Goal: Task Accomplishment & Management: Use online tool/utility

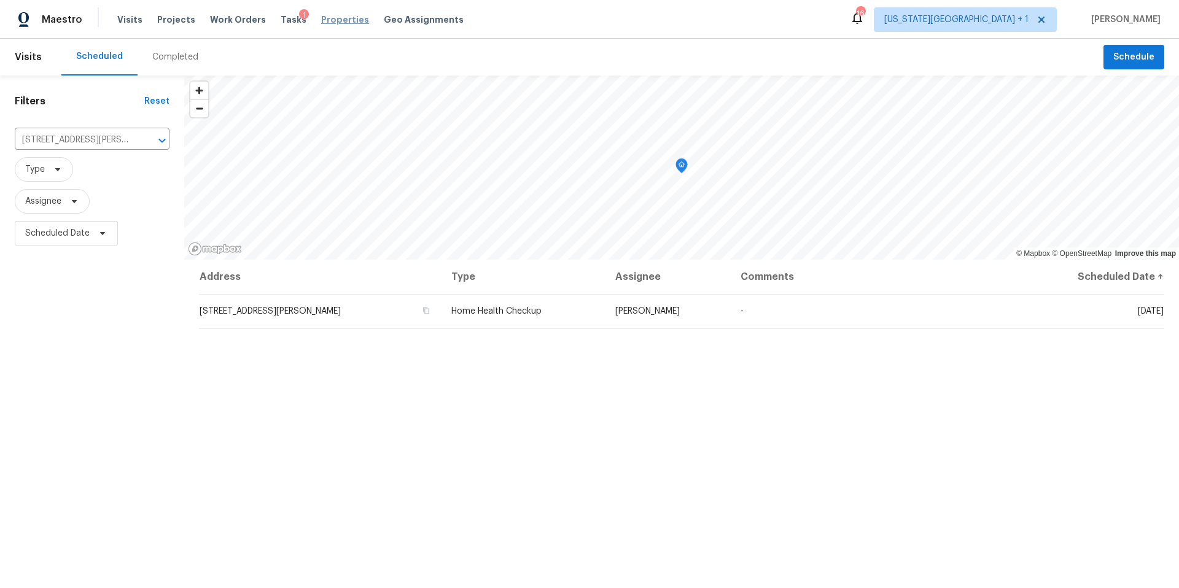
click at [325, 21] on span "Properties" at bounding box center [345, 20] width 48 height 12
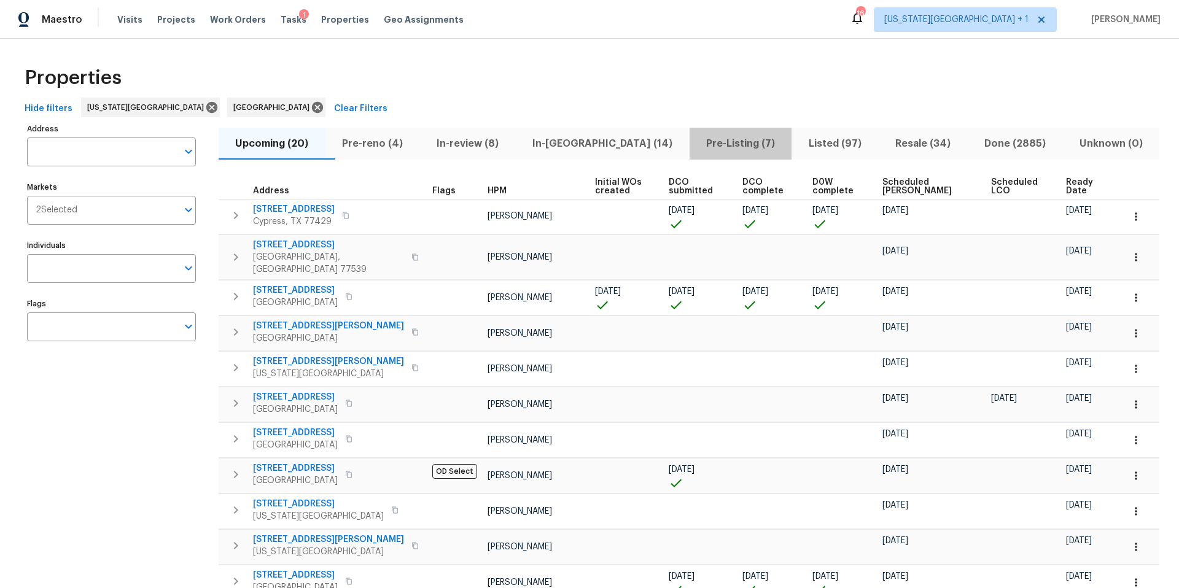
click at [697, 145] on span "Pre-Listing (7)" at bounding box center [741, 143] width 88 height 17
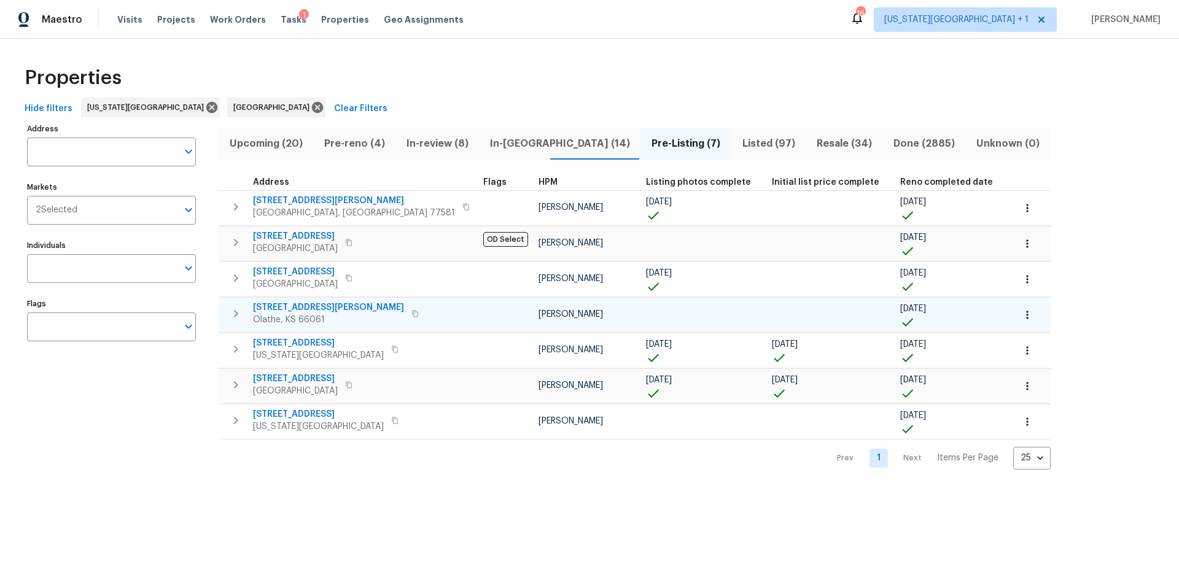
click at [271, 306] on span "[STREET_ADDRESS][PERSON_NAME]" at bounding box center [328, 307] width 151 height 12
click at [295, 309] on span "[STREET_ADDRESS][PERSON_NAME]" at bounding box center [328, 307] width 151 height 12
click at [321, 22] on span "Properties" at bounding box center [345, 20] width 48 height 12
drag, startPoint x: 359, startPoint y: 142, endPoint x: 277, endPoint y: 18, distance: 148.8
click at [277, 18] on div "Maestro Visits Projects Work Orders Tasks 1 Properties Geo Assignments 16 Kansa…" at bounding box center [589, 244] width 1179 height 489
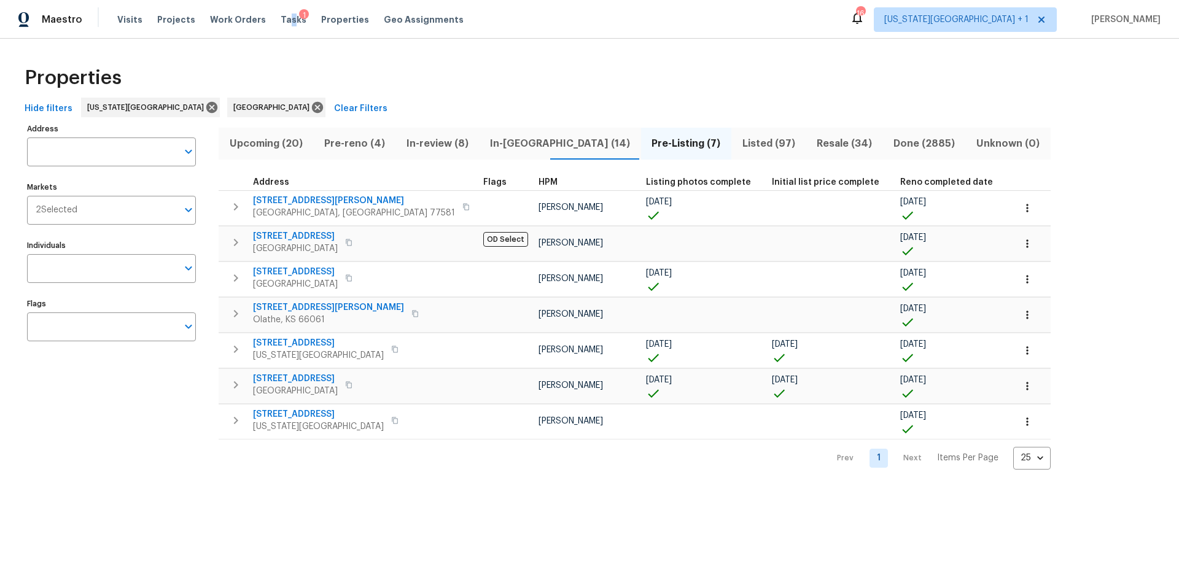
click at [281, 14] on div "Tasks 1" at bounding box center [294, 20] width 26 height 13
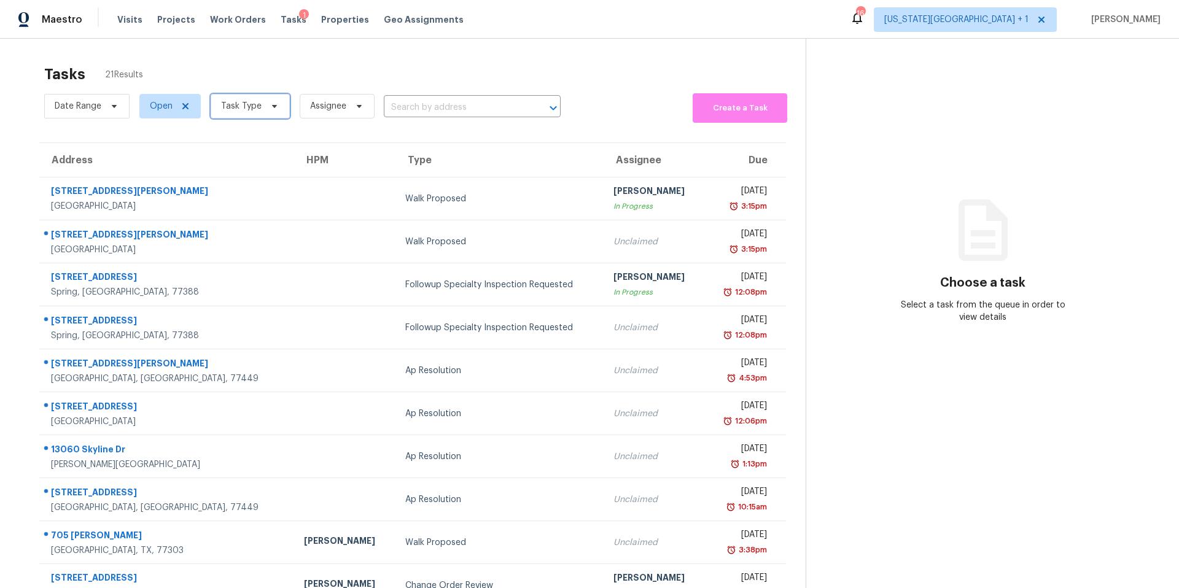
click at [260, 113] on span "Task Type" at bounding box center [250, 106] width 79 height 25
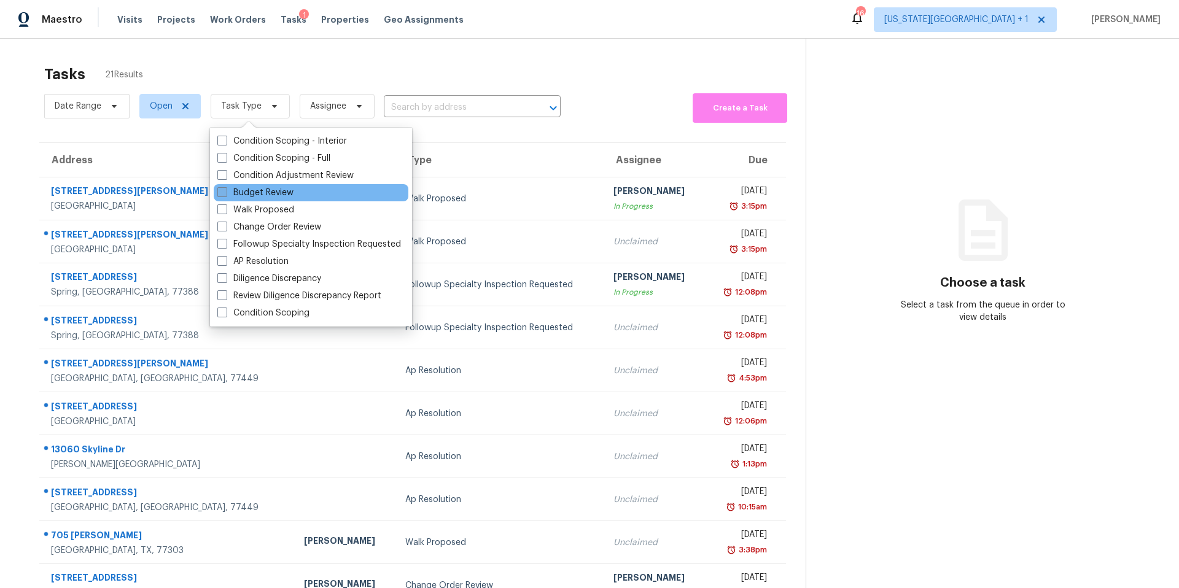
click at [241, 193] on label "Budget Review" at bounding box center [255, 193] width 76 height 12
click at [225, 193] on input "Budget Review" at bounding box center [221, 191] width 8 height 8
checkbox input "true"
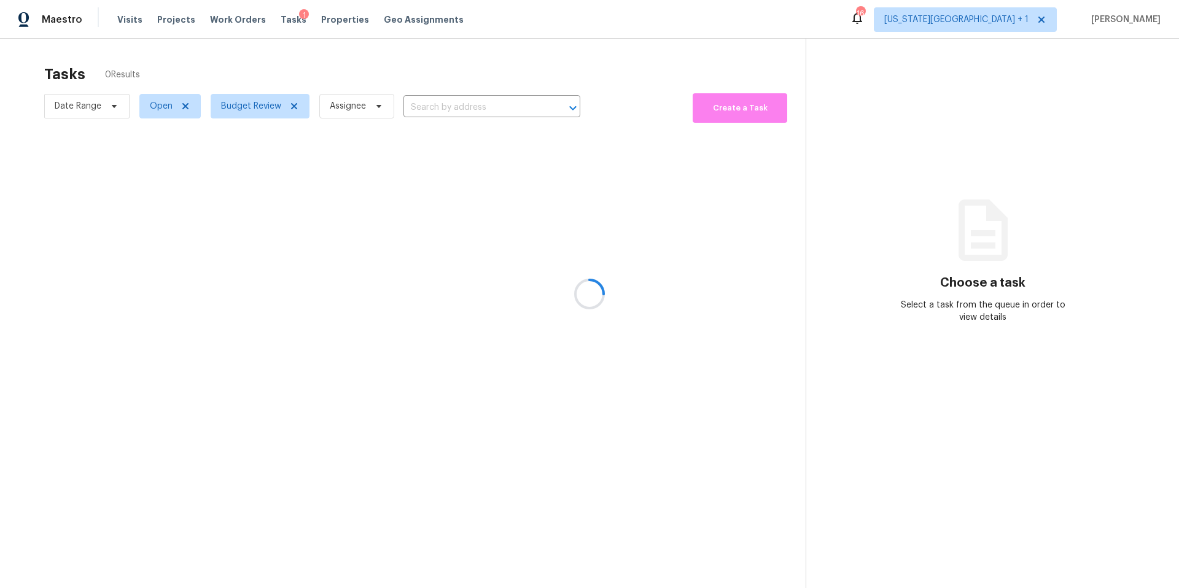
click at [284, 64] on div at bounding box center [589, 294] width 1179 height 588
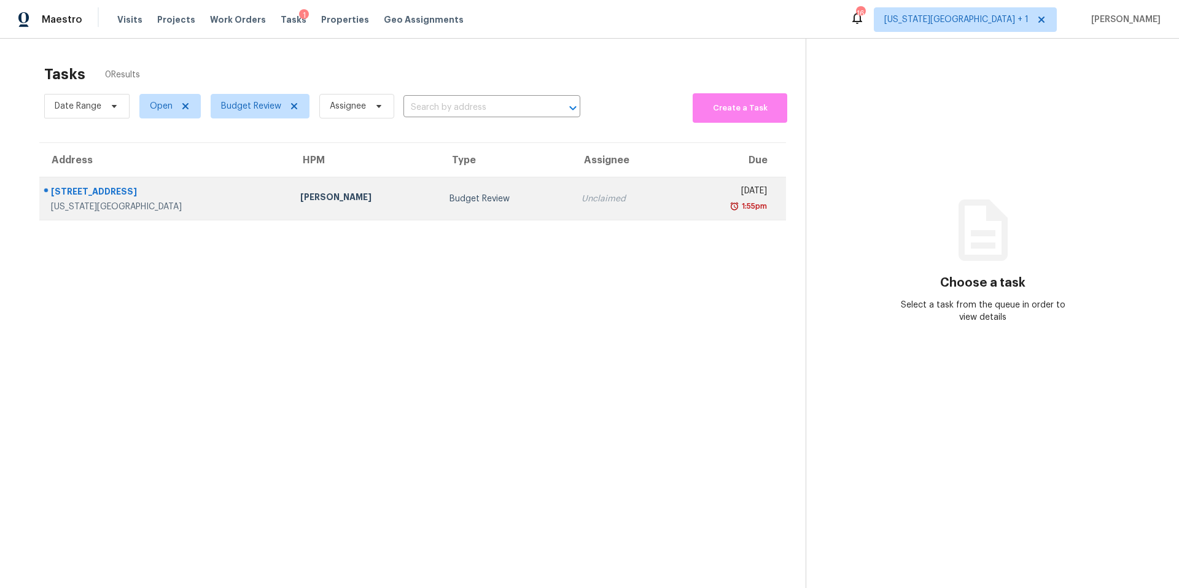
click at [300, 200] on div "[PERSON_NAME]" at bounding box center [365, 198] width 130 height 15
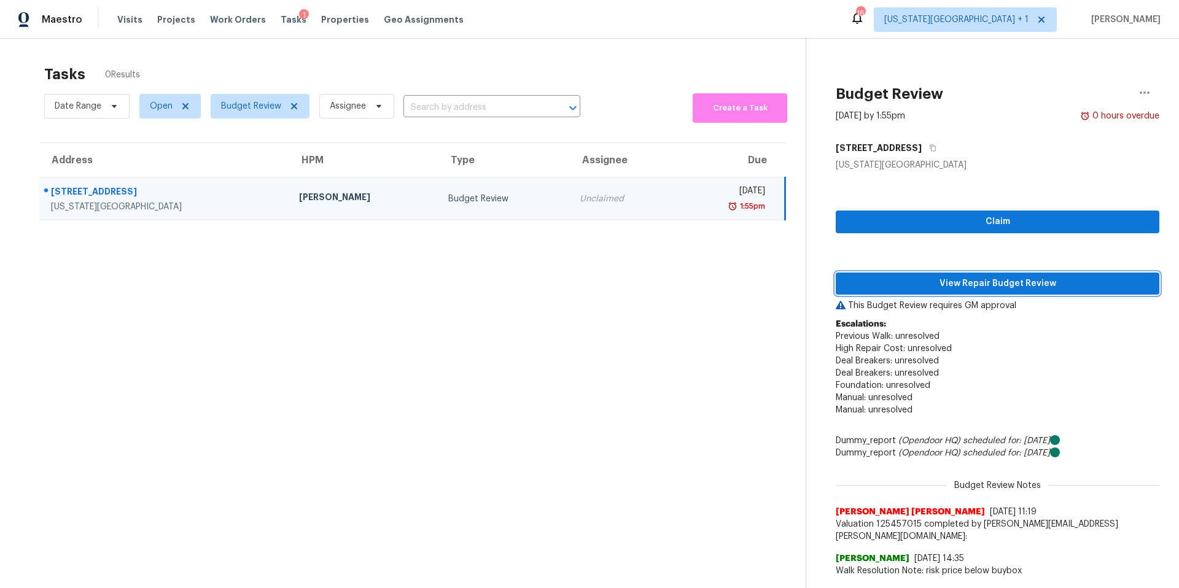
click at [877, 285] on span "View Repair Budget Review" at bounding box center [998, 283] width 304 height 15
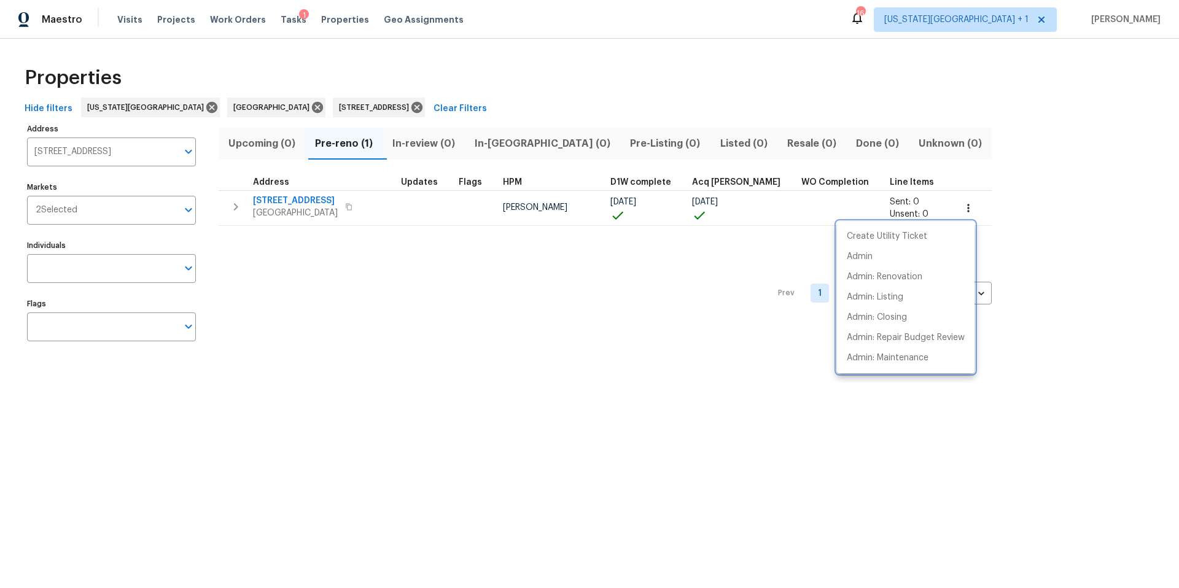
click at [328, 17] on div at bounding box center [589, 294] width 1179 height 588
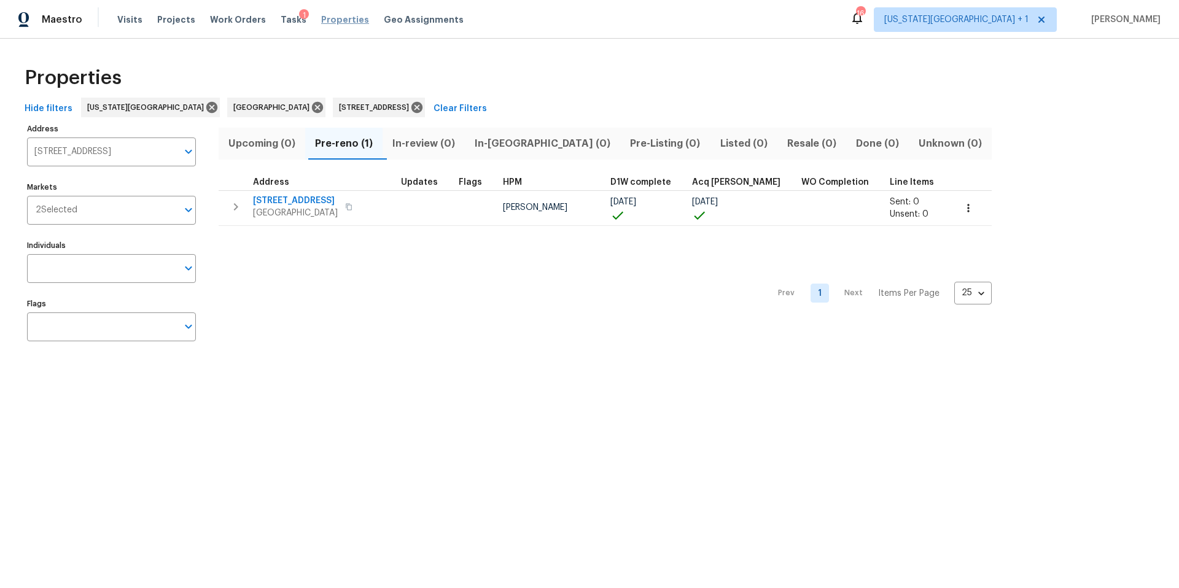
click at [328, 20] on span "Properties" at bounding box center [345, 20] width 48 height 12
click at [411, 107] on icon at bounding box center [416, 107] width 11 height 11
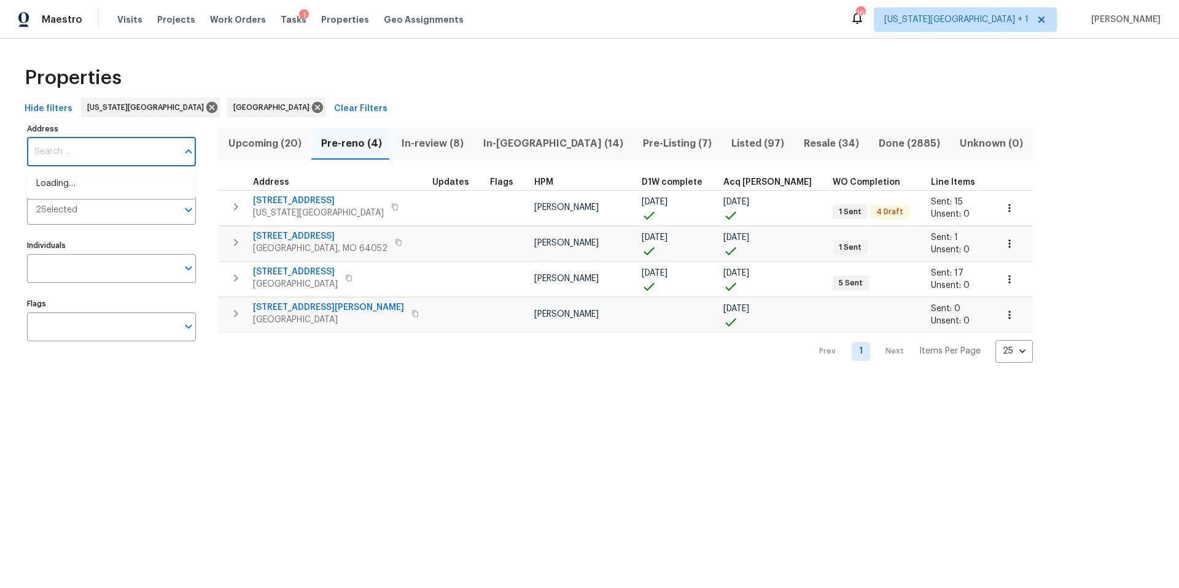
click at [114, 155] on input "Address" at bounding box center [102, 152] width 150 height 29
type input "612 n logan"
click at [88, 187] on li "612 N Logan St Olathe KS 66061" at bounding box center [110, 184] width 169 height 20
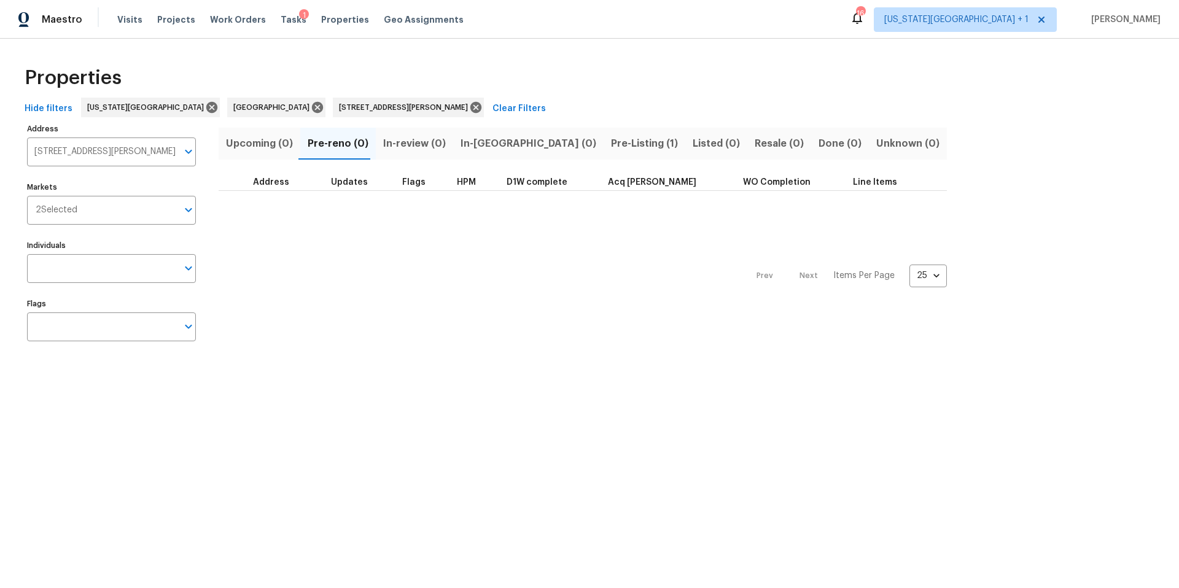
click at [611, 144] on span "Pre-Listing (1)" at bounding box center [644, 143] width 67 height 17
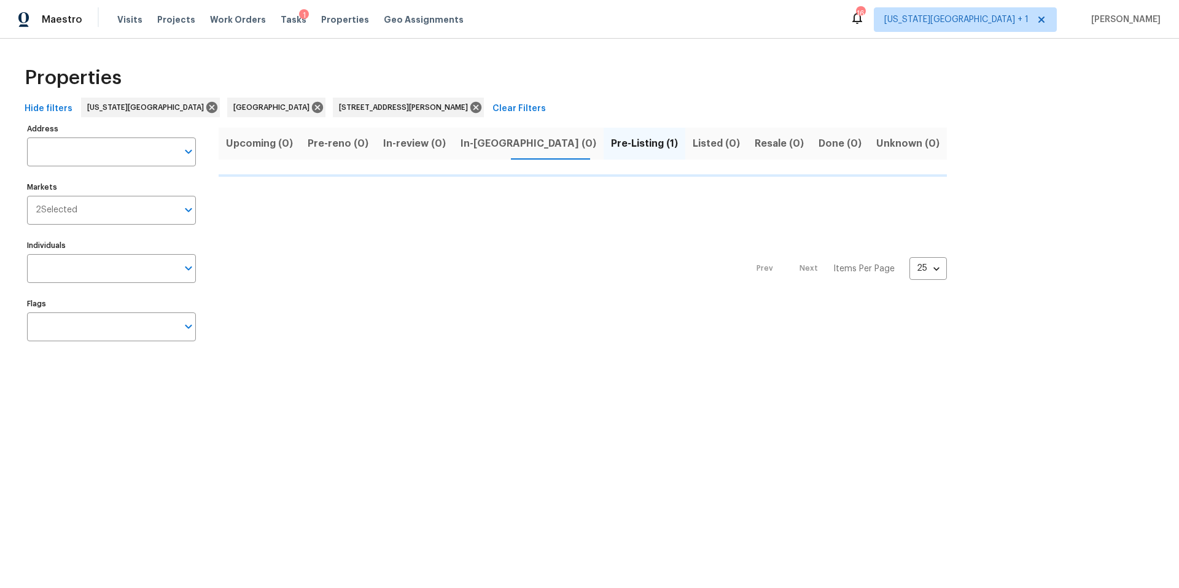
type input "612 N Logan St Olathe KS 66061"
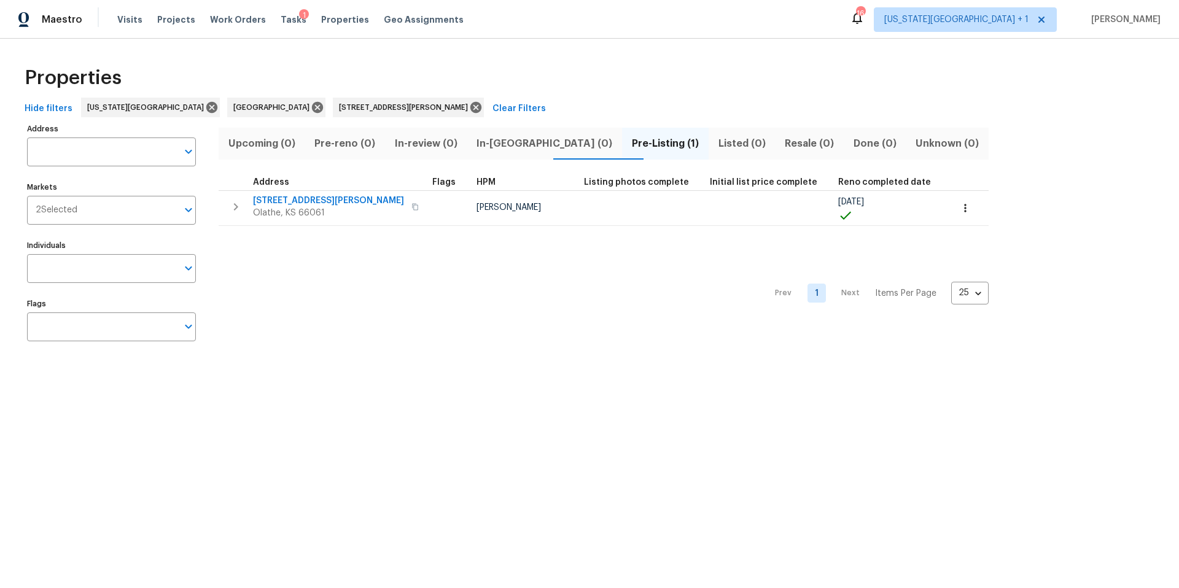
type input "612 N Logan St Olathe KS 66061"
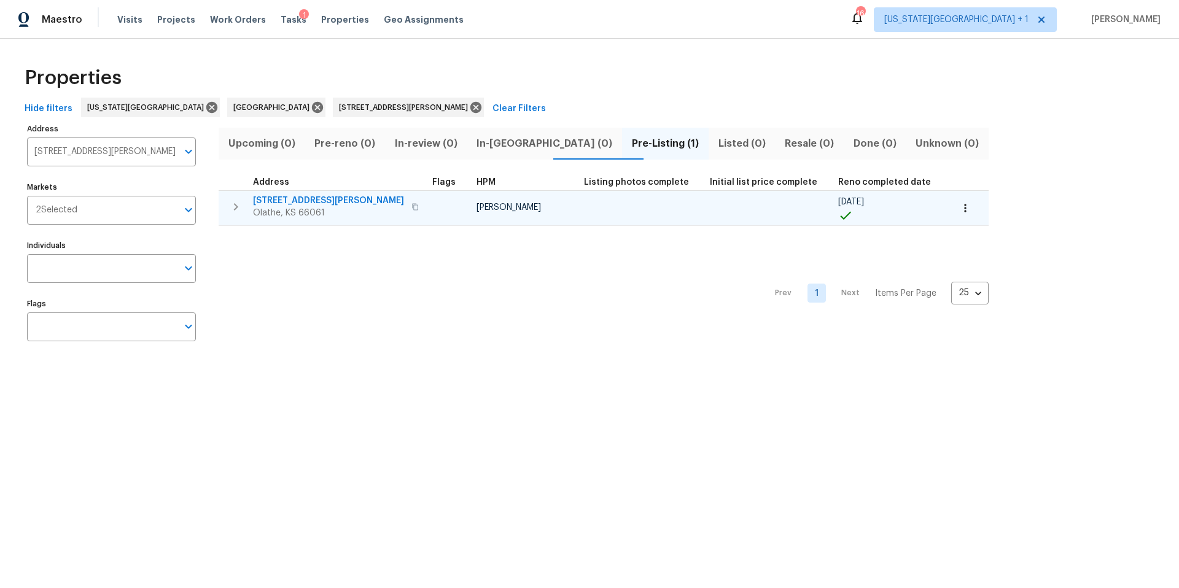
click at [276, 208] on span "Olathe, KS 66061" at bounding box center [328, 213] width 151 height 12
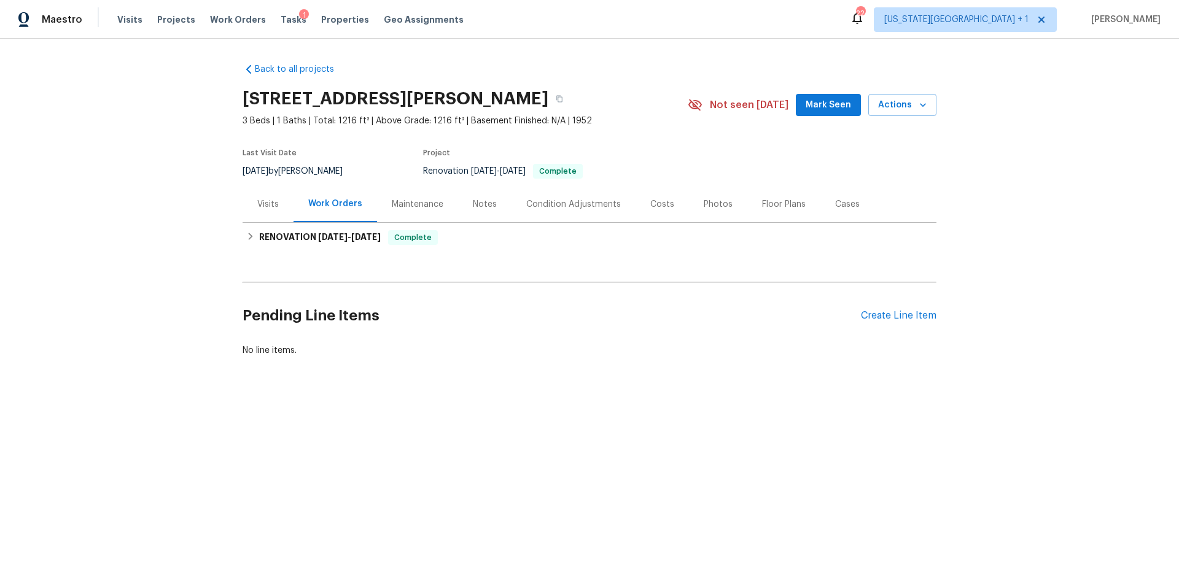
click at [717, 206] on div "Photos" at bounding box center [718, 204] width 29 height 12
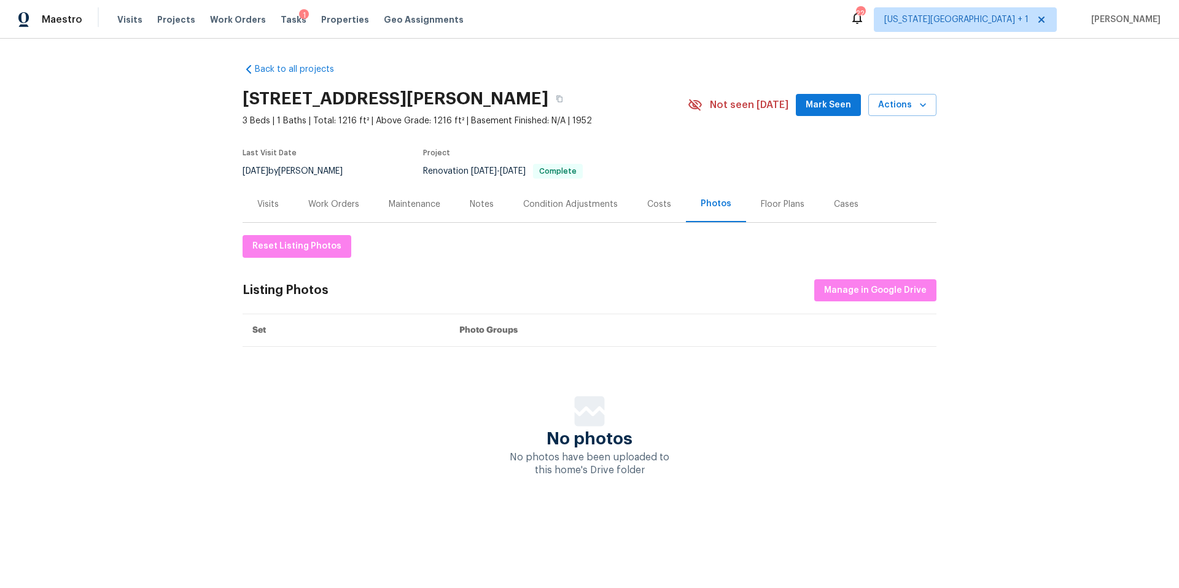
click at [268, 205] on div "Visits" at bounding box center [267, 204] width 21 height 12
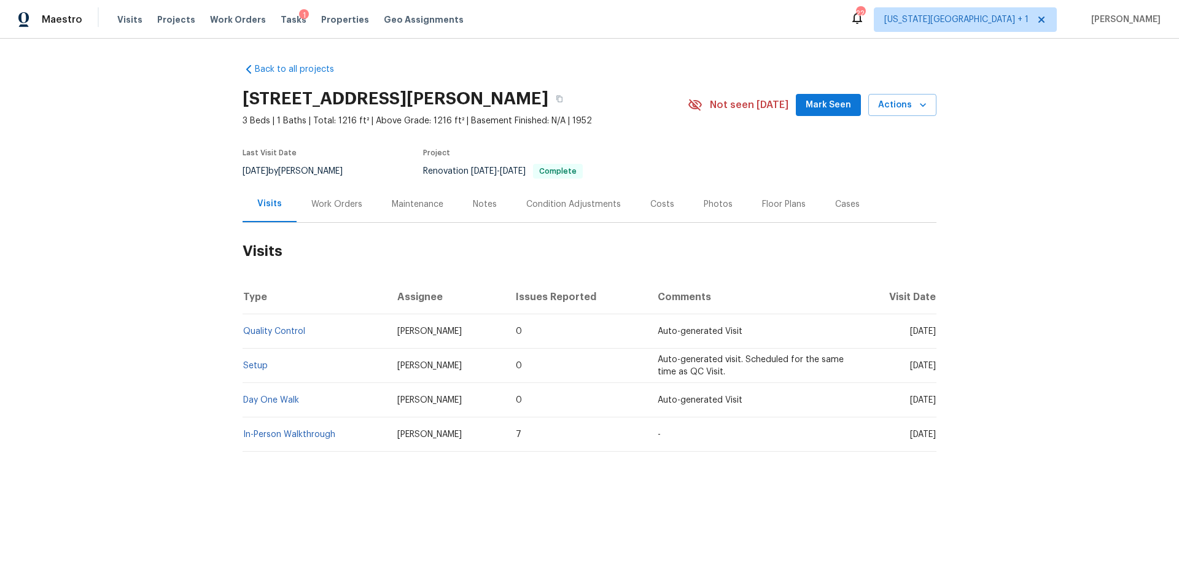
click at [710, 201] on div "Photos" at bounding box center [718, 204] width 29 height 12
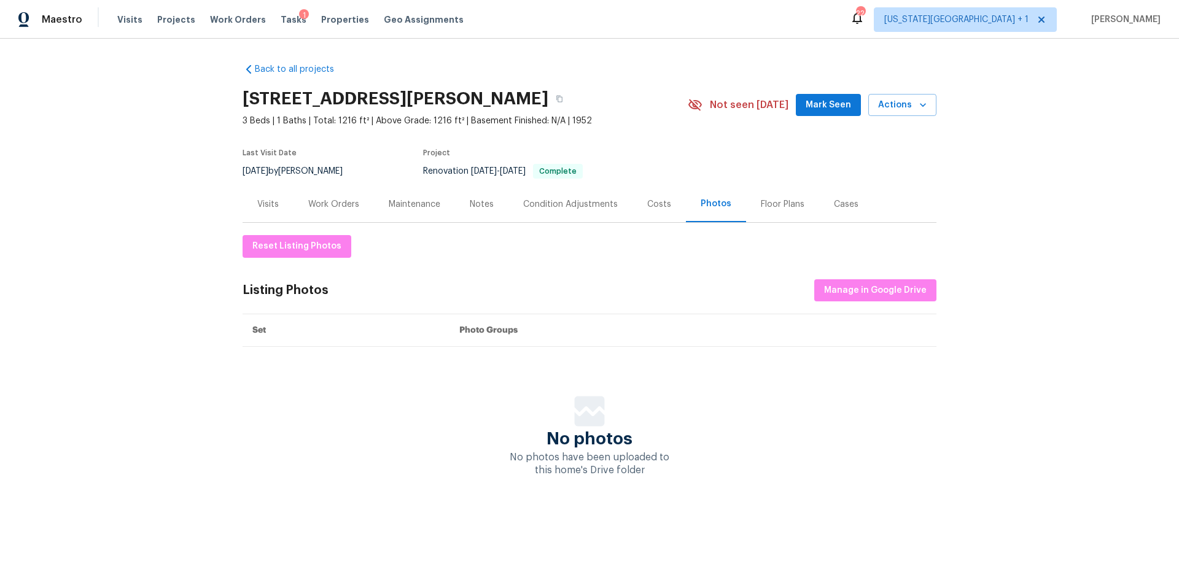
click at [268, 202] on div "Visits" at bounding box center [267, 204] width 21 height 12
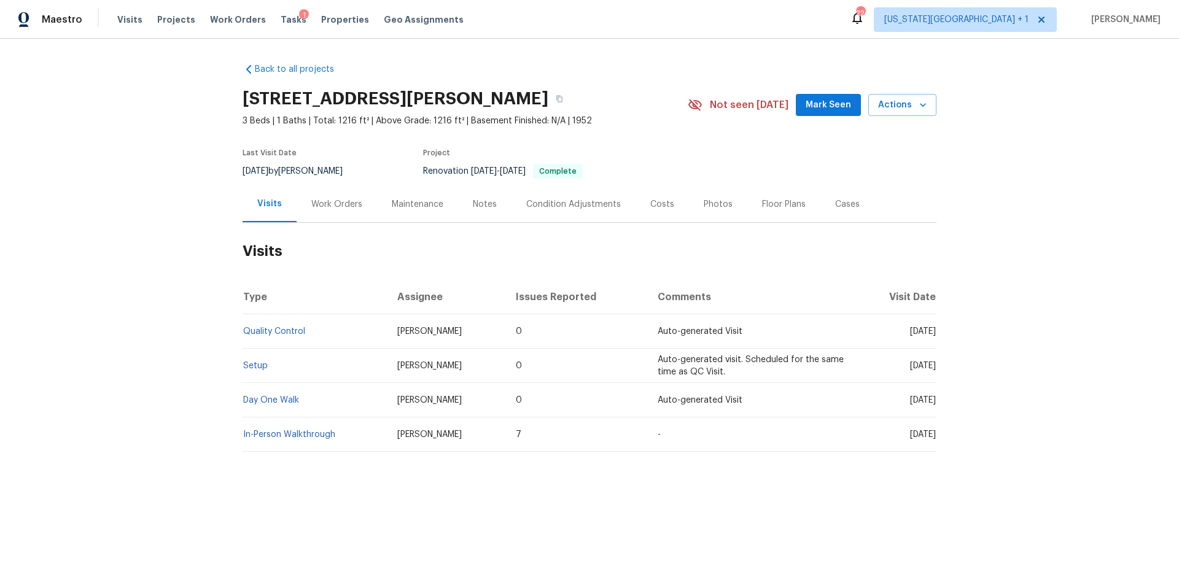
click at [331, 205] on div "Work Orders" at bounding box center [336, 204] width 51 height 12
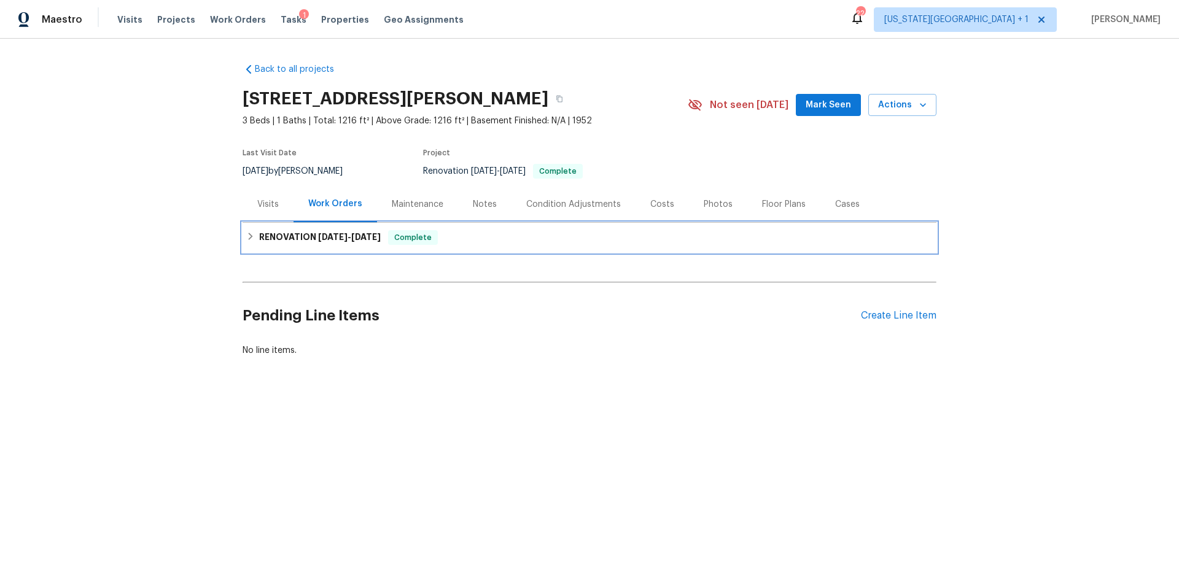
click at [329, 243] on h6 "RENOVATION [DATE] - [DATE]" at bounding box center [320, 237] width 122 height 15
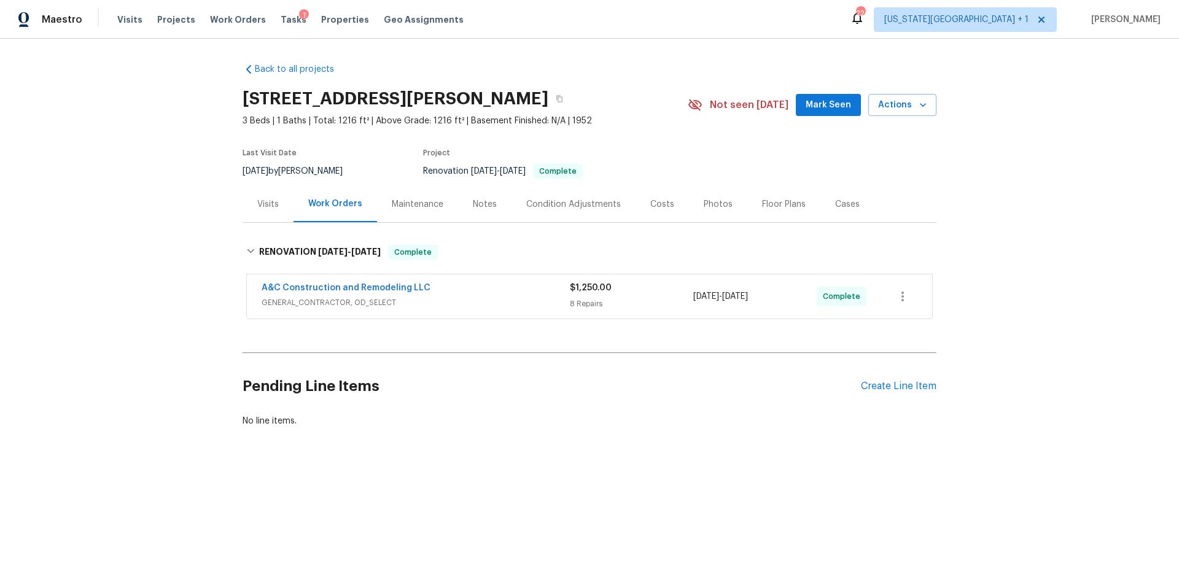
click at [403, 293] on span "A&C Construction and Remodeling LLC" at bounding box center [346, 288] width 169 height 12
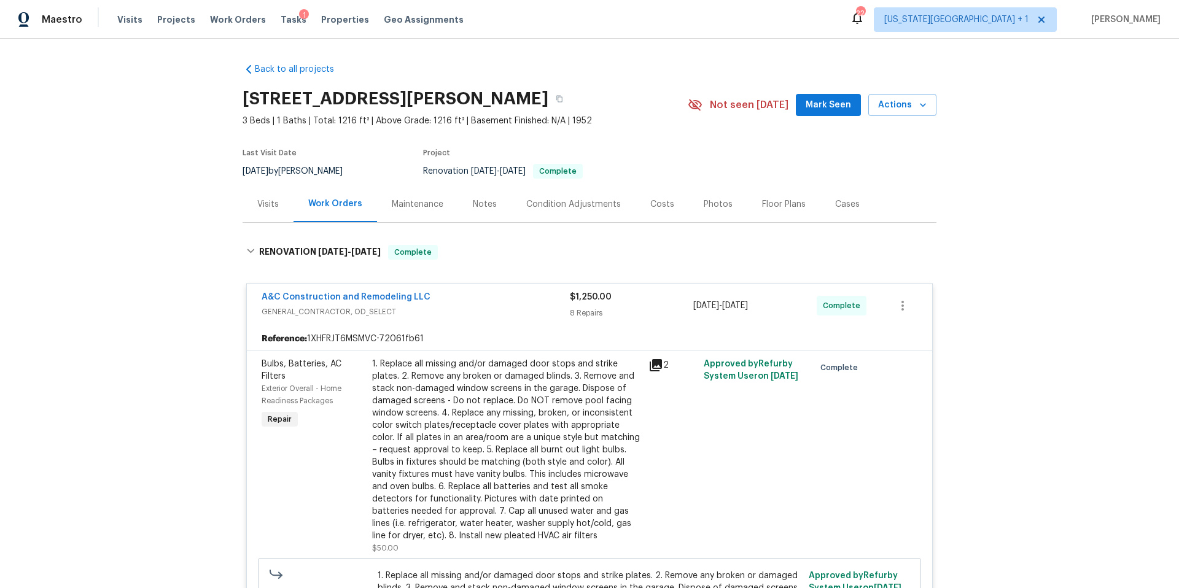
click at [658, 367] on icon at bounding box center [655, 365] width 15 height 15
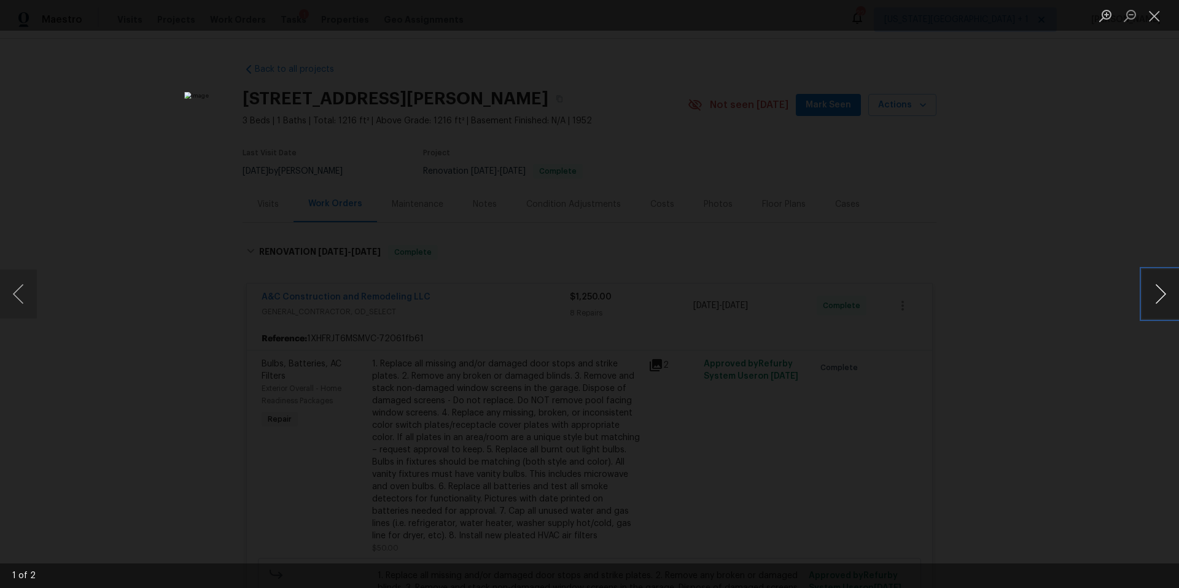
click at [1167, 296] on button "Next image" at bounding box center [1160, 294] width 37 height 49
click at [1089, 351] on div "Lightbox" at bounding box center [589, 294] width 1179 height 588
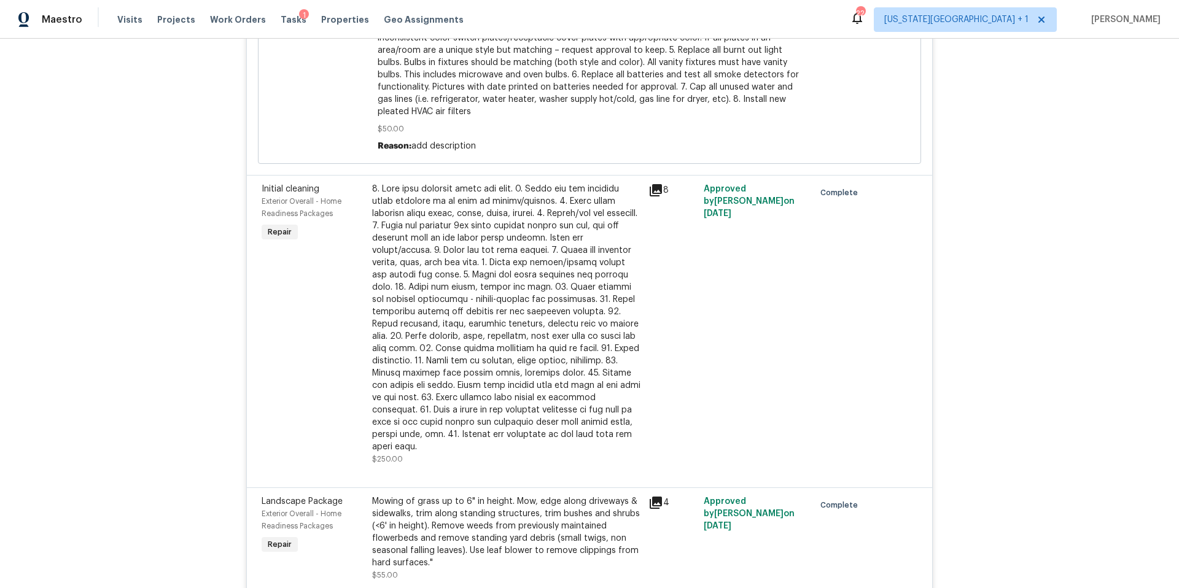
scroll to position [577, 0]
click at [657, 181] on div "8" at bounding box center [672, 322] width 55 height 290
click at [657, 185] on icon at bounding box center [656, 188] width 12 height 12
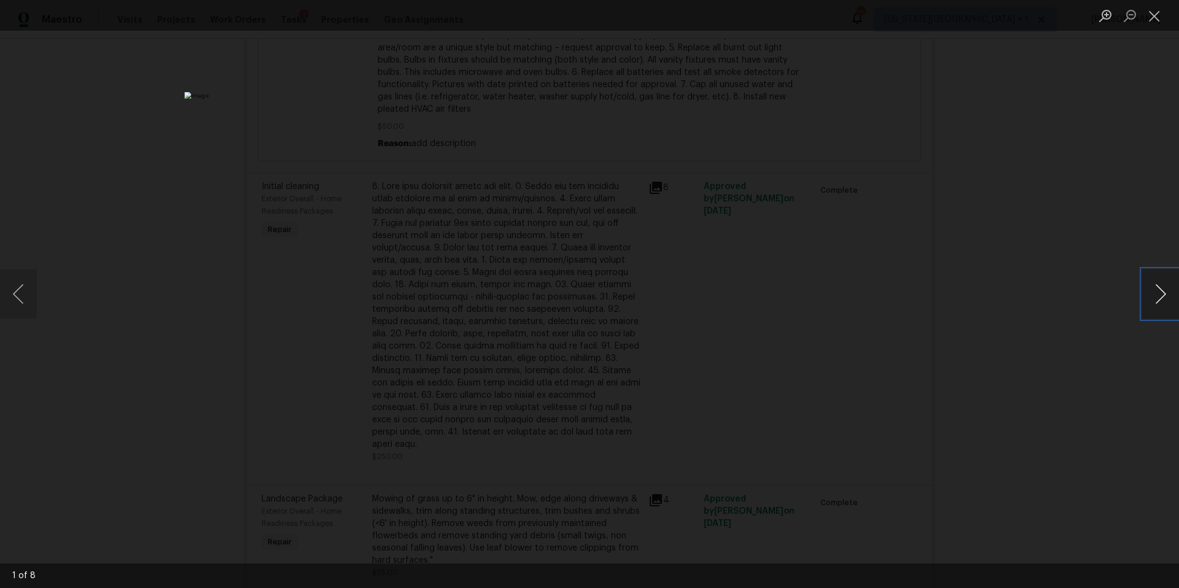
click at [1170, 297] on button "Next image" at bounding box center [1160, 294] width 37 height 49
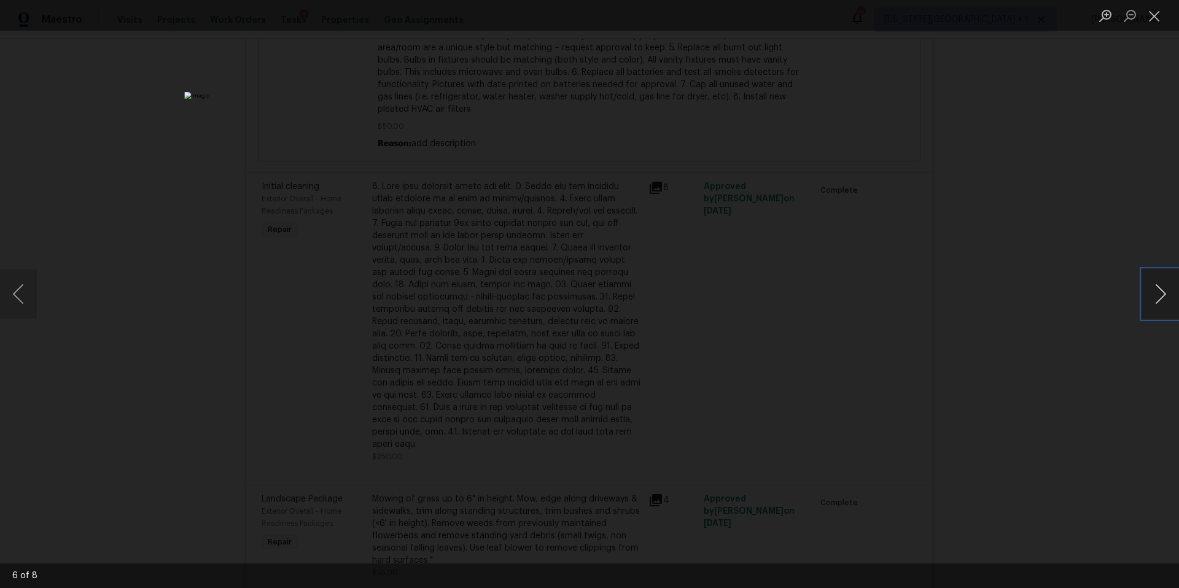
click at [1170, 297] on button "Next image" at bounding box center [1160, 294] width 37 height 49
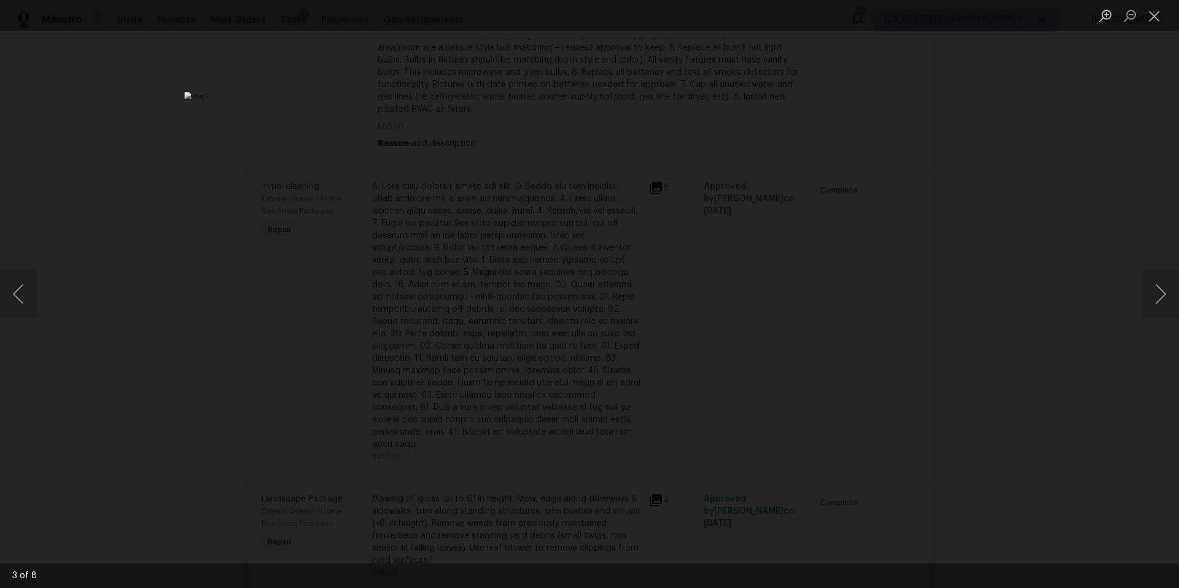
click at [1081, 334] on div "Lightbox" at bounding box center [589, 294] width 1179 height 588
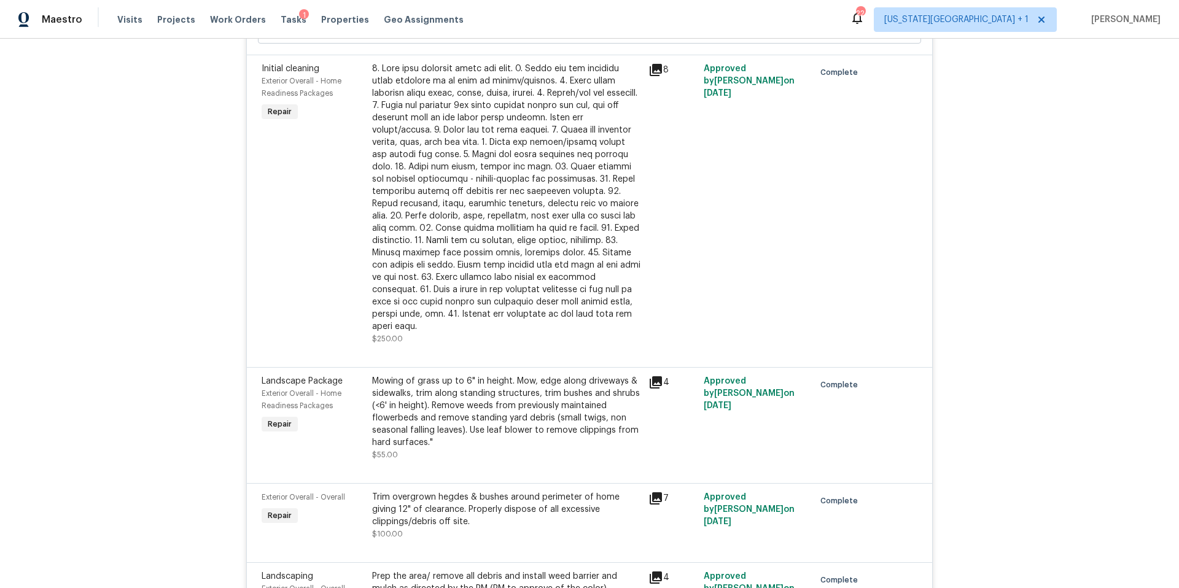
scroll to position [804, 0]
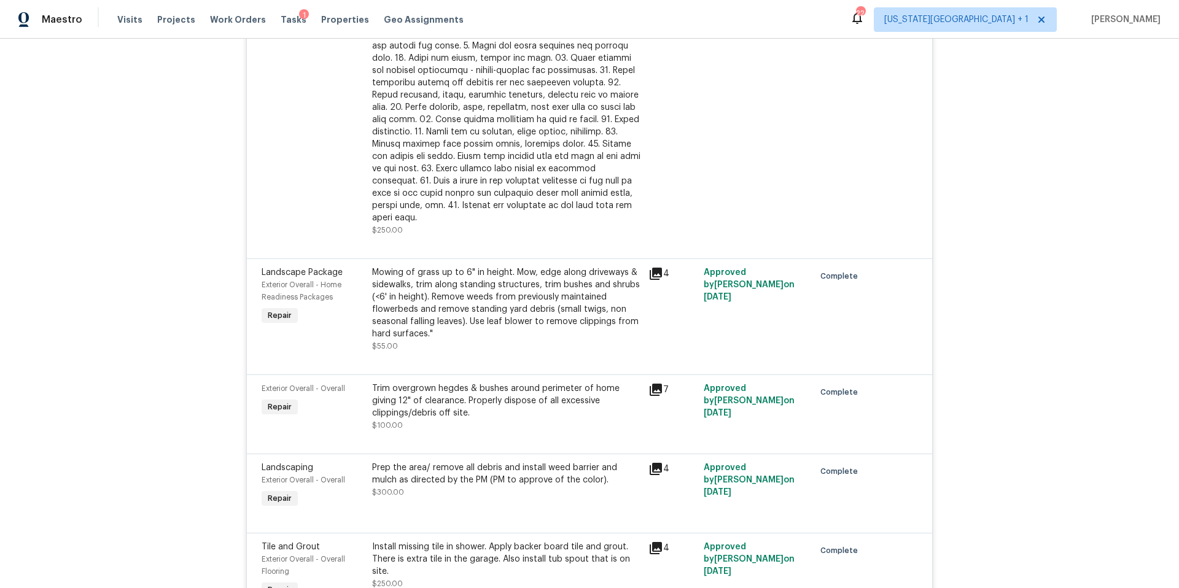
click at [654, 268] on icon at bounding box center [656, 274] width 12 height 12
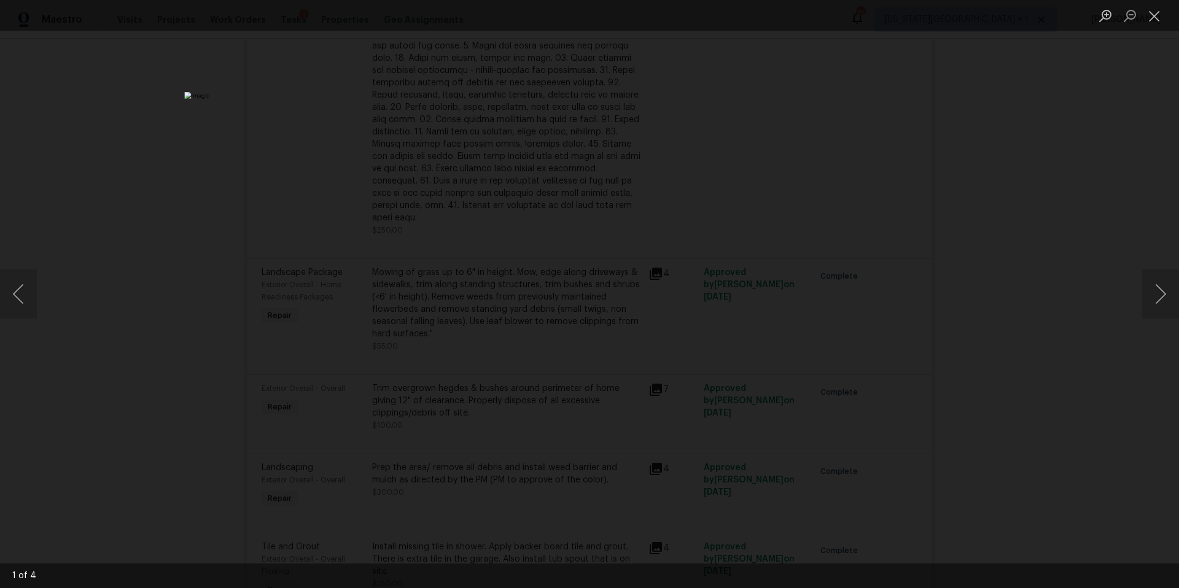
click at [1111, 307] on div "Lightbox" at bounding box center [589, 294] width 1179 height 588
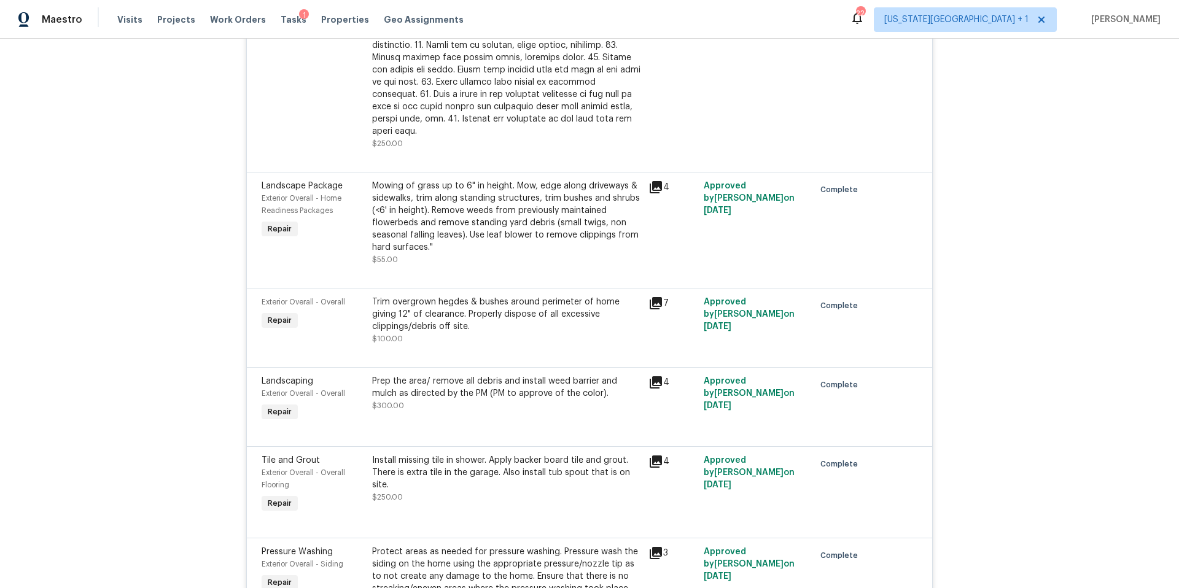
scroll to position [912, 0]
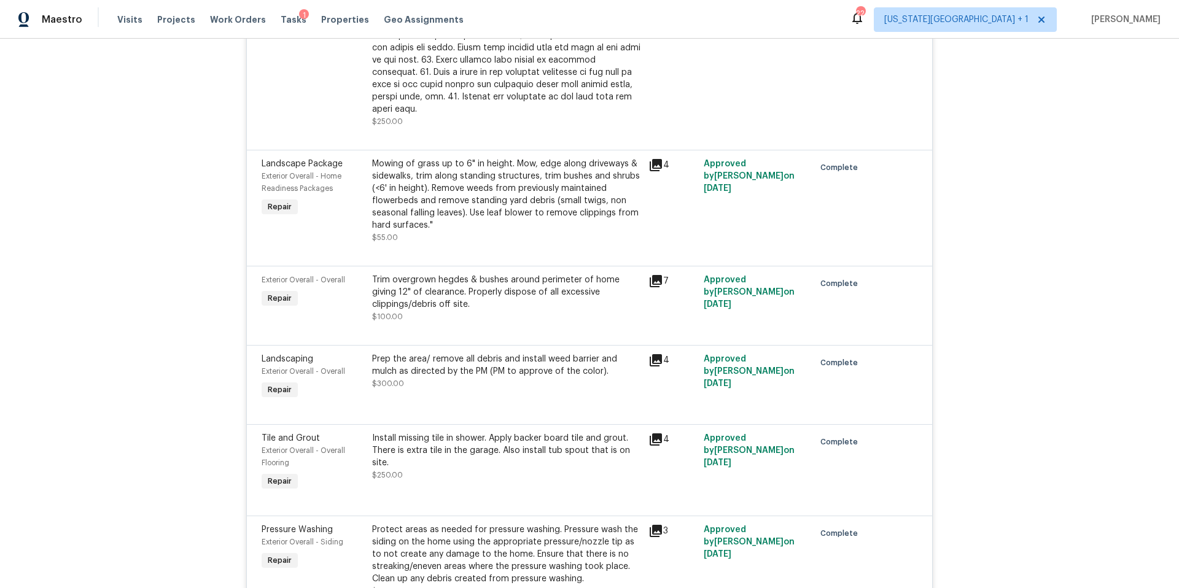
click at [657, 274] on icon at bounding box center [655, 281] width 15 height 15
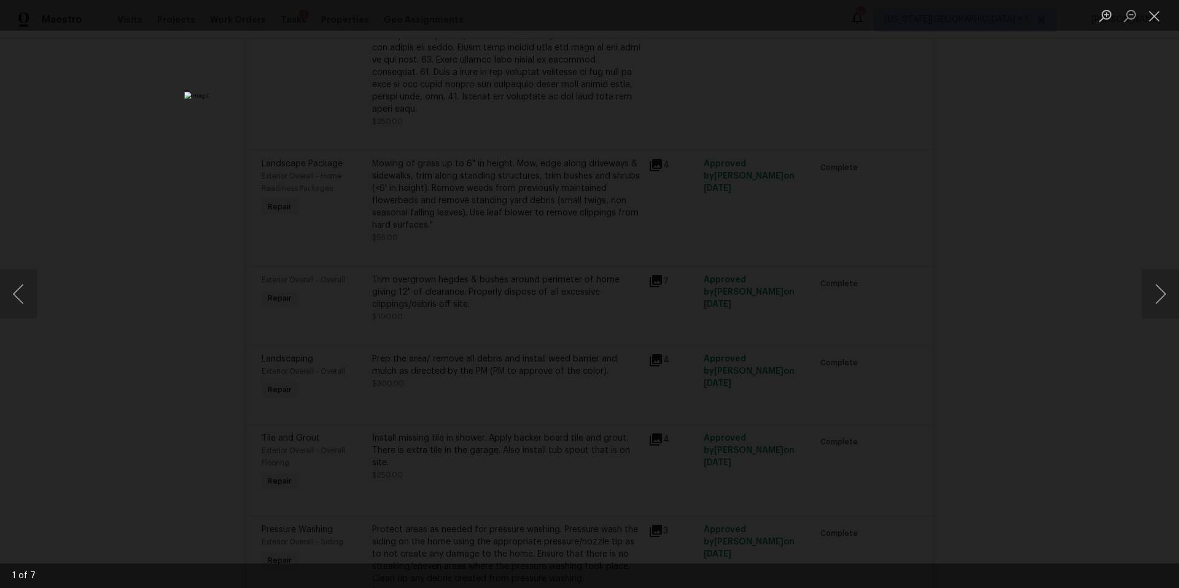
click at [1045, 261] on div "Lightbox" at bounding box center [589, 294] width 1179 height 588
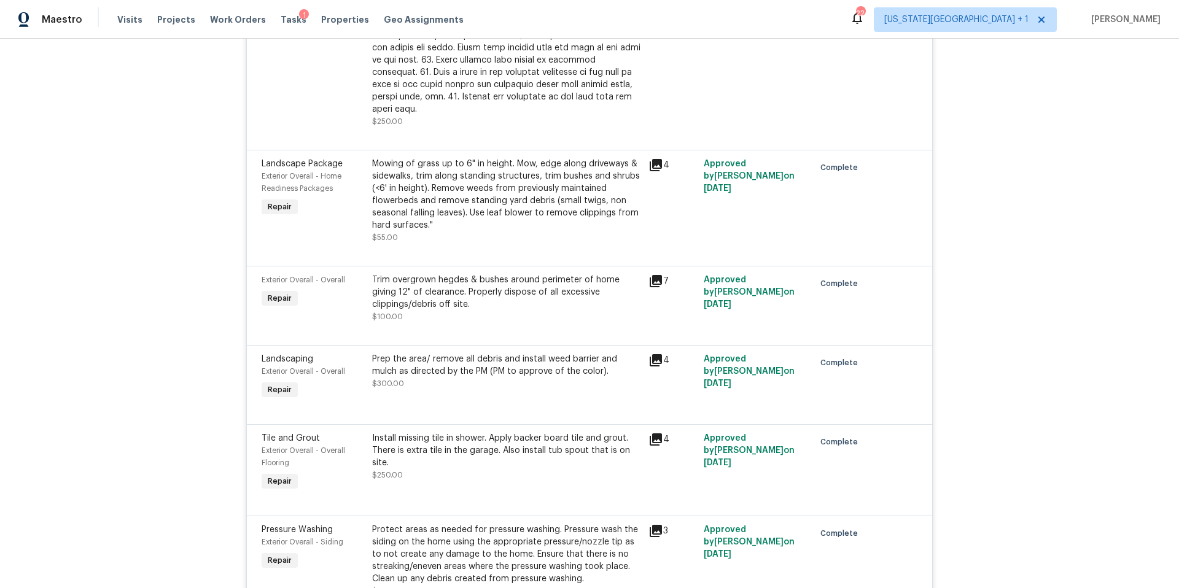
click at [662, 353] on icon at bounding box center [655, 360] width 15 height 15
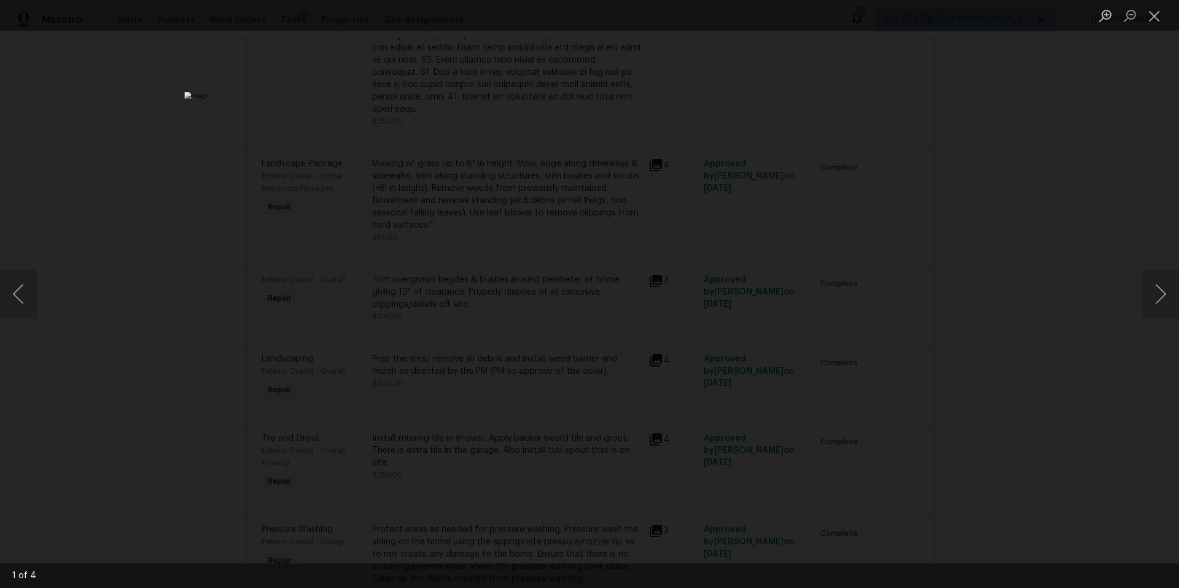
click at [1009, 271] on div "Lightbox" at bounding box center [589, 294] width 1179 height 588
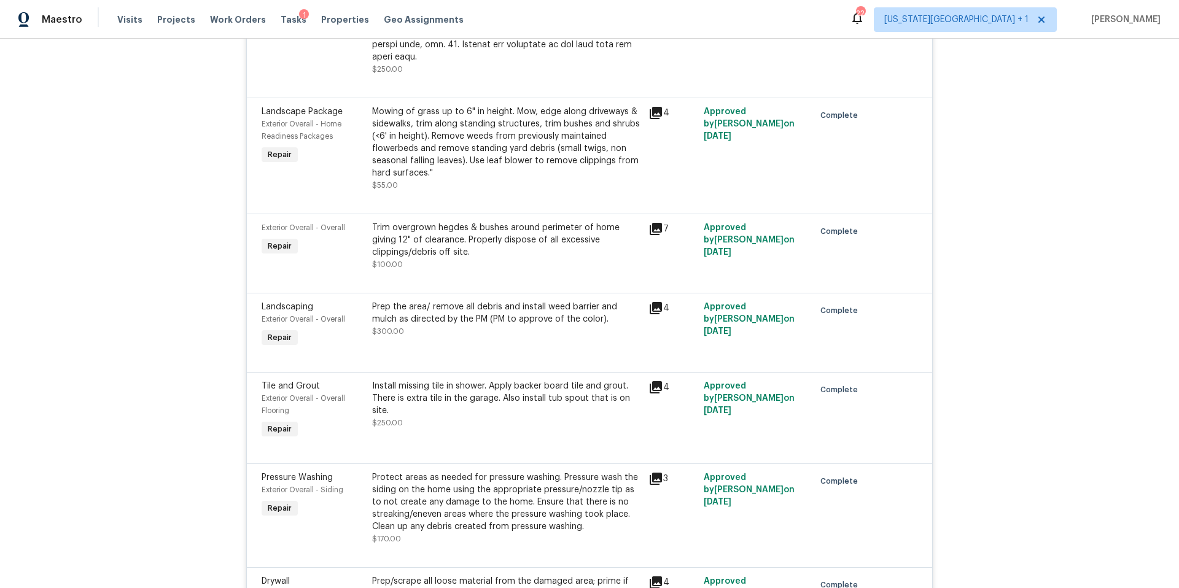
scroll to position [966, 0]
click at [658, 379] on icon at bounding box center [655, 386] width 15 height 15
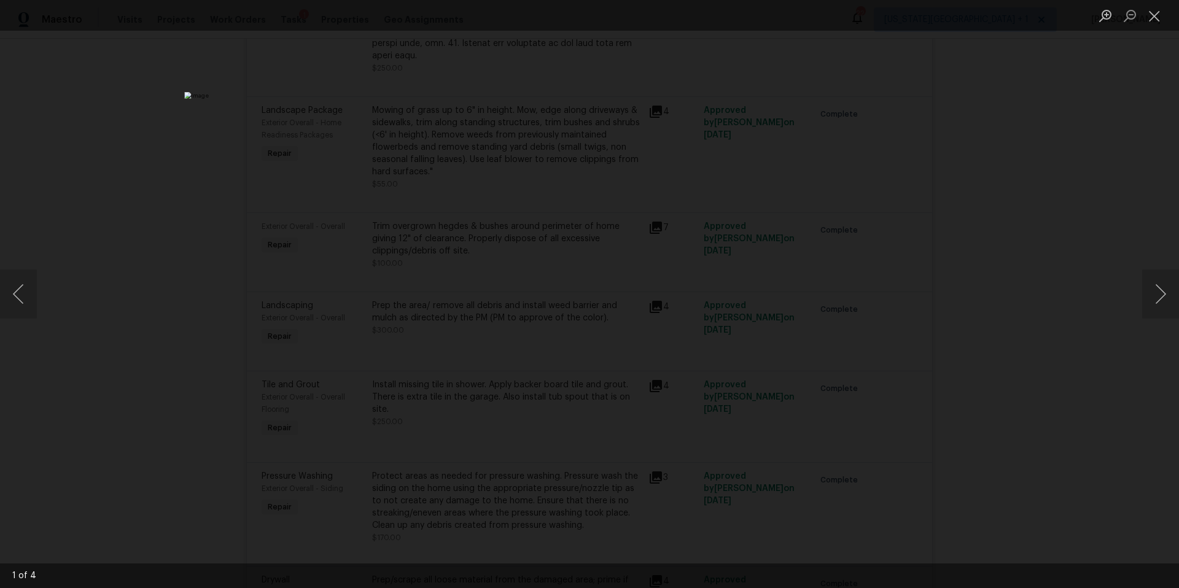
click at [1035, 326] on div "Lightbox" at bounding box center [589, 294] width 1179 height 588
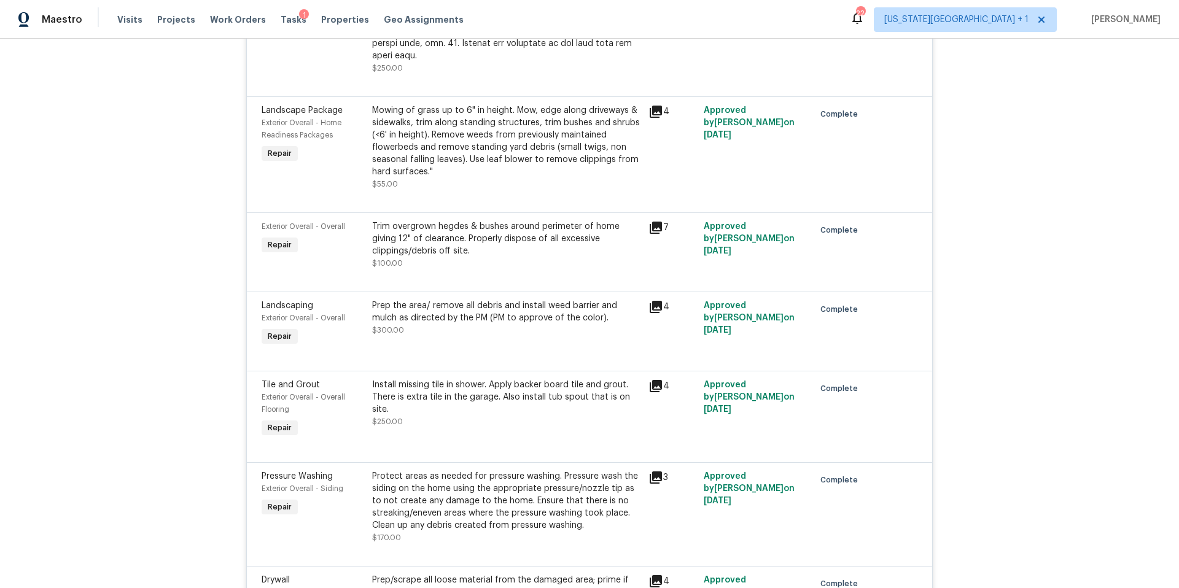
click at [504, 380] on div "Install missing tile in shower. Apply backer board tile and grout. There is ext…" at bounding box center [506, 397] width 269 height 37
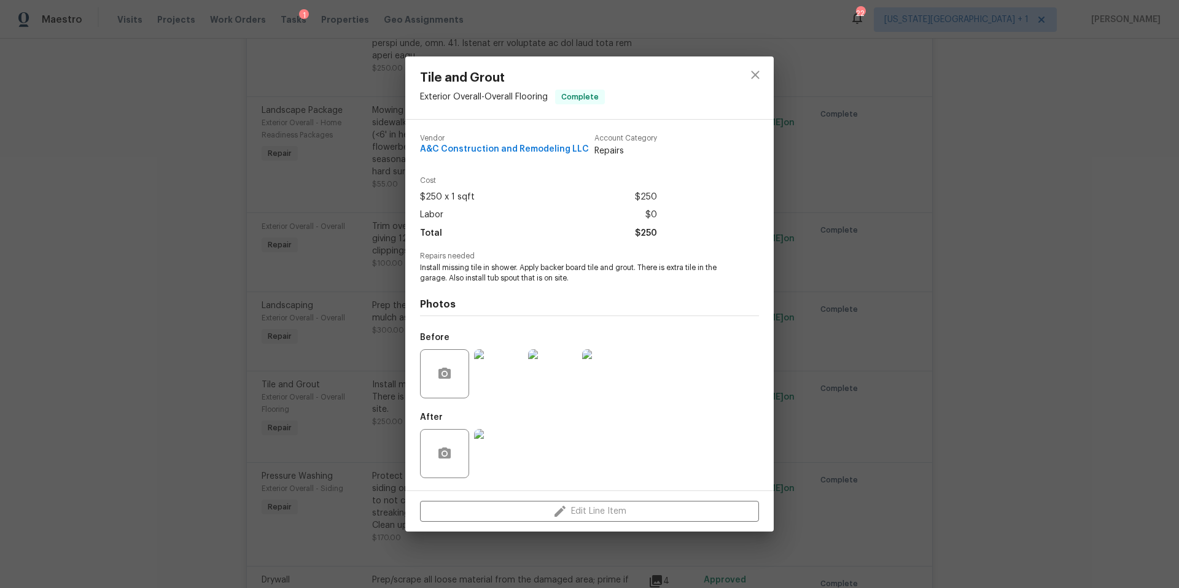
click at [482, 457] on img at bounding box center [498, 453] width 49 height 49
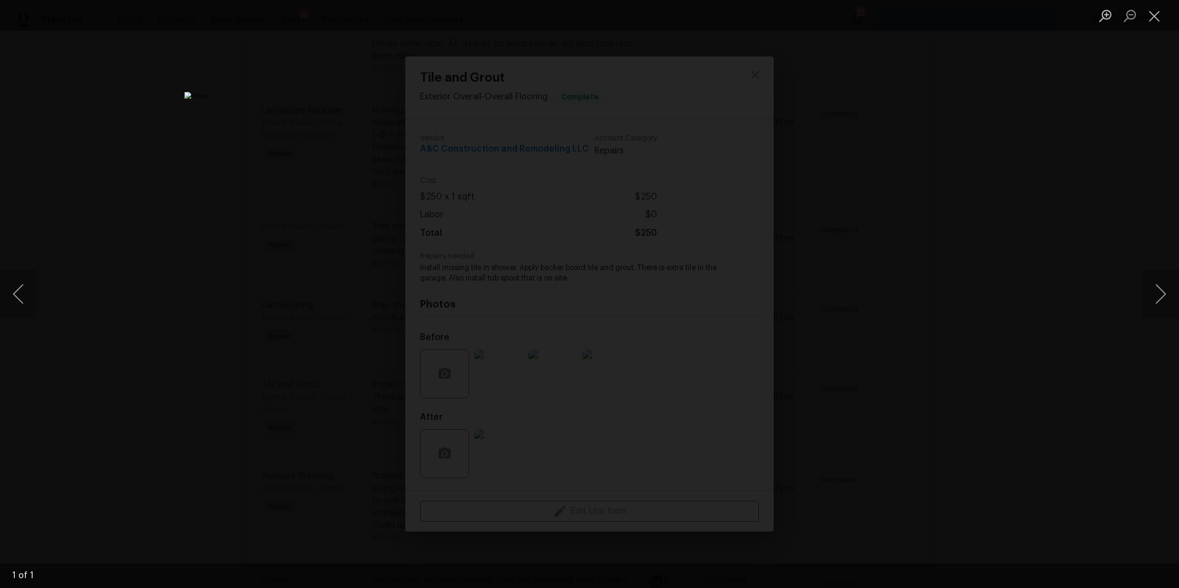
click at [927, 369] on div "Lightbox" at bounding box center [589, 294] width 1179 height 588
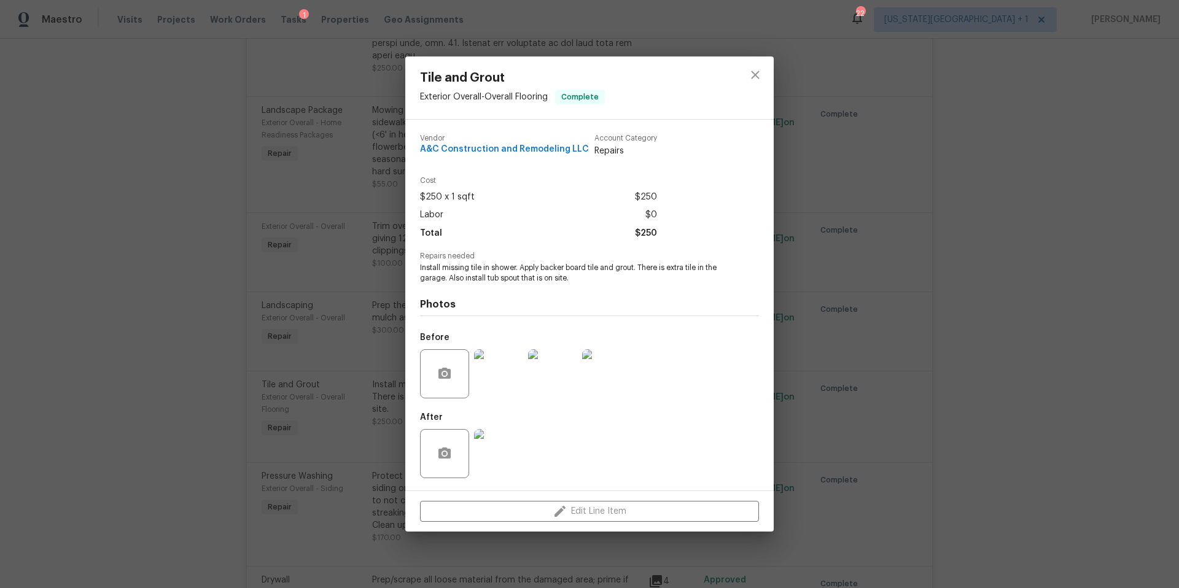
click at [499, 374] on img at bounding box center [498, 373] width 49 height 49
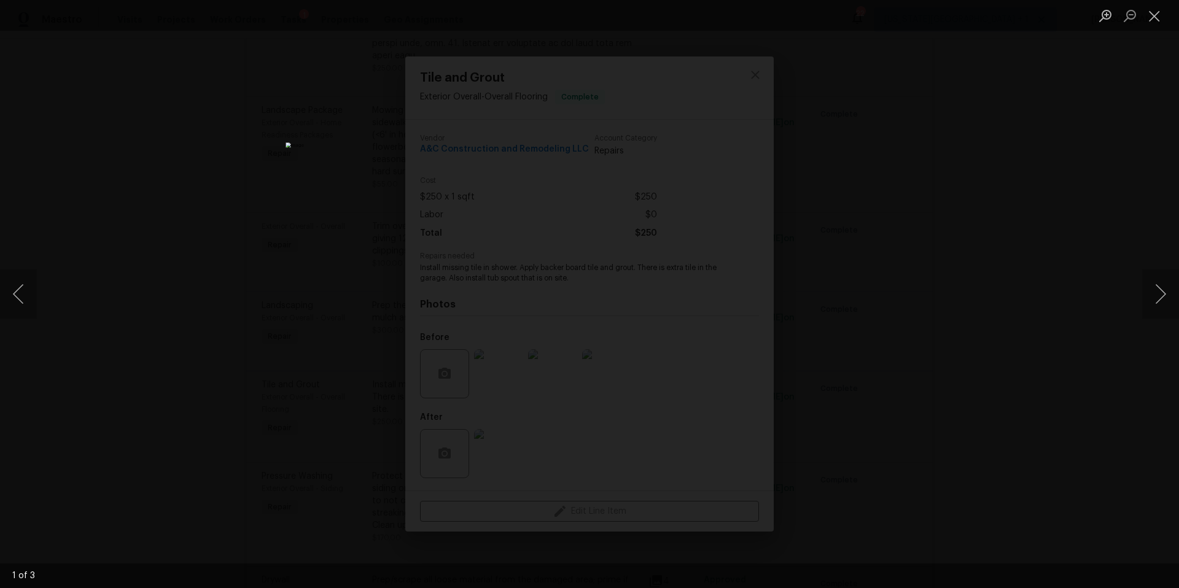
click at [995, 311] on div "Lightbox" at bounding box center [589, 294] width 1179 height 588
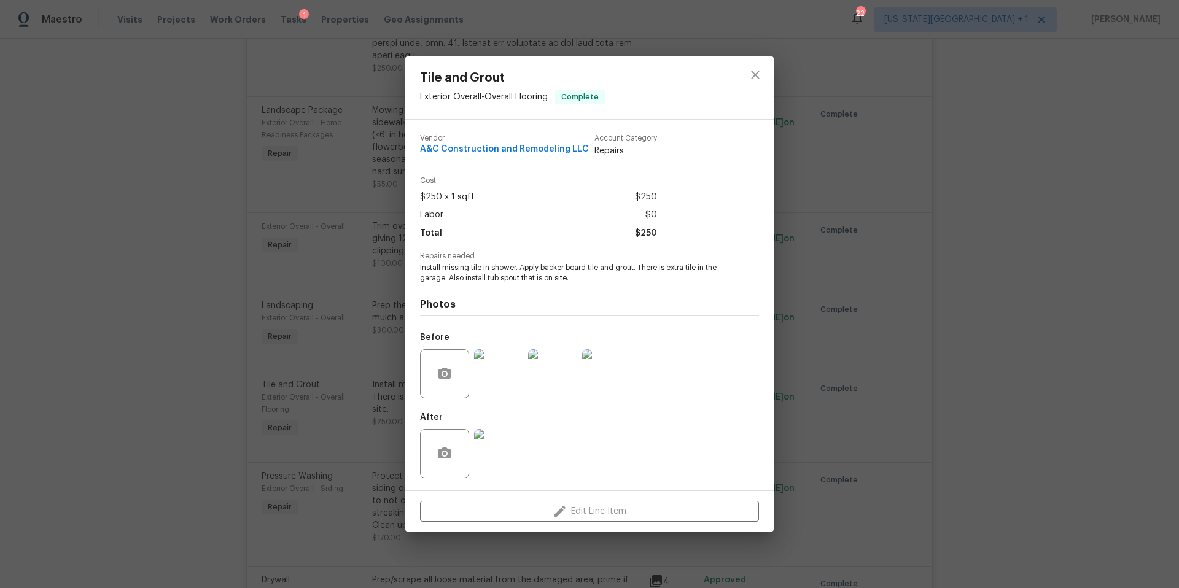
click at [554, 386] on img at bounding box center [552, 373] width 49 height 49
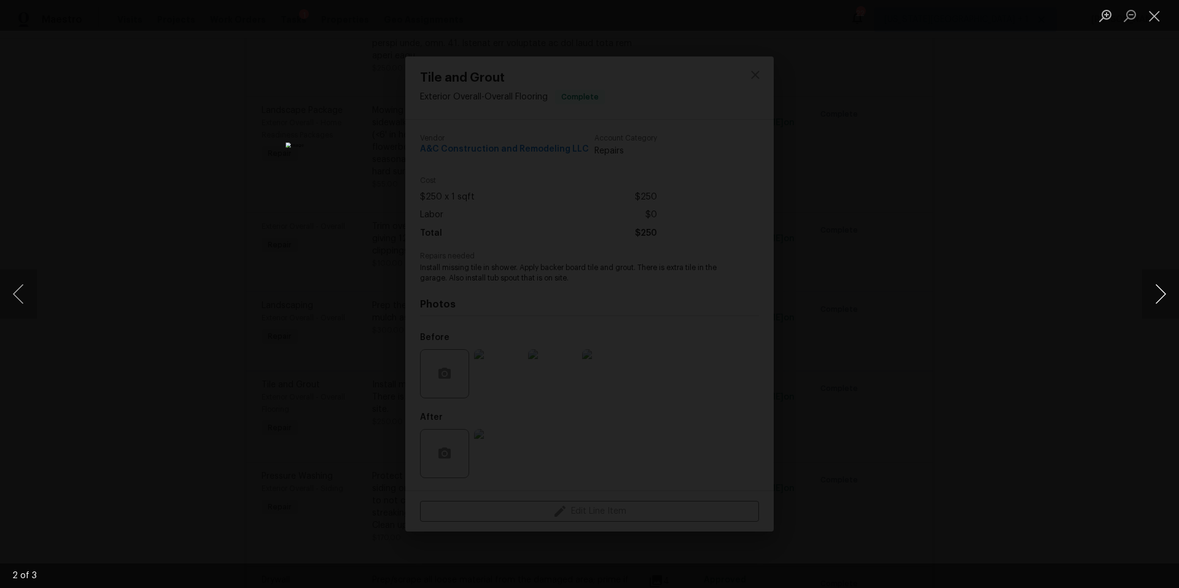
click at [1170, 306] on button "Next image" at bounding box center [1160, 294] width 37 height 49
click at [1079, 300] on div "Lightbox" at bounding box center [589, 294] width 1179 height 588
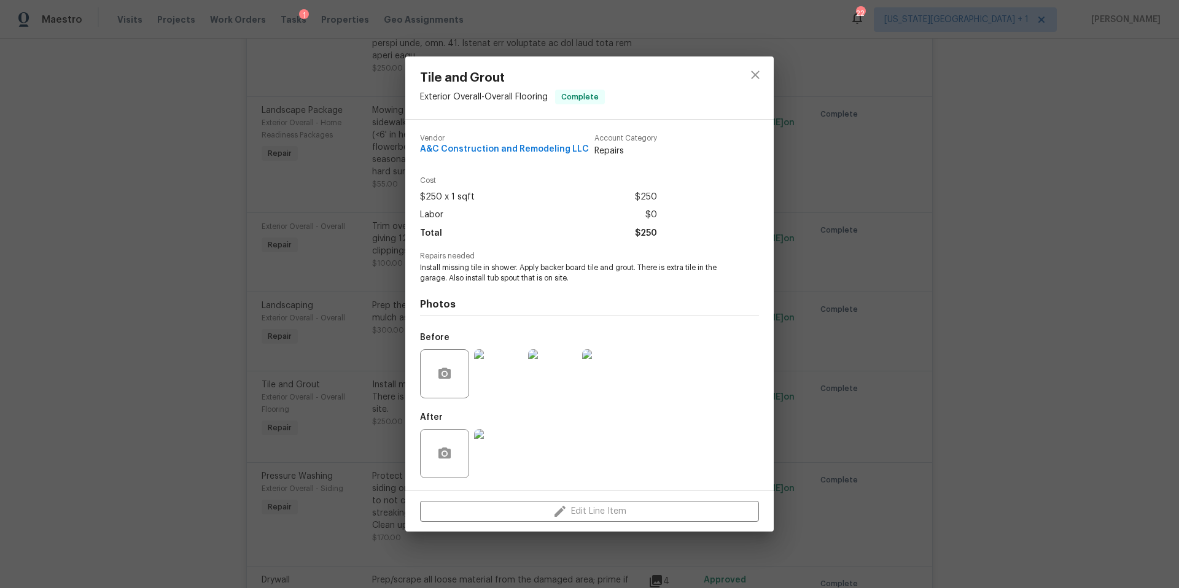
click at [499, 449] on img at bounding box center [498, 453] width 49 height 49
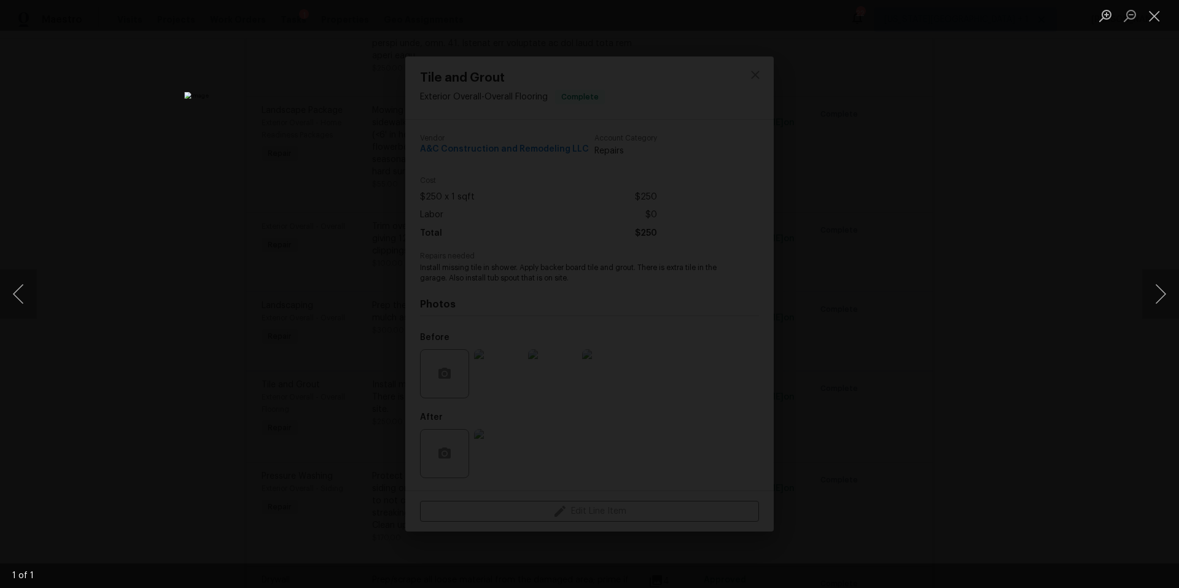
click at [1035, 278] on div "Lightbox" at bounding box center [589, 294] width 1179 height 588
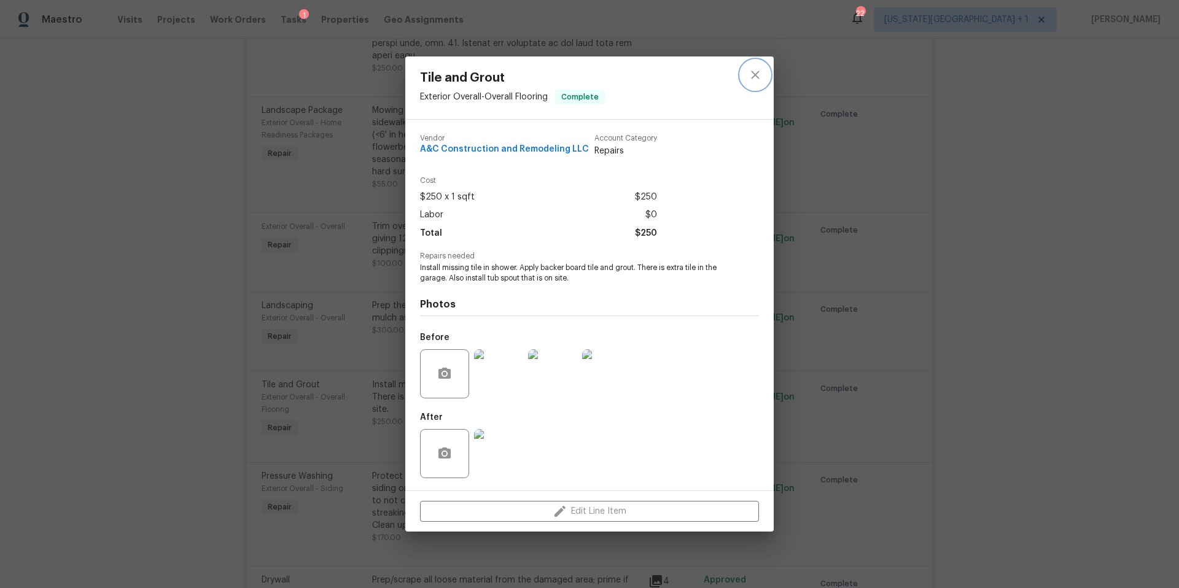
click at [757, 74] on icon "close" at bounding box center [755, 75] width 15 height 15
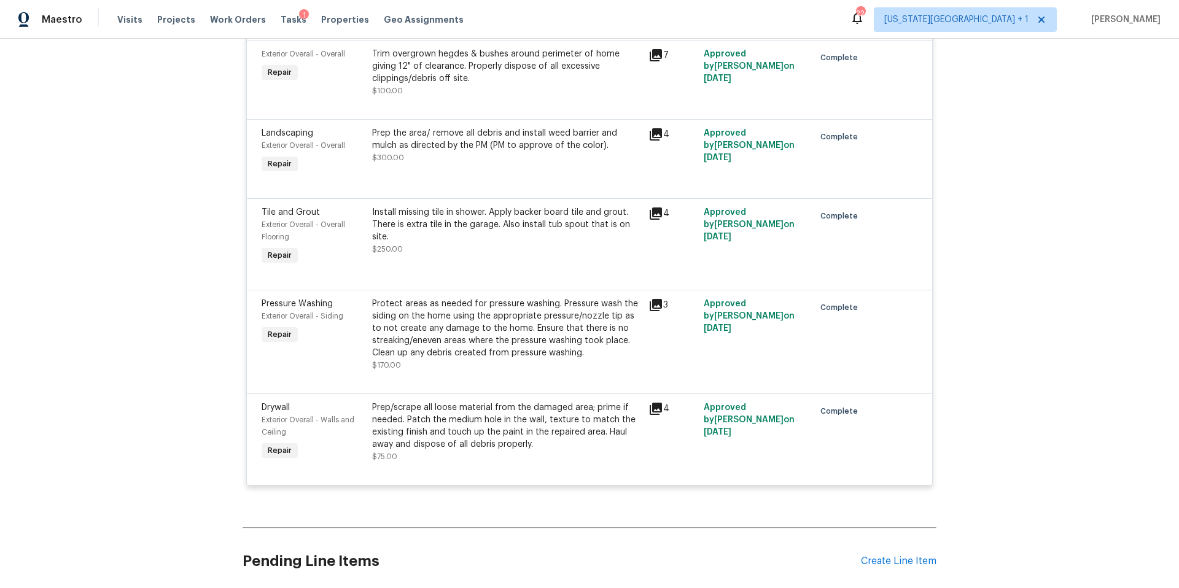
scroll to position [1156, 0]
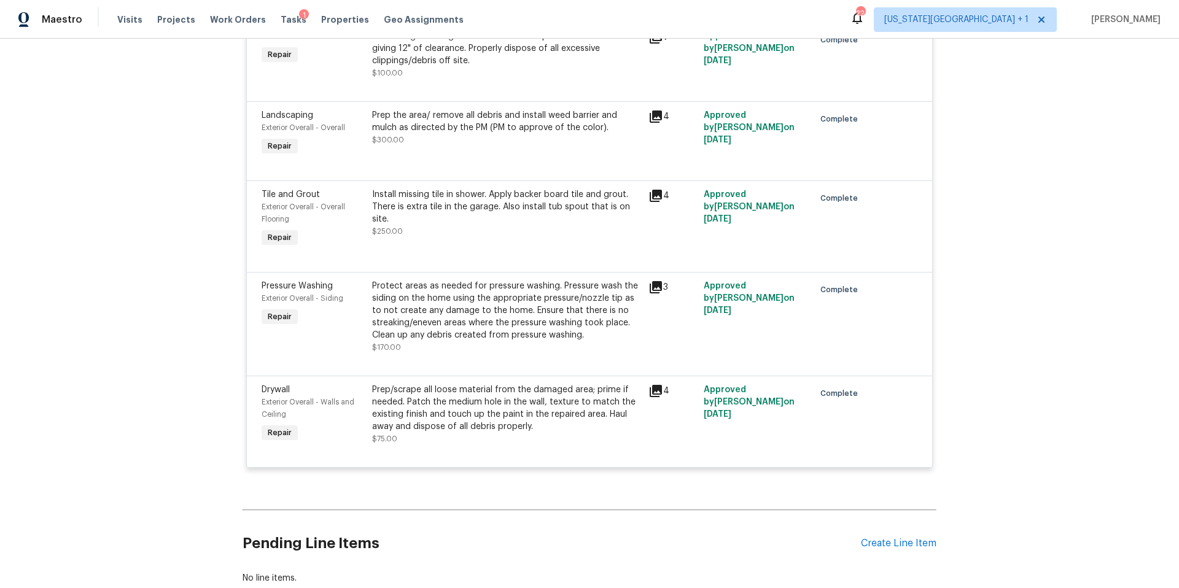
click at [661, 281] on icon at bounding box center [655, 287] width 15 height 15
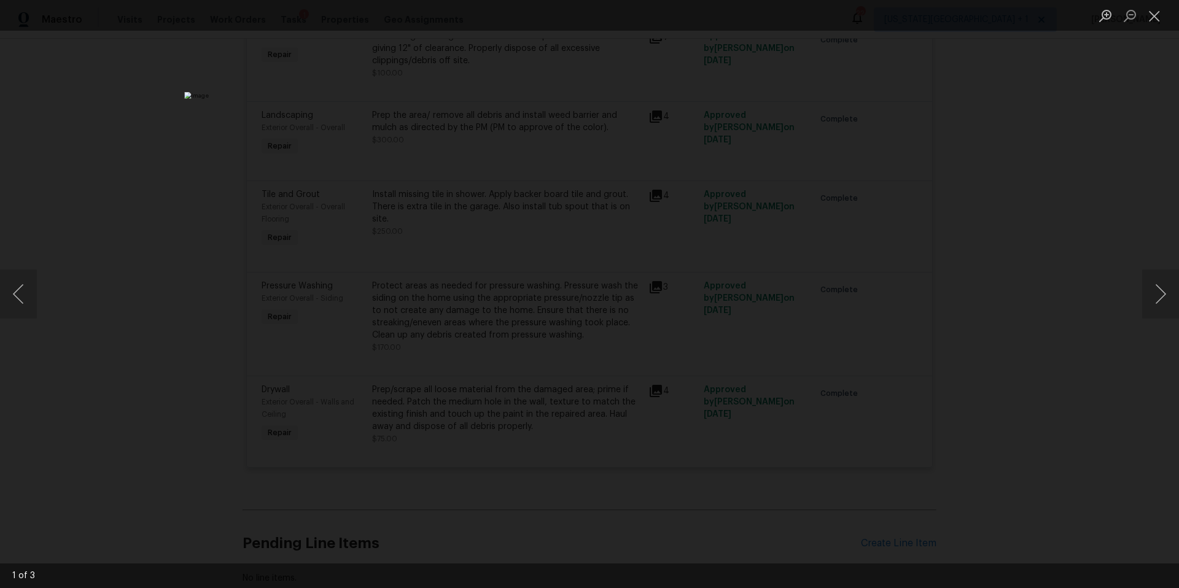
click at [989, 317] on div "Lightbox" at bounding box center [589, 294] width 1179 height 588
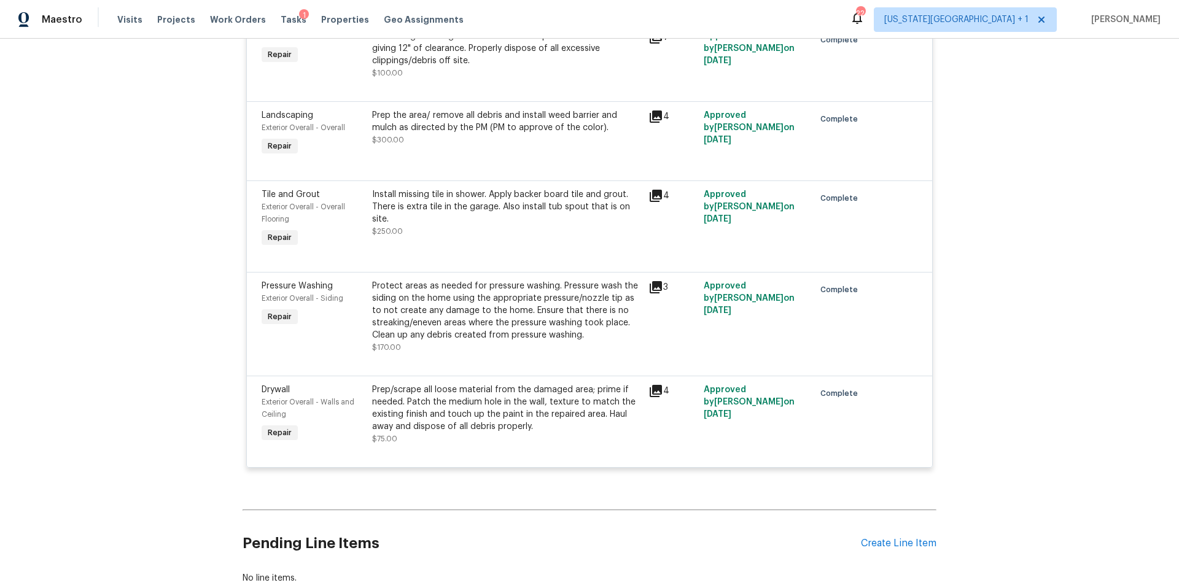
click at [659, 385] on icon at bounding box center [656, 391] width 12 height 12
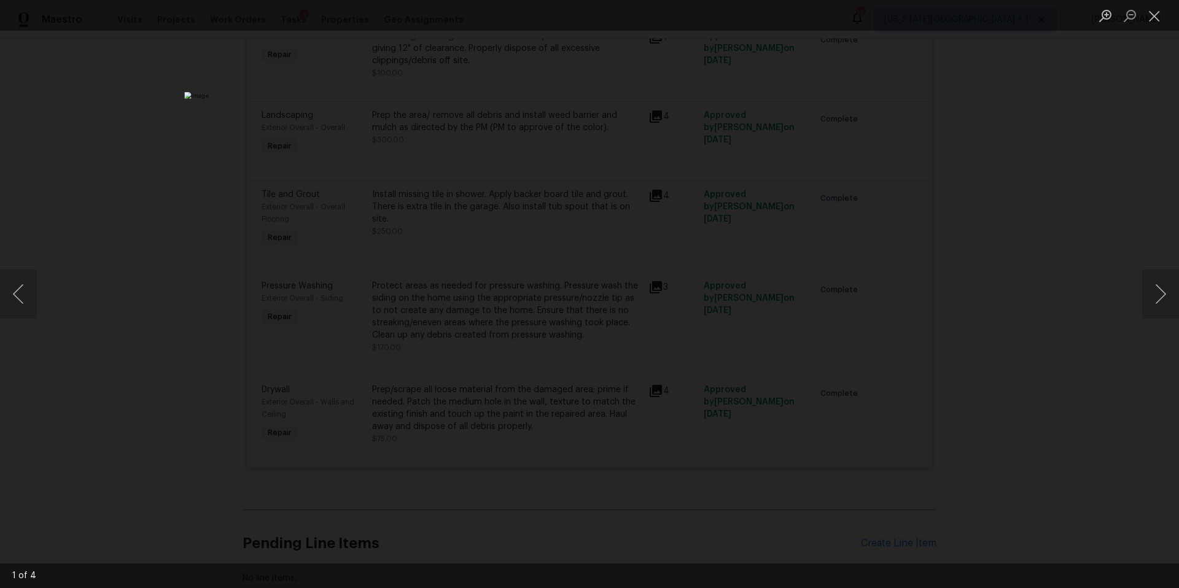
click at [1078, 303] on div "Lightbox" at bounding box center [589, 294] width 1179 height 588
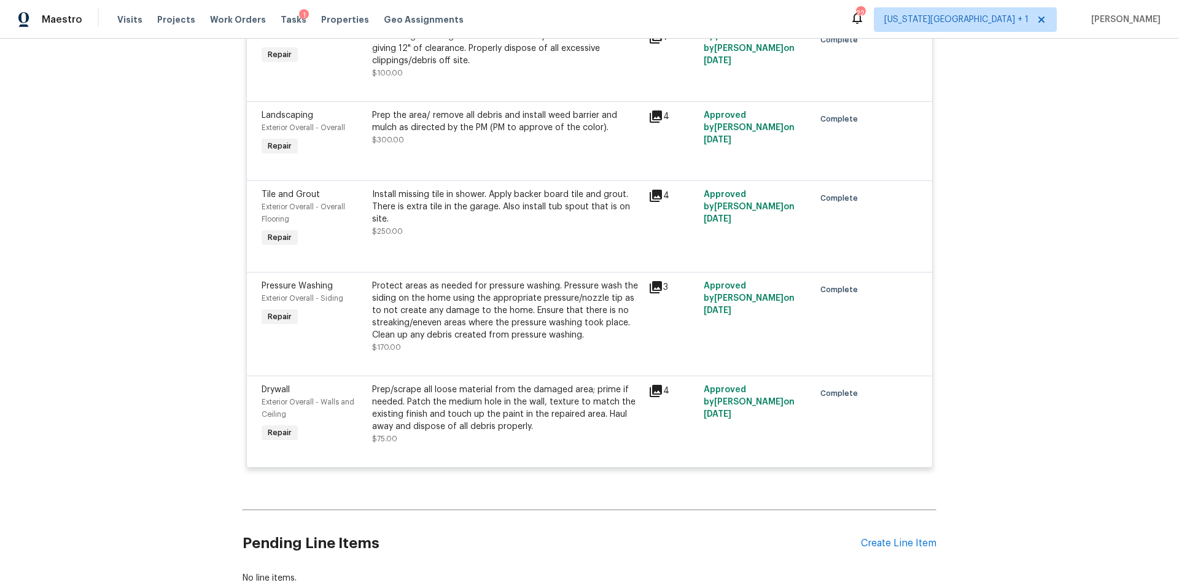
click at [519, 391] on div "Prep/scrape all loose material from the damaged area; prime if needed. Patch th…" at bounding box center [506, 408] width 269 height 49
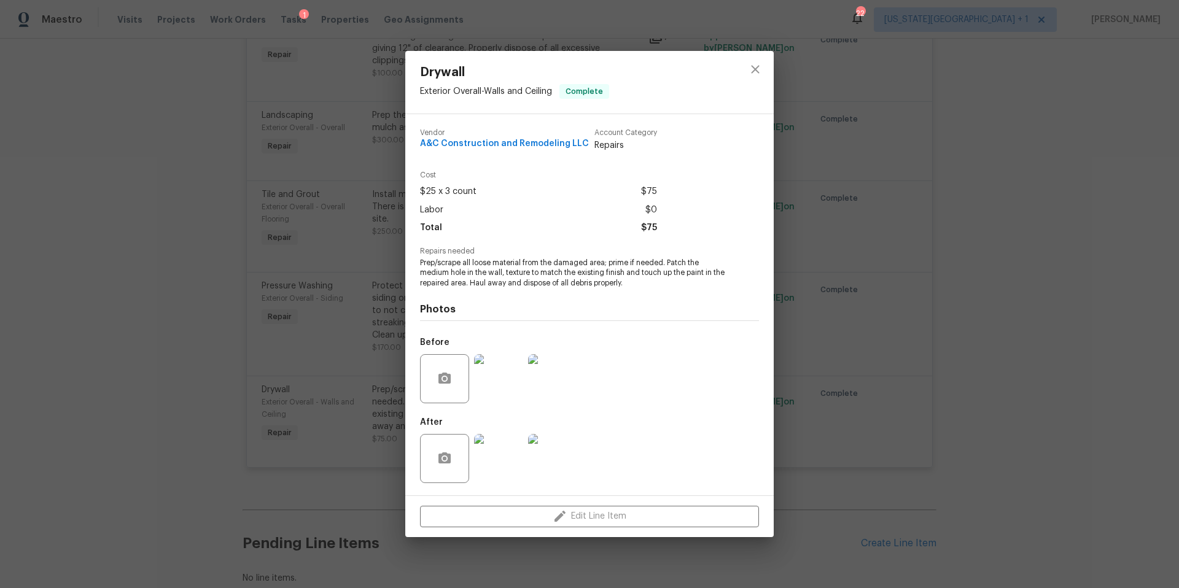
click at [504, 459] on img at bounding box center [498, 458] width 49 height 49
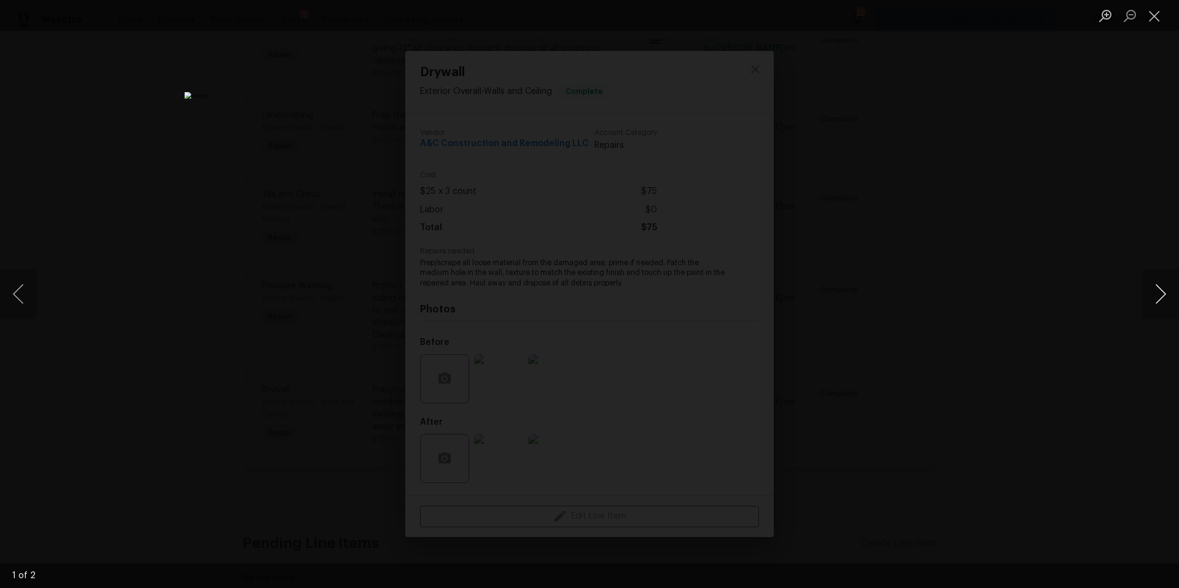
click at [1166, 292] on button "Next image" at bounding box center [1160, 294] width 37 height 49
click at [1084, 314] on div "Lightbox" at bounding box center [589, 294] width 1179 height 588
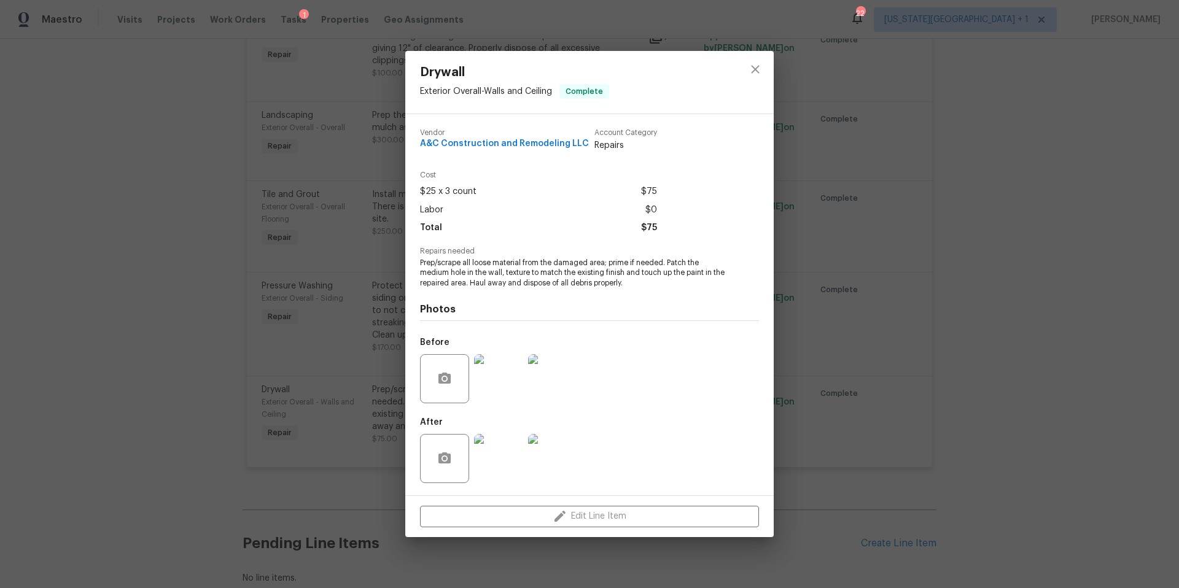
click at [876, 235] on div "Drywall Exterior Overall - Walls and Ceiling Complete Vendor A&C Construction a…" at bounding box center [589, 294] width 1179 height 588
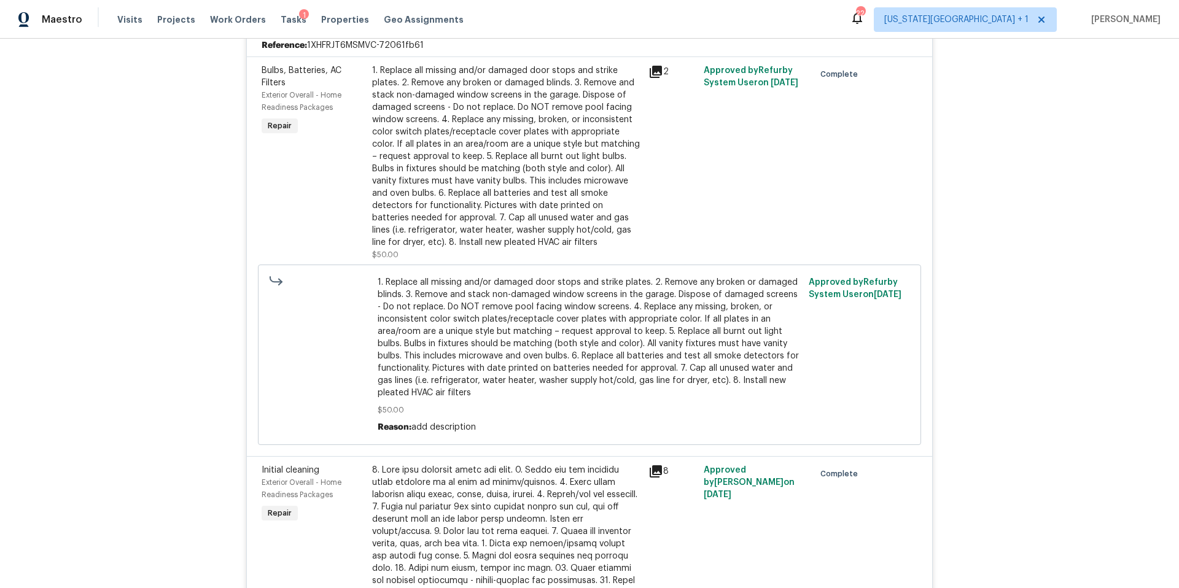
scroll to position [0, 0]
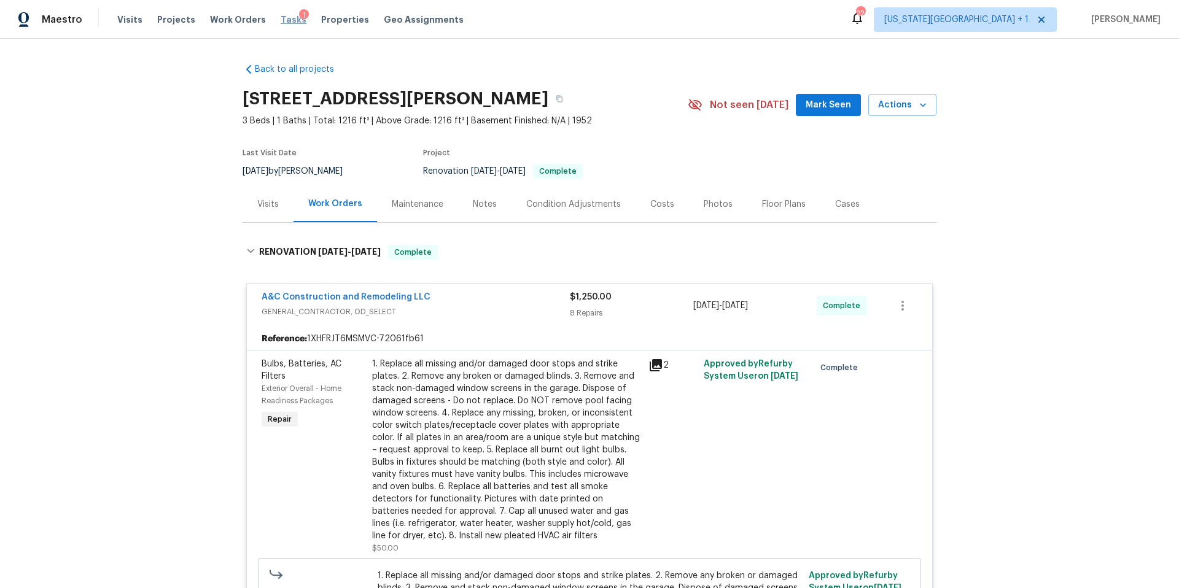
click at [281, 19] on span "Tasks" at bounding box center [294, 19] width 26 height 9
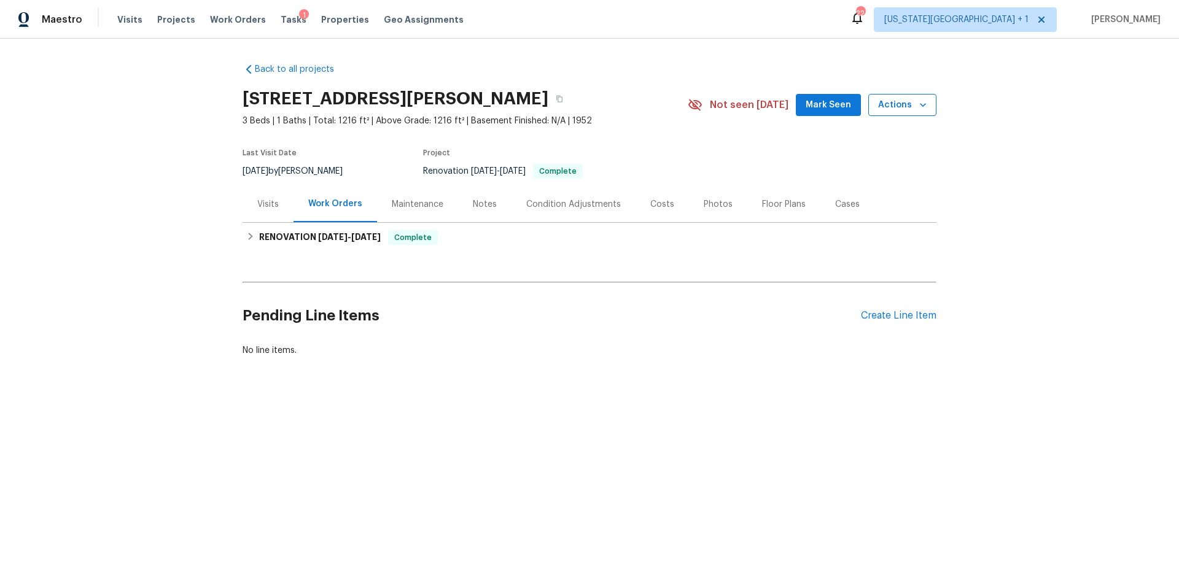
click at [912, 108] on span "Actions" at bounding box center [902, 105] width 49 height 15
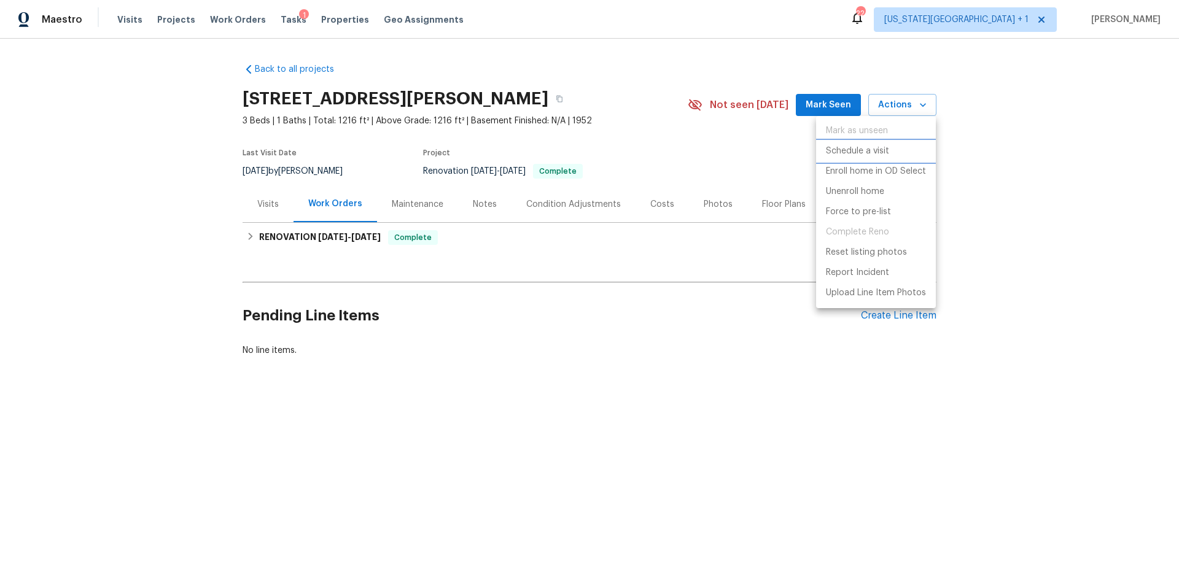
click at [849, 155] on p "Schedule a visit" at bounding box center [857, 151] width 63 height 13
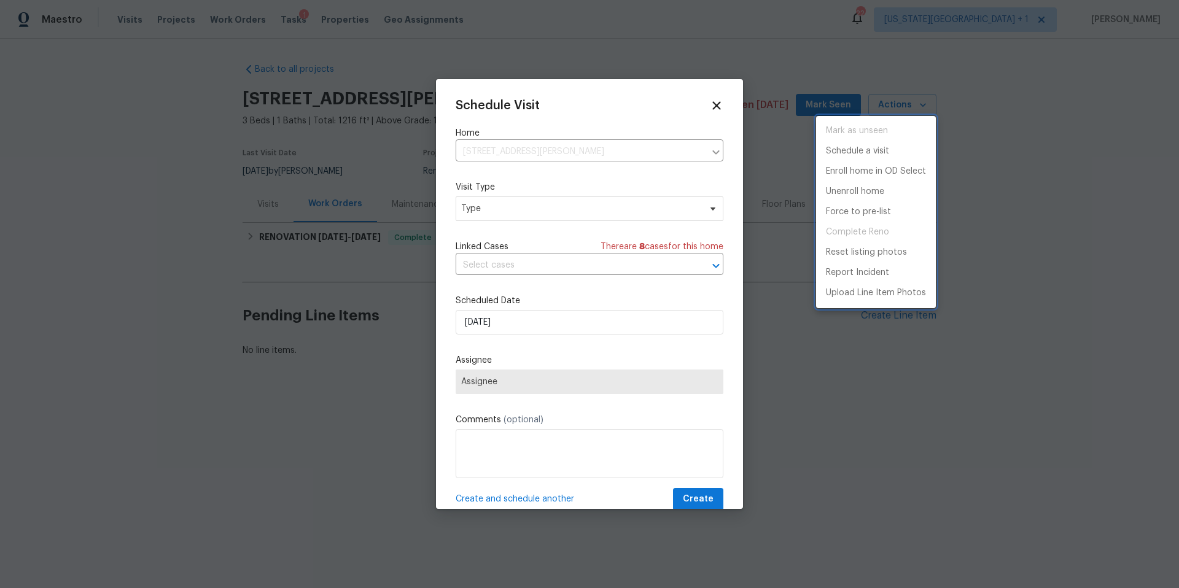
click at [562, 214] on div at bounding box center [589, 294] width 1179 height 588
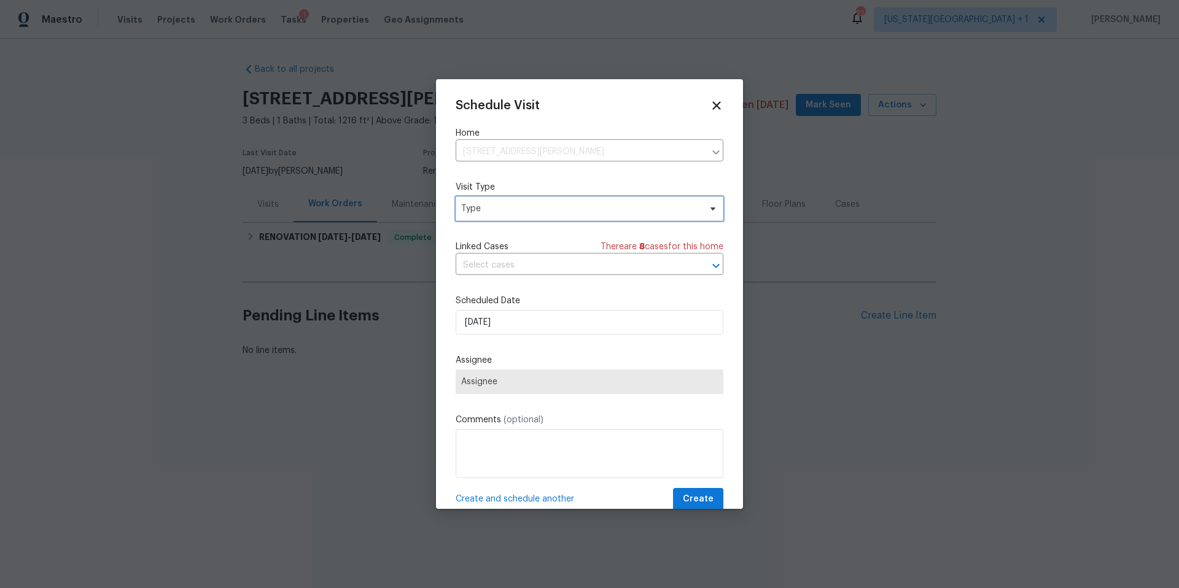
click at [562, 214] on span "Type" at bounding box center [580, 209] width 239 height 12
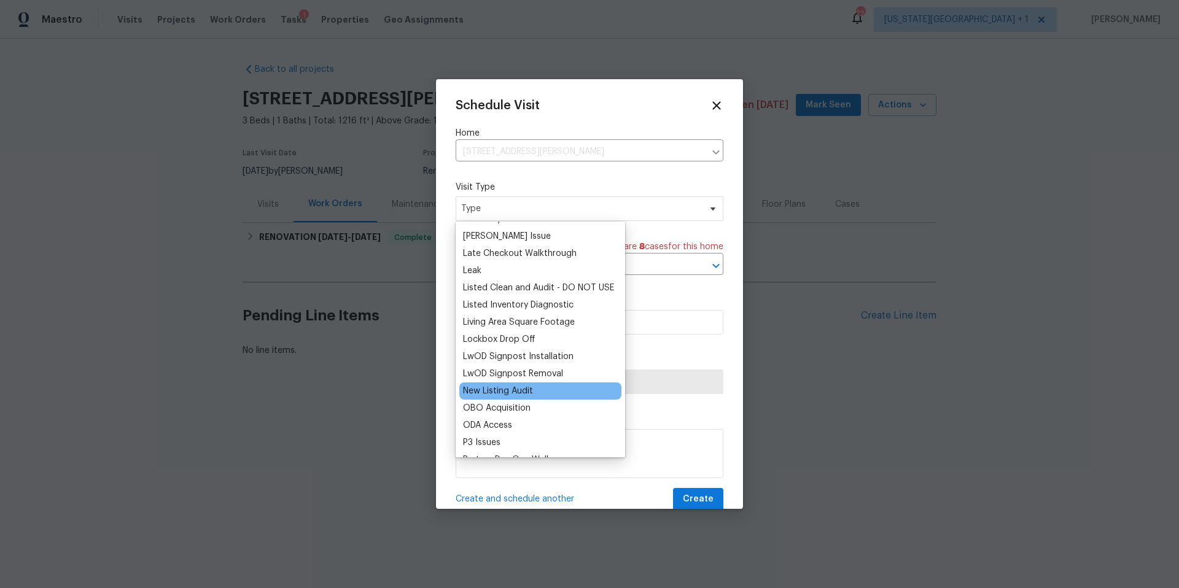
scroll to position [530, 0]
click at [489, 394] on div "New Listing Audit" at bounding box center [498, 390] width 70 height 12
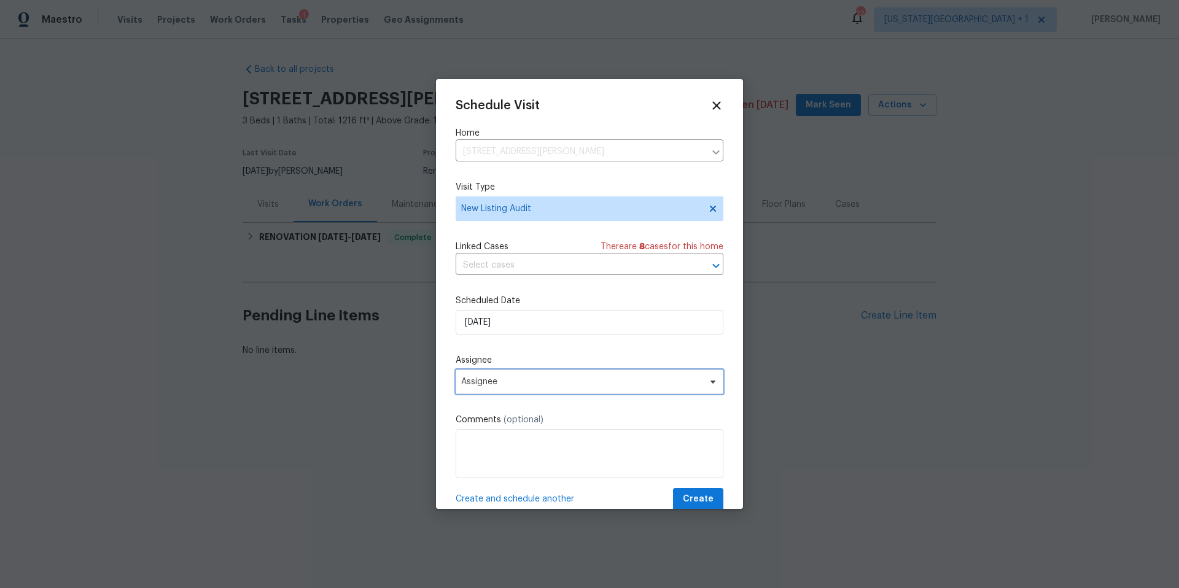
click at [515, 387] on span "Assignee" at bounding box center [590, 382] width 268 height 25
type input "lui"
click at [486, 456] on div "[PERSON_NAME]" at bounding box center [527, 449] width 136 height 17
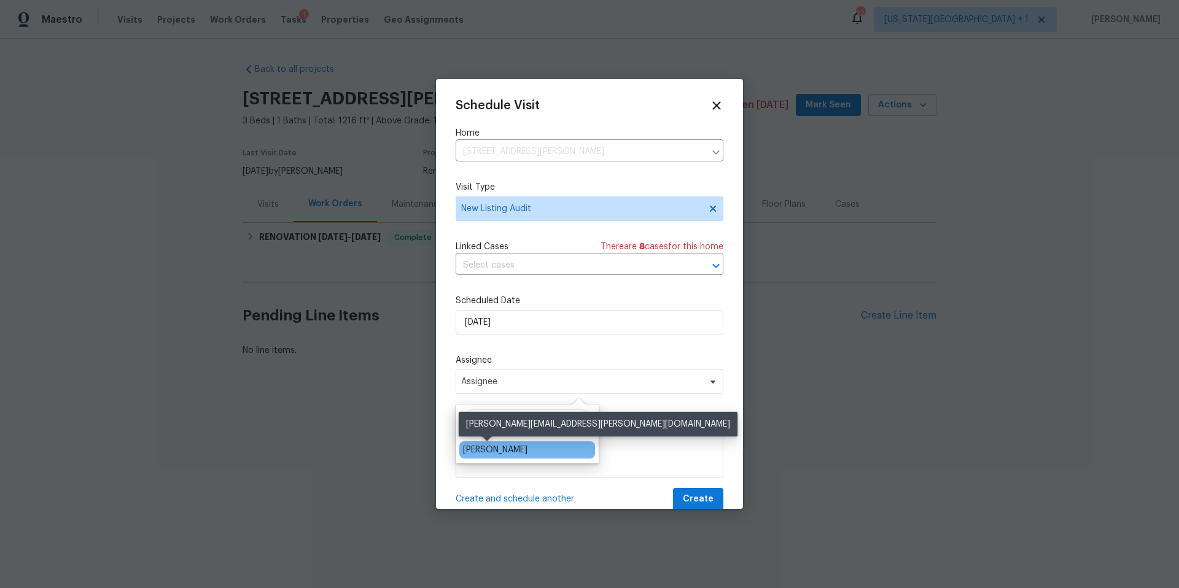
click at [494, 450] on div "[PERSON_NAME]" at bounding box center [495, 450] width 64 height 12
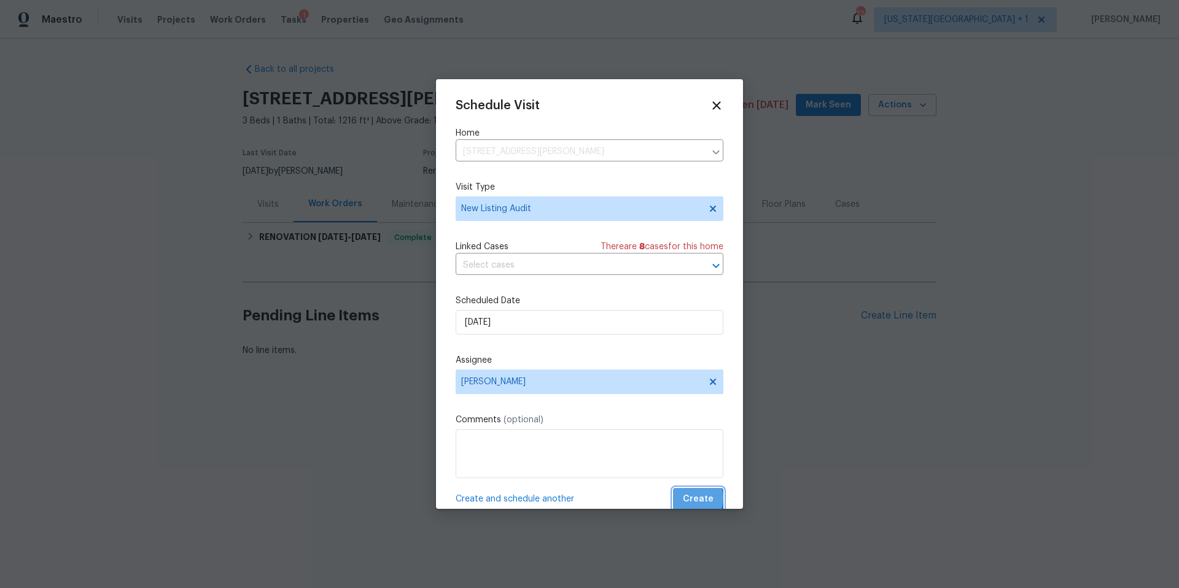
click at [692, 499] on span "Create" at bounding box center [698, 499] width 31 height 15
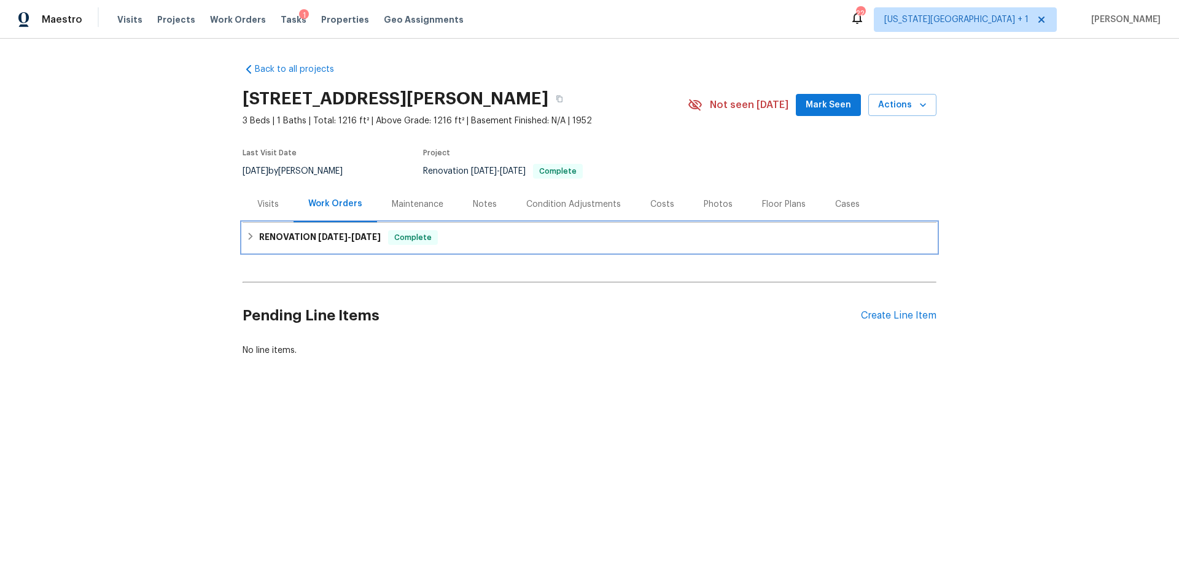
click at [301, 236] on h6 "RENOVATION 8/21/25 - 8/21/25" at bounding box center [320, 237] width 122 height 15
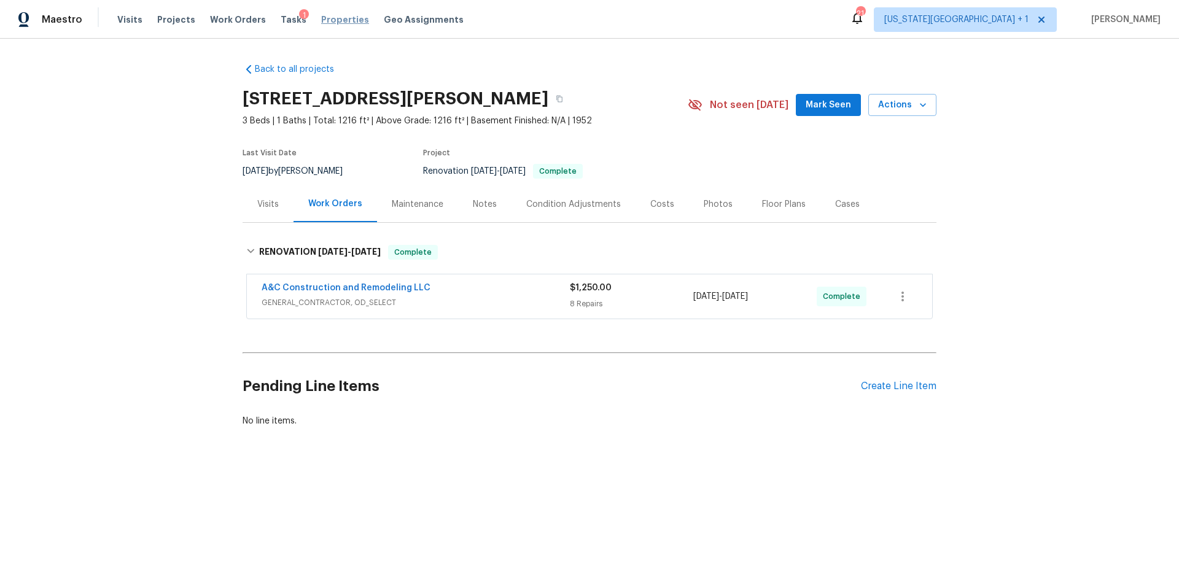
click at [332, 20] on span "Properties" at bounding box center [345, 20] width 48 height 12
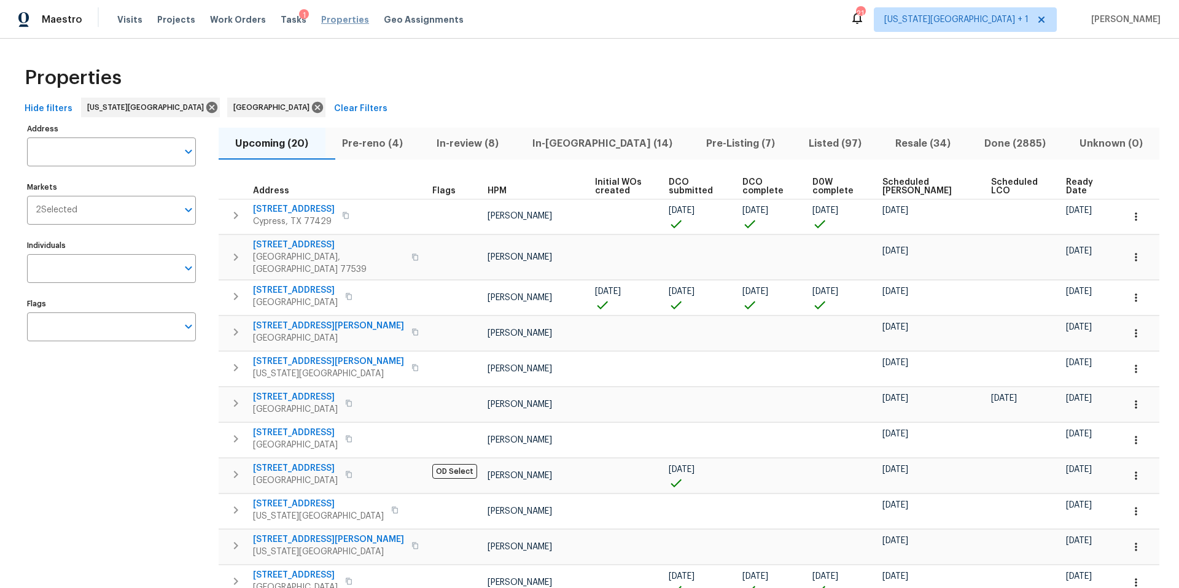
click at [327, 21] on span "Properties" at bounding box center [345, 20] width 48 height 12
click at [342, 22] on span "Properties" at bounding box center [345, 20] width 48 height 12
click at [327, 20] on span "Properties" at bounding box center [345, 20] width 48 height 12
click at [370, 140] on span "Pre-reno (4)" at bounding box center [373, 143] width 80 height 17
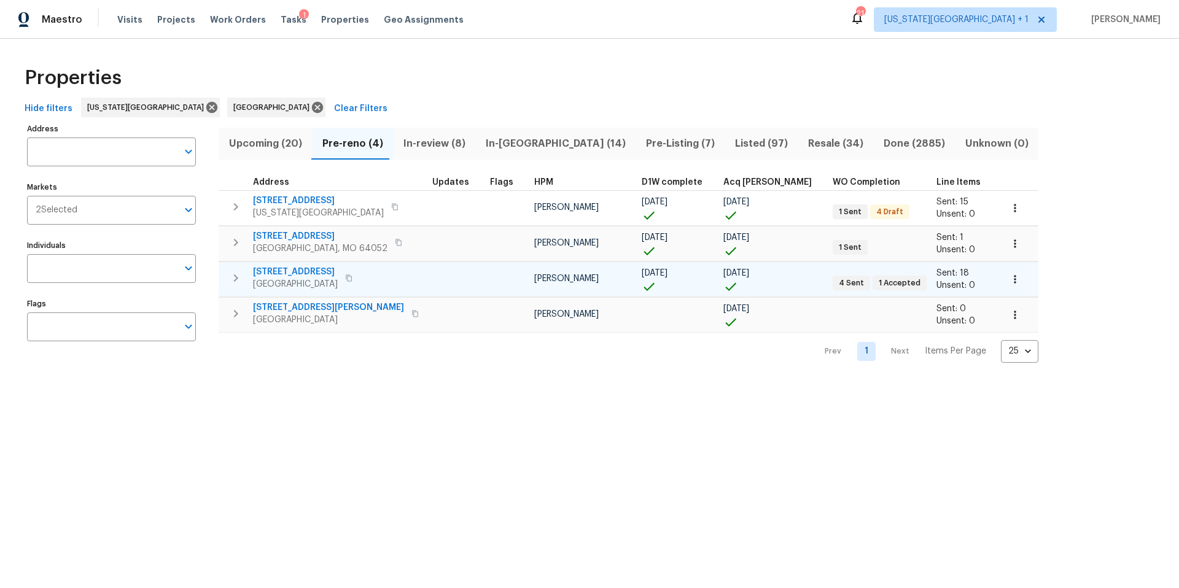
click at [300, 273] on span "[STREET_ADDRESS]" at bounding box center [295, 272] width 85 height 12
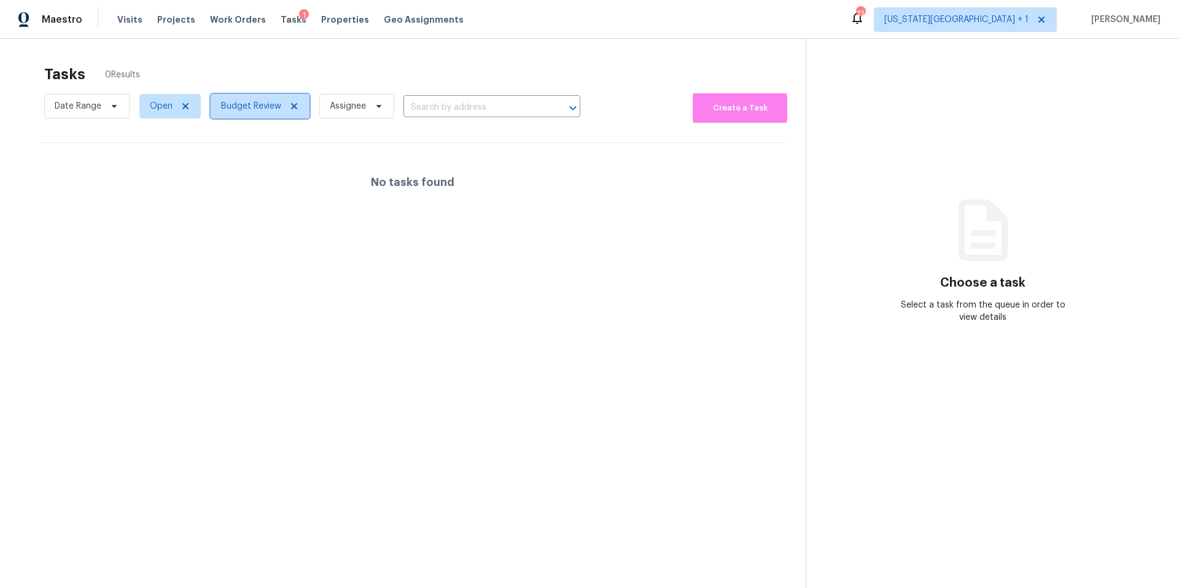
click at [260, 112] on span "Budget Review" at bounding box center [251, 106] width 60 height 12
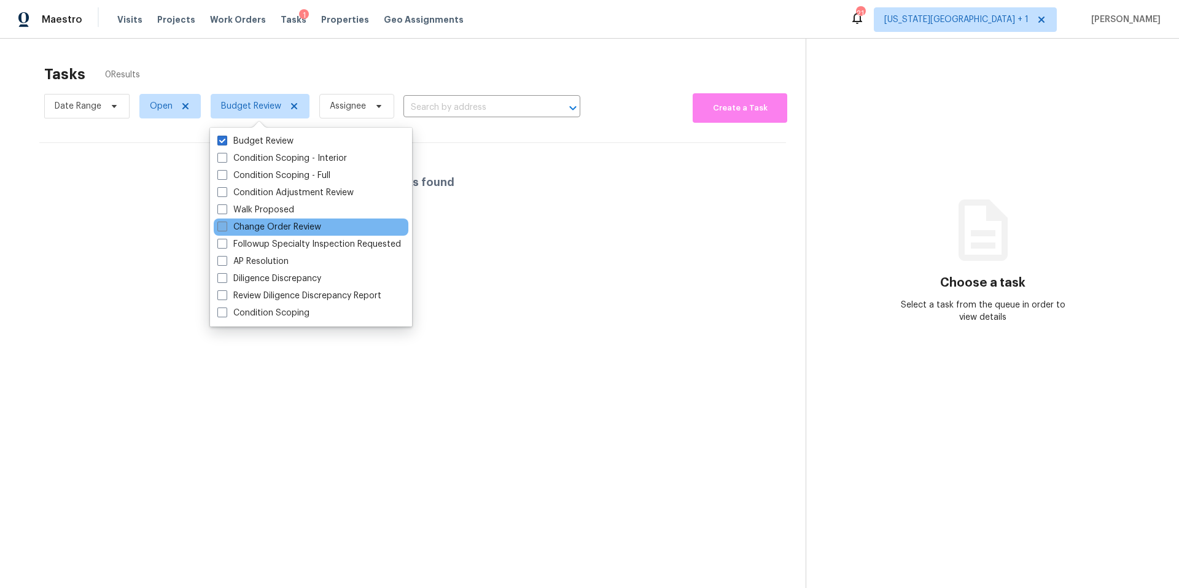
click at [238, 224] on label "Change Order Review" at bounding box center [269, 227] width 104 height 12
click at [225, 224] on input "Change Order Review" at bounding box center [221, 225] width 8 height 8
checkbox input "true"
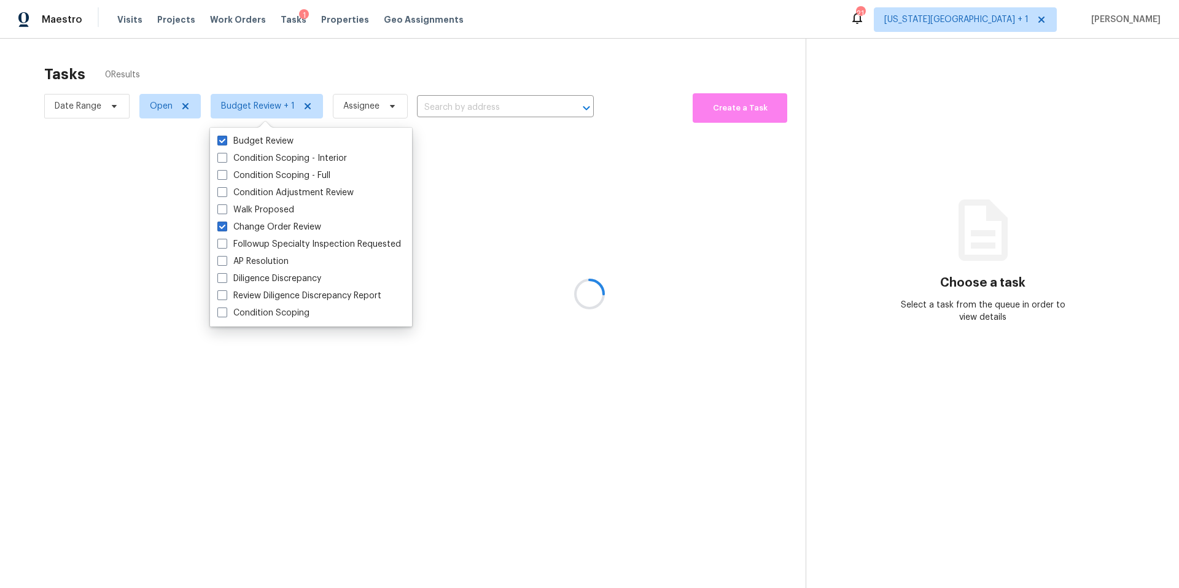
click at [288, 81] on div at bounding box center [589, 294] width 1179 height 588
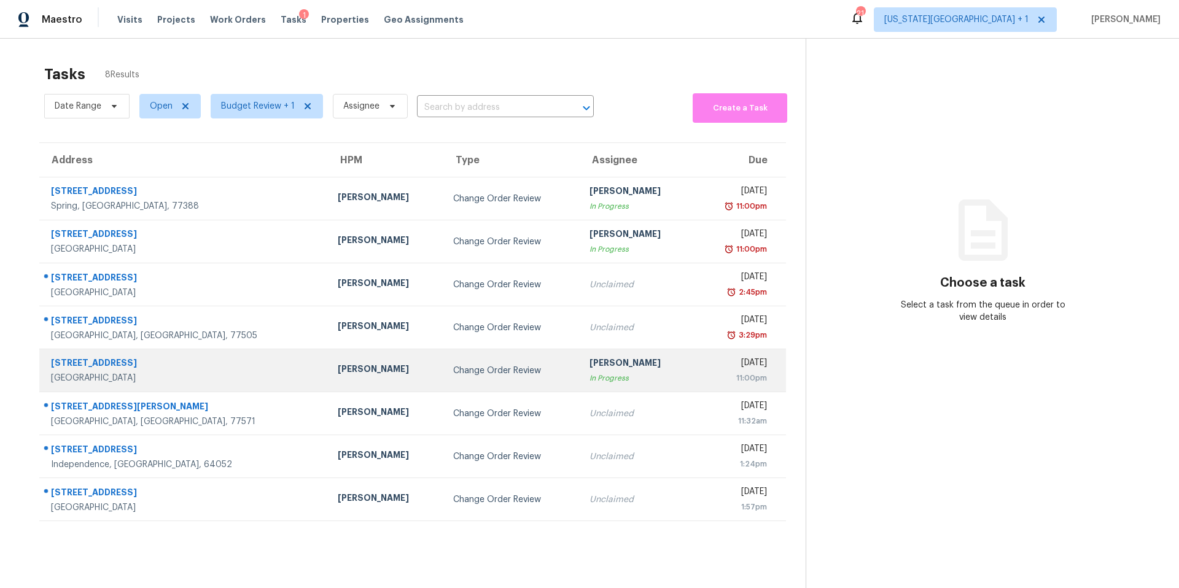
click at [338, 371] on div "[PERSON_NAME]" at bounding box center [386, 370] width 96 height 15
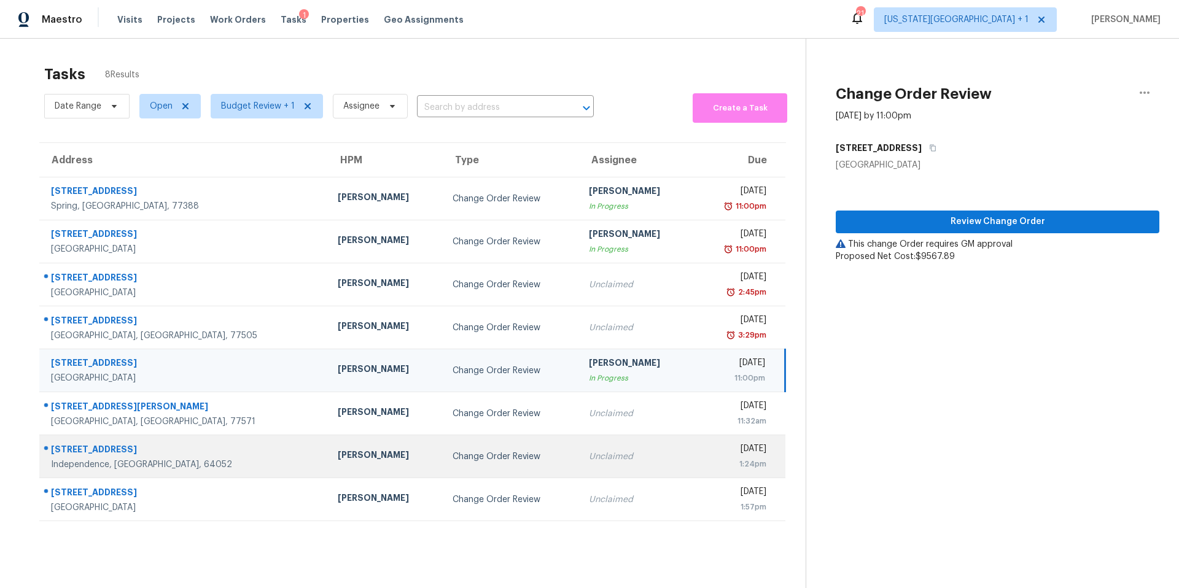
click at [338, 462] on div "[PERSON_NAME]" at bounding box center [385, 456] width 95 height 15
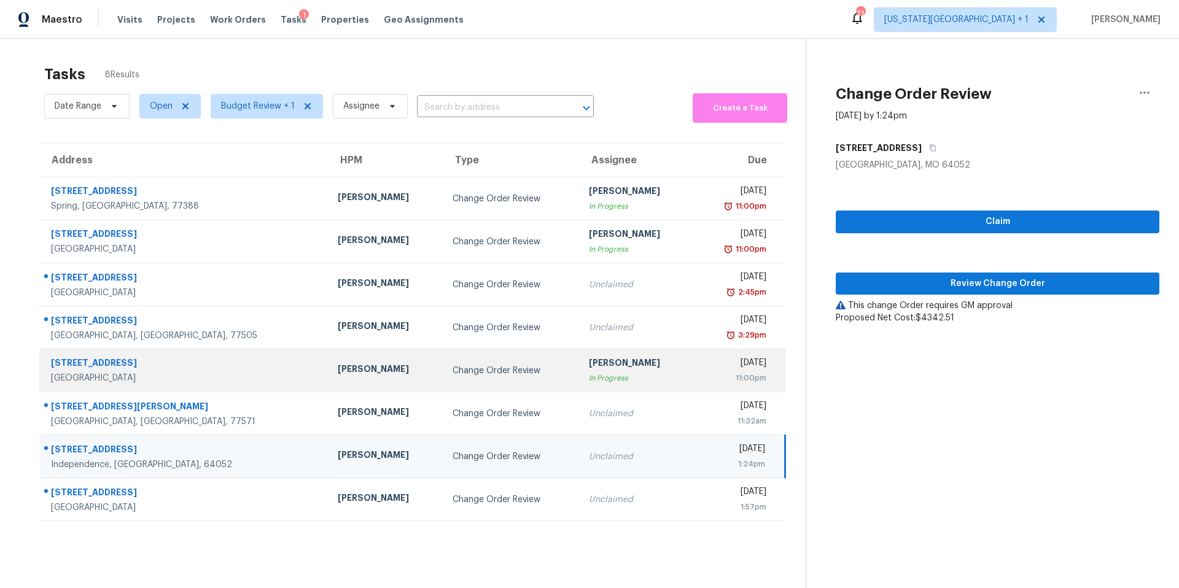
click at [328, 360] on td "[PERSON_NAME]" at bounding box center [385, 370] width 115 height 43
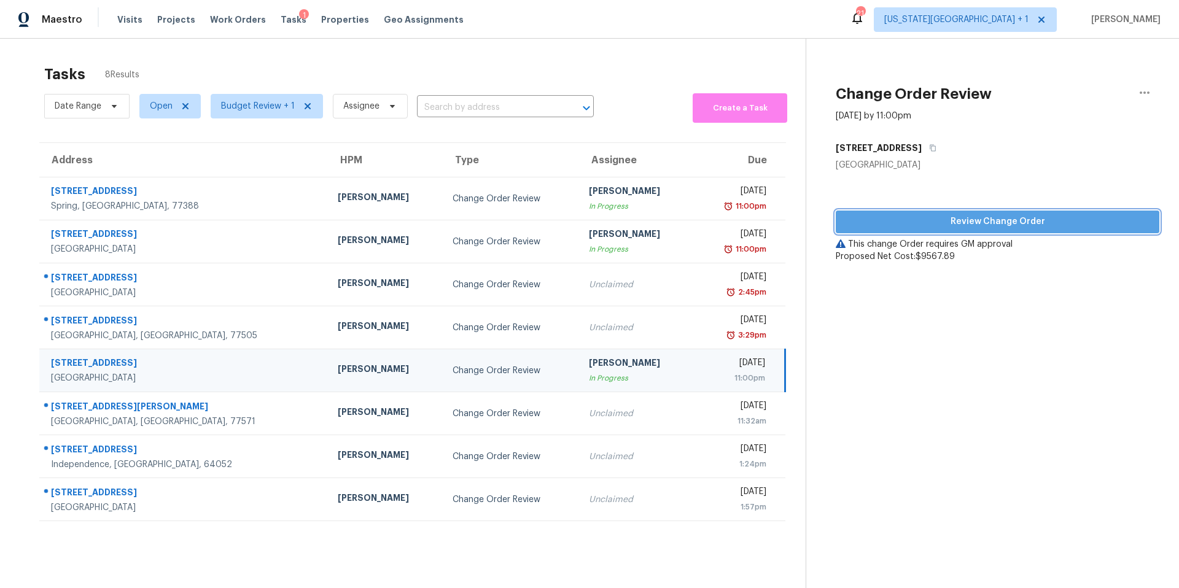
click at [855, 219] on span "Review Change Order" at bounding box center [998, 221] width 304 height 15
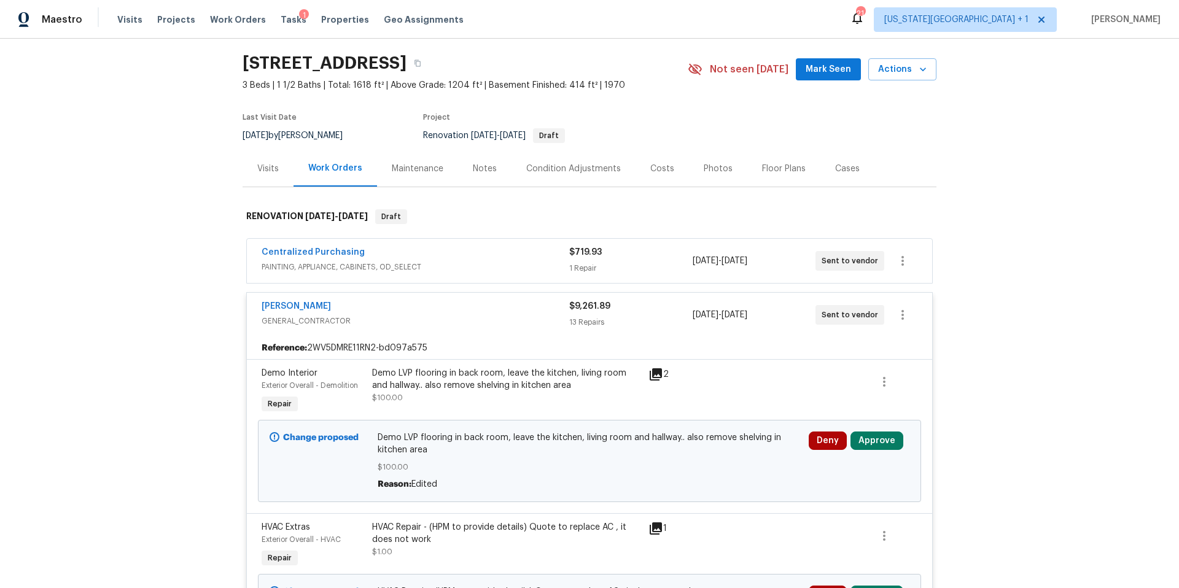
scroll to position [58, 0]
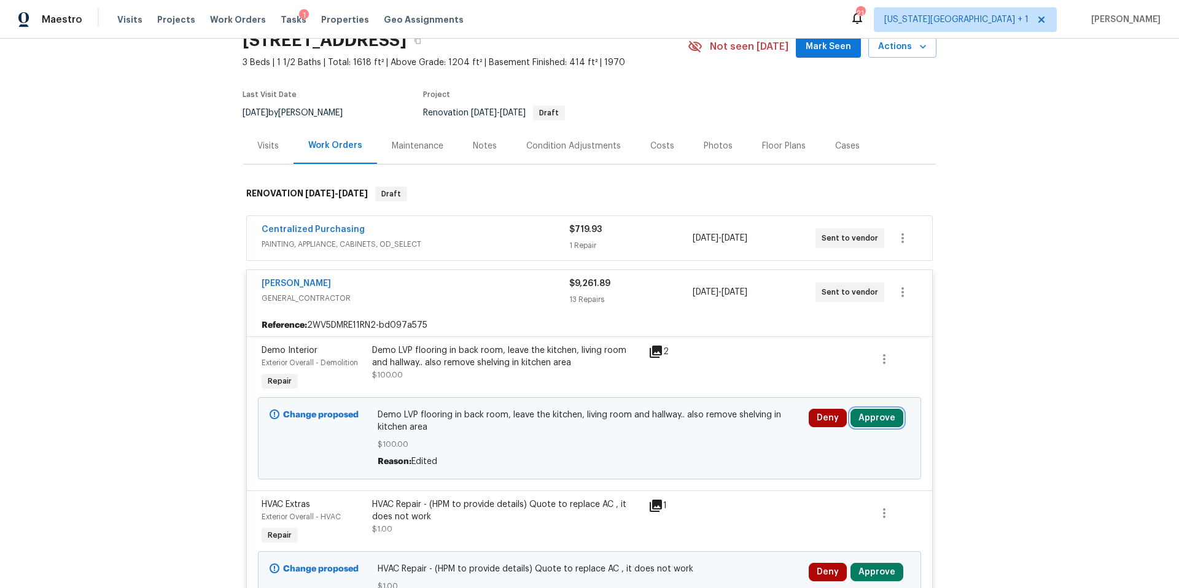
click at [889, 424] on button "Approve" at bounding box center [876, 418] width 53 height 18
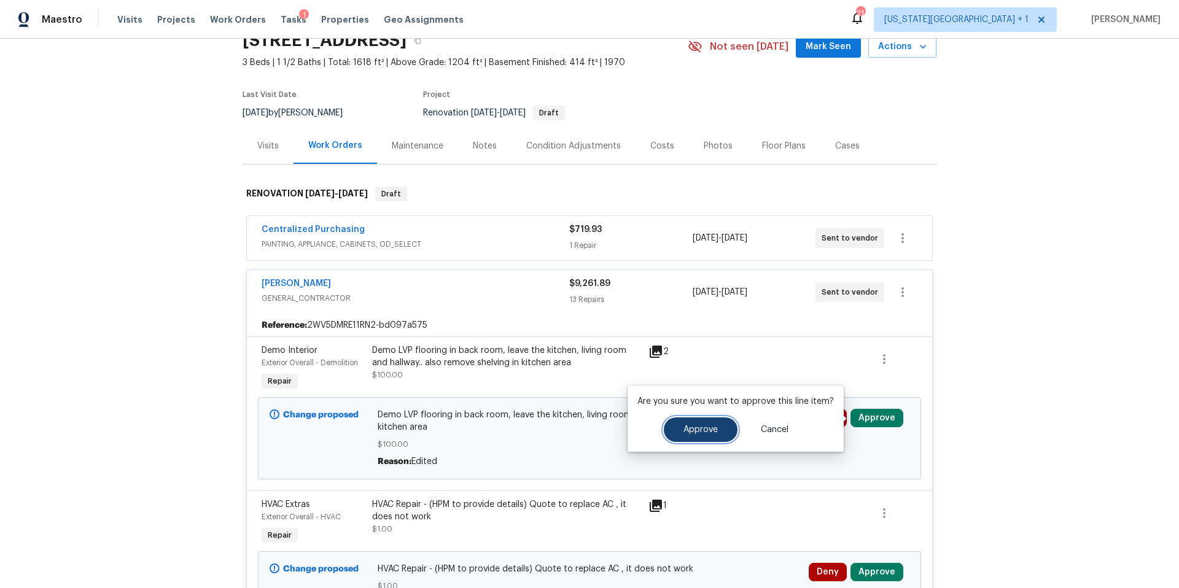
click at [688, 429] on span "Approve" at bounding box center [700, 430] width 34 height 9
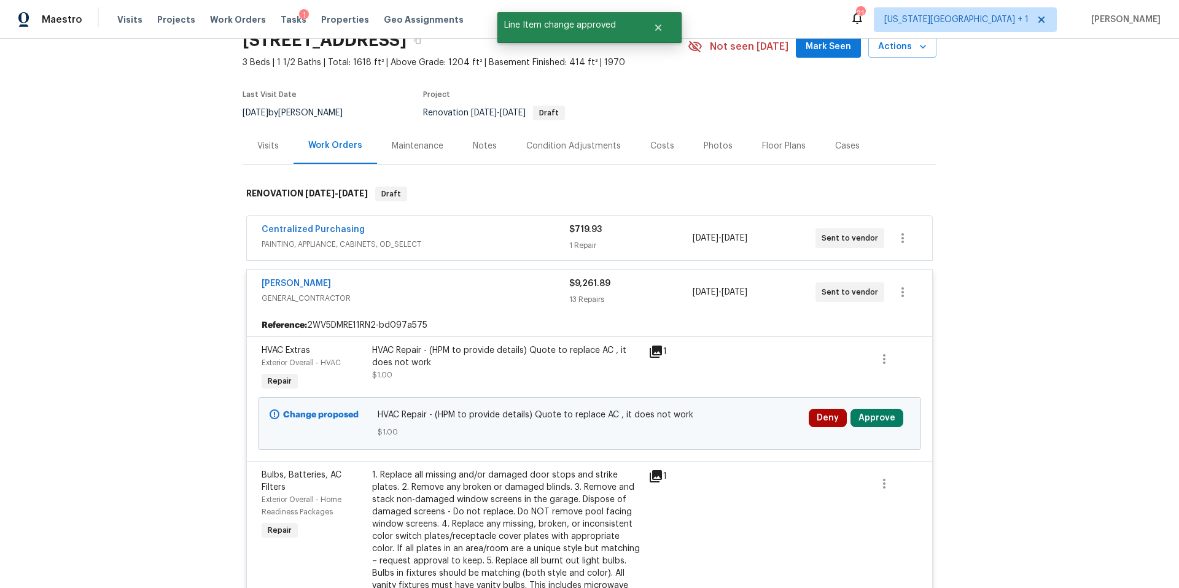
click at [464, 232] on div "Centralized Purchasing" at bounding box center [416, 231] width 308 height 15
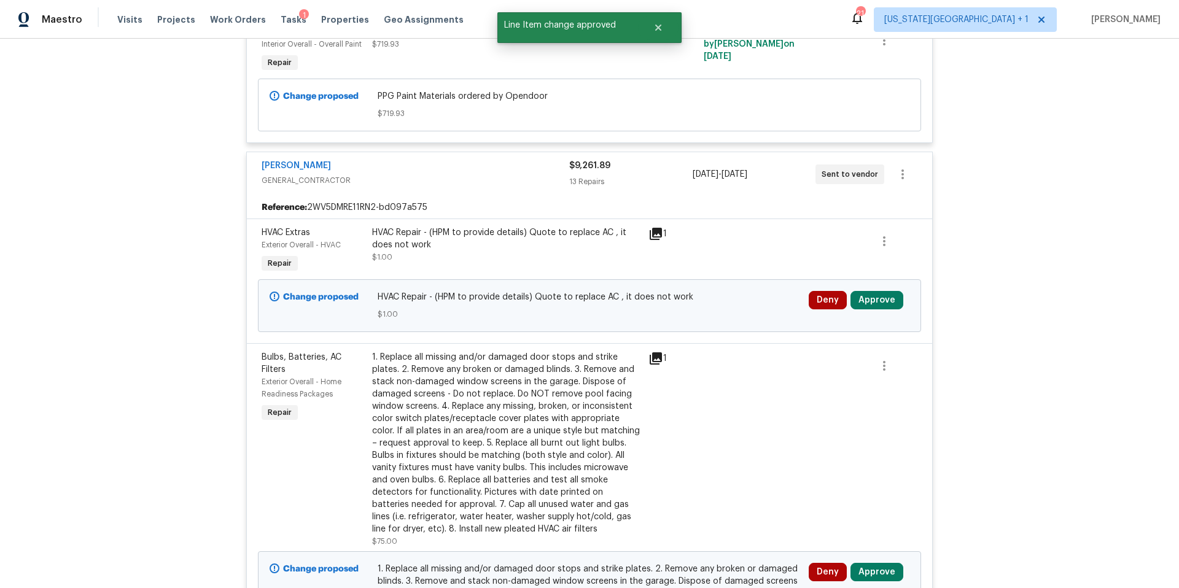
scroll to position [337, 0]
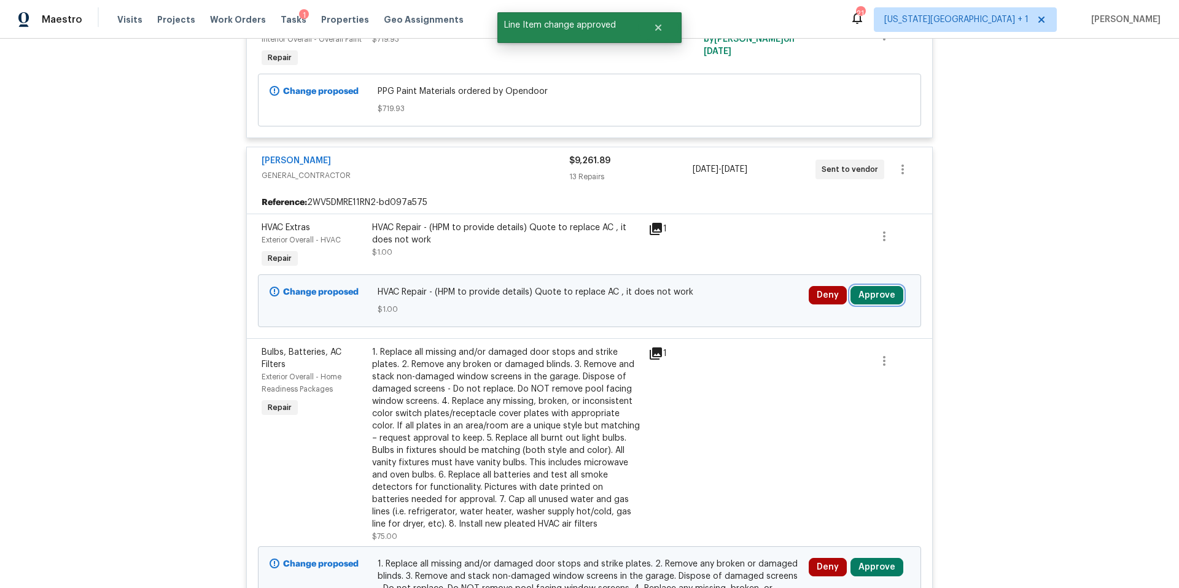
click at [885, 301] on button "Approve" at bounding box center [876, 295] width 53 height 18
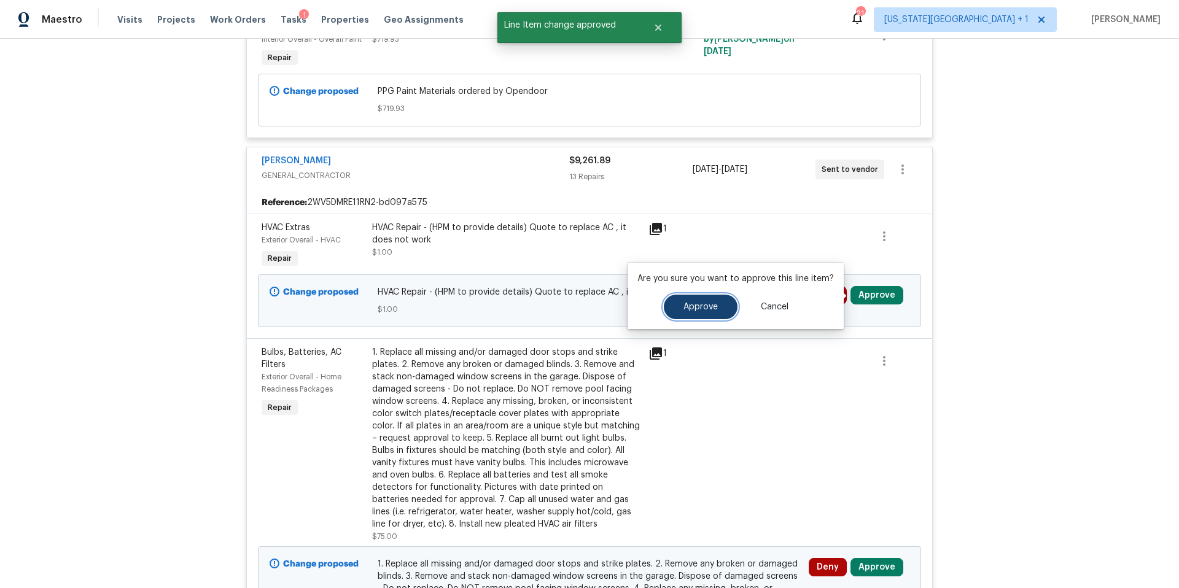
click at [709, 316] on button "Approve" at bounding box center [701, 307] width 74 height 25
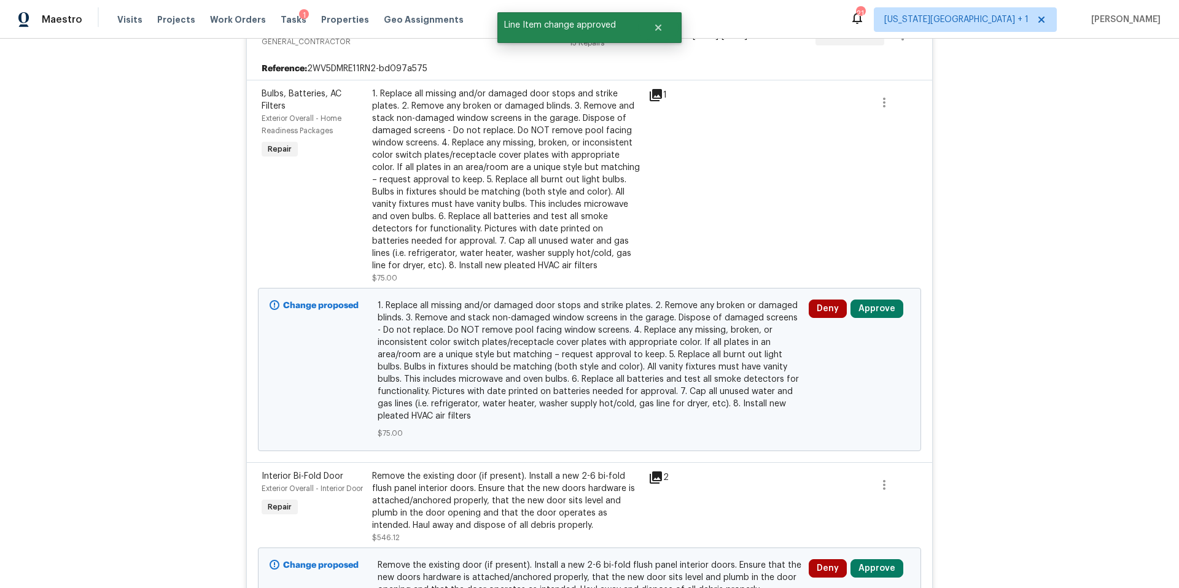
scroll to position [477, 0]
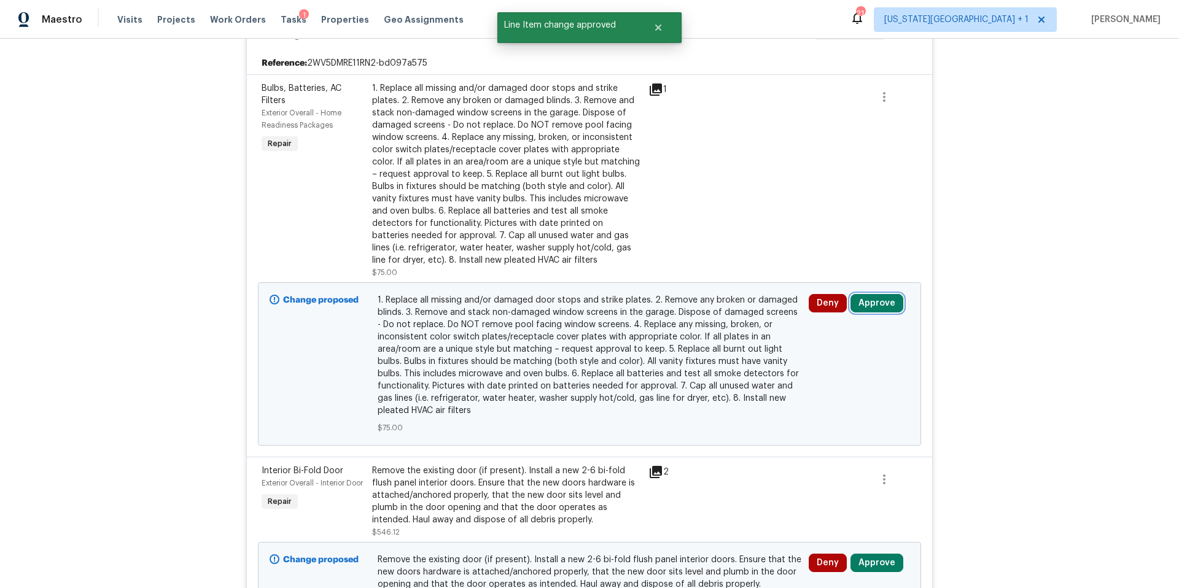
click at [882, 305] on button "Approve" at bounding box center [876, 303] width 53 height 18
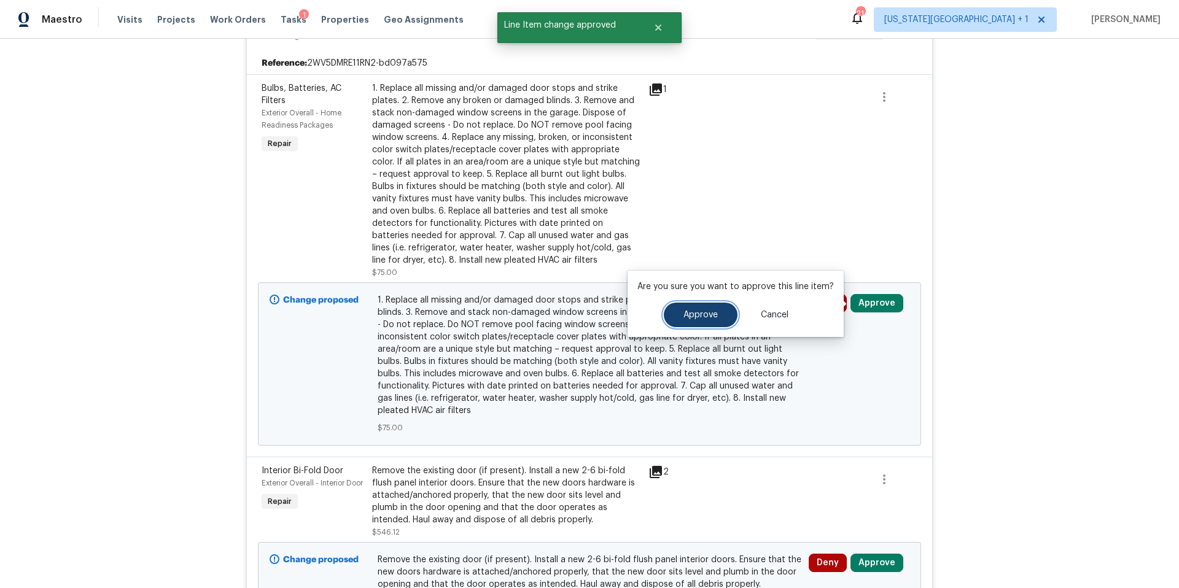
click at [696, 319] on button "Approve" at bounding box center [701, 315] width 74 height 25
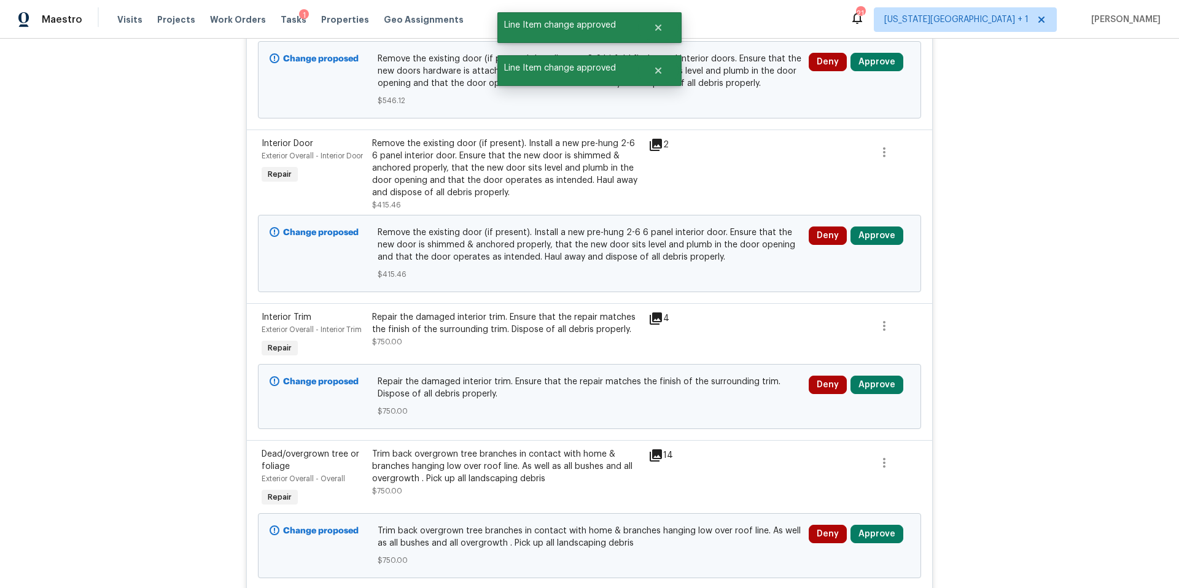
scroll to position [615, 0]
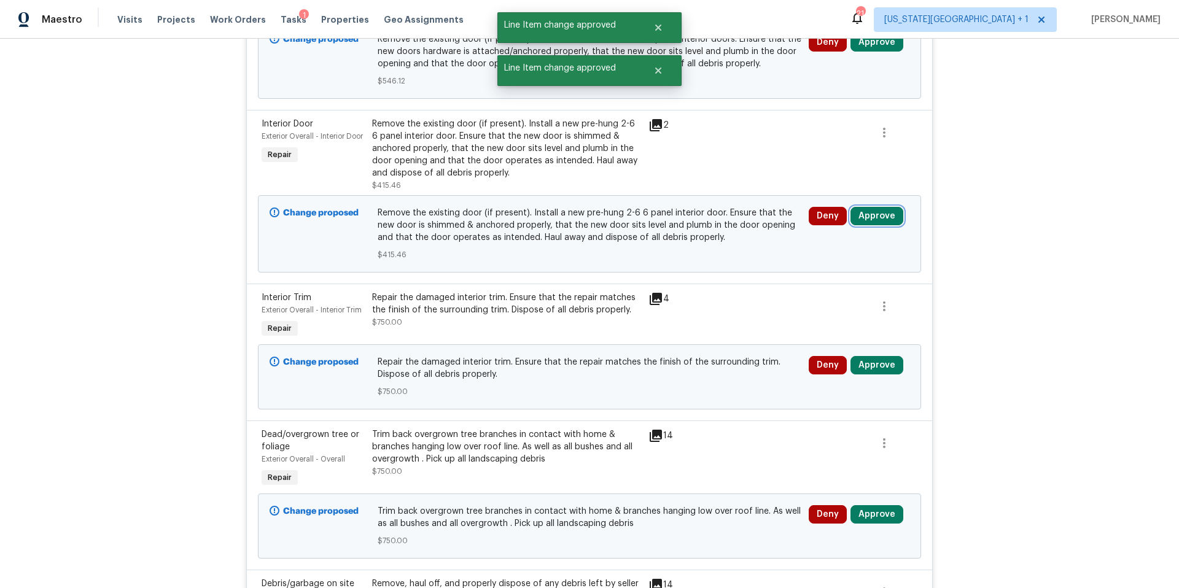
click at [866, 223] on button "Approve" at bounding box center [876, 216] width 53 height 18
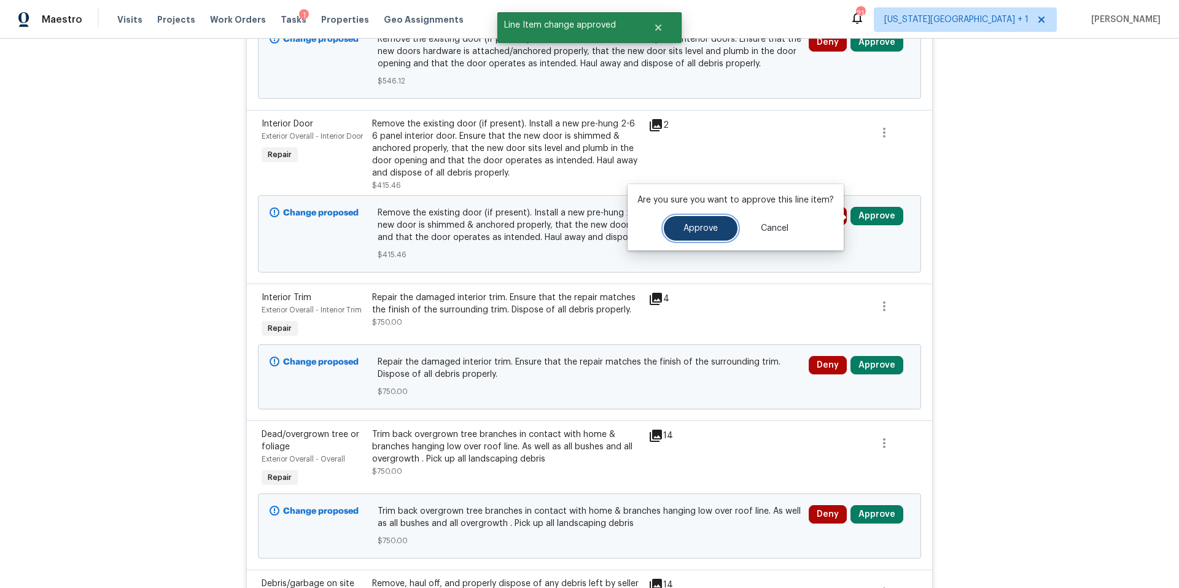
click at [720, 235] on button "Approve" at bounding box center [701, 228] width 74 height 25
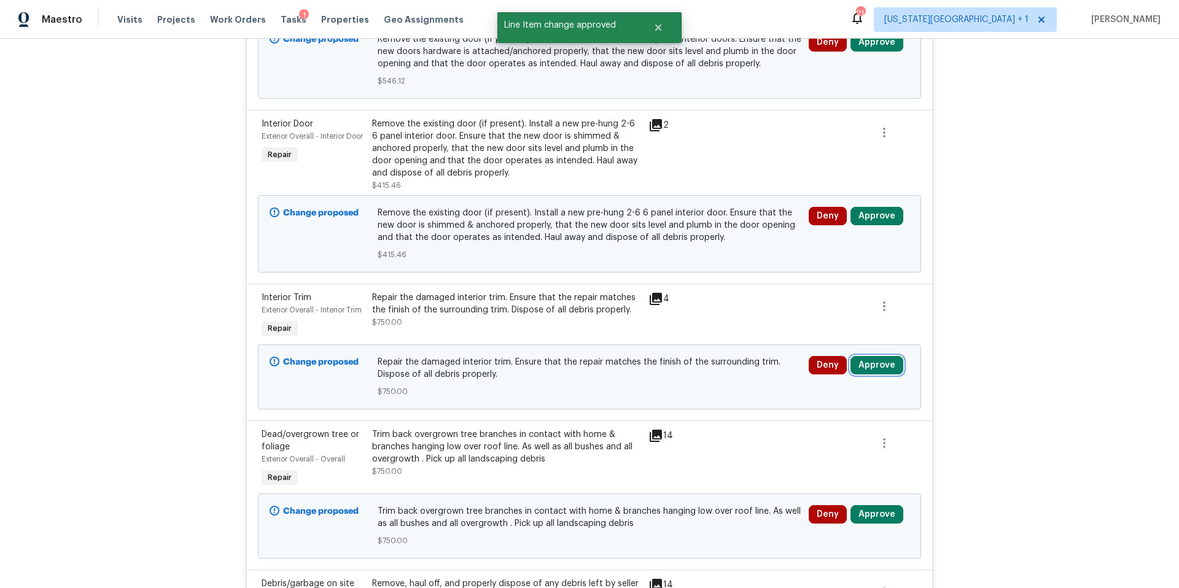
click at [878, 369] on button "Approve" at bounding box center [876, 365] width 53 height 18
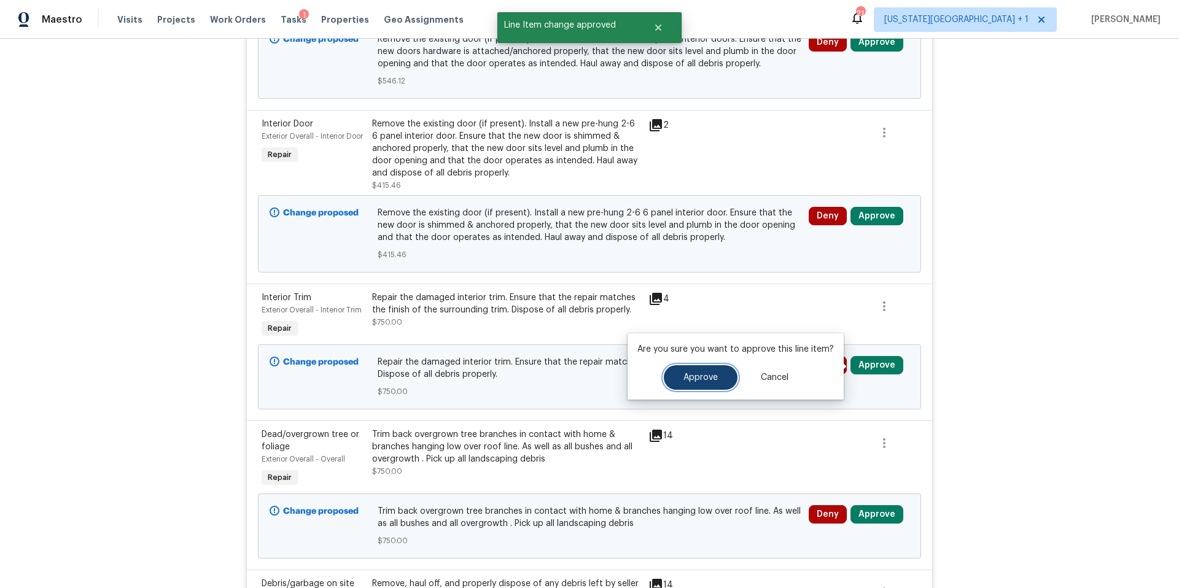
click at [707, 371] on button "Approve" at bounding box center [701, 377] width 74 height 25
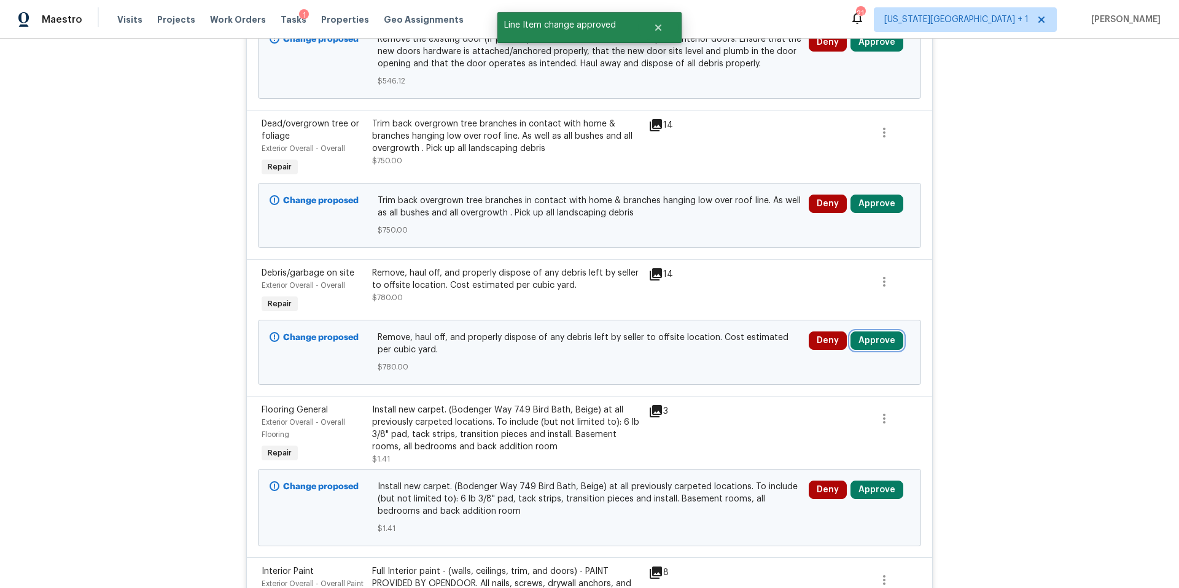
click at [876, 348] on button "Approve" at bounding box center [876, 341] width 53 height 18
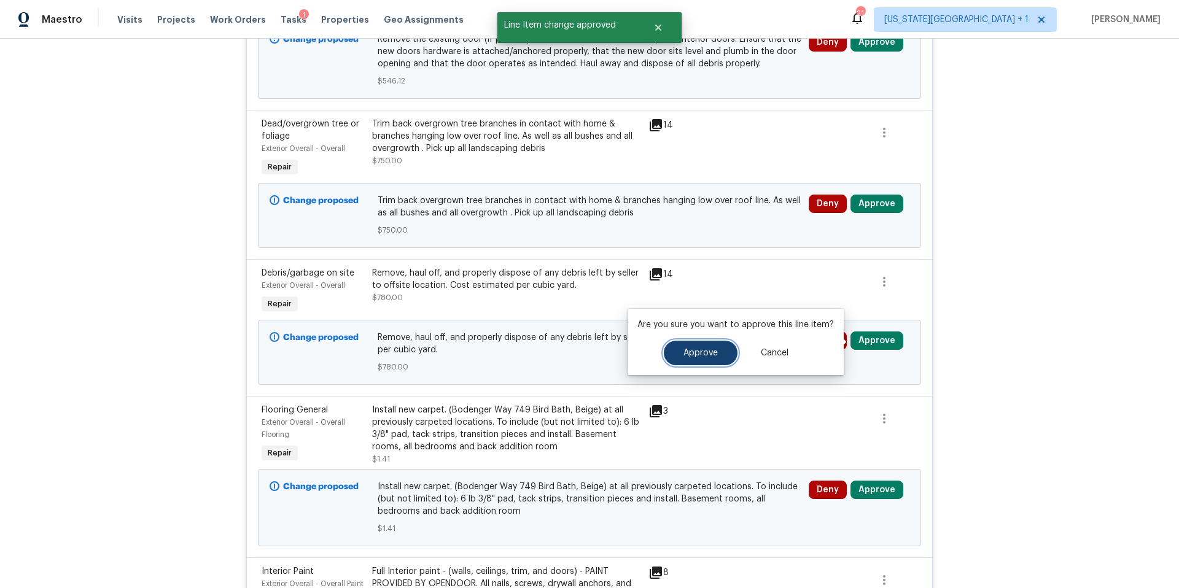
click at [701, 360] on button "Approve" at bounding box center [701, 353] width 74 height 25
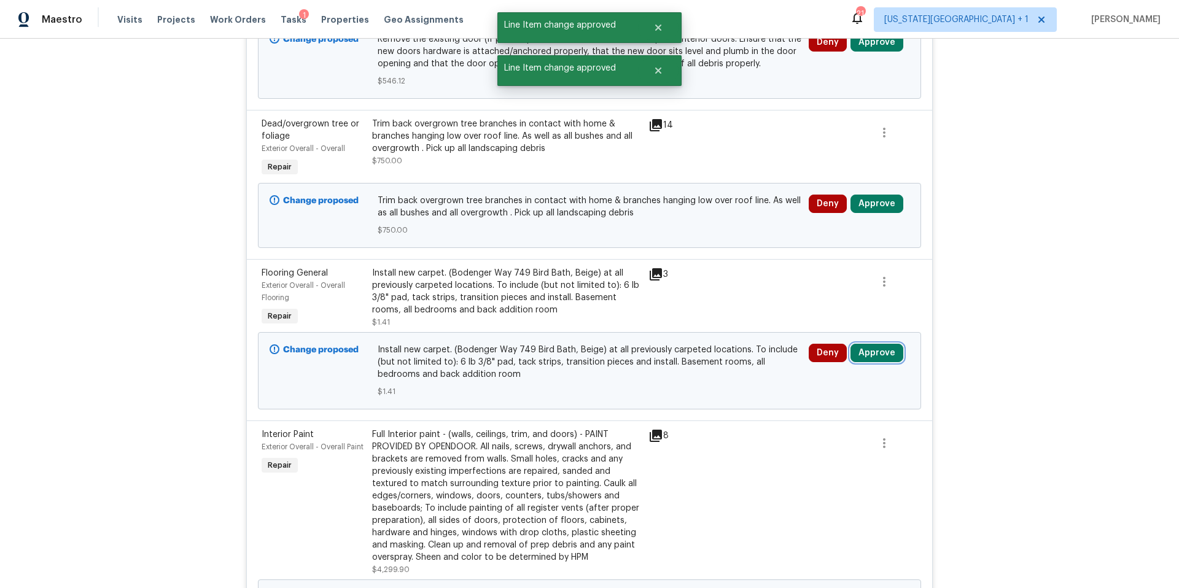
click at [872, 351] on button "Approve" at bounding box center [876, 353] width 53 height 18
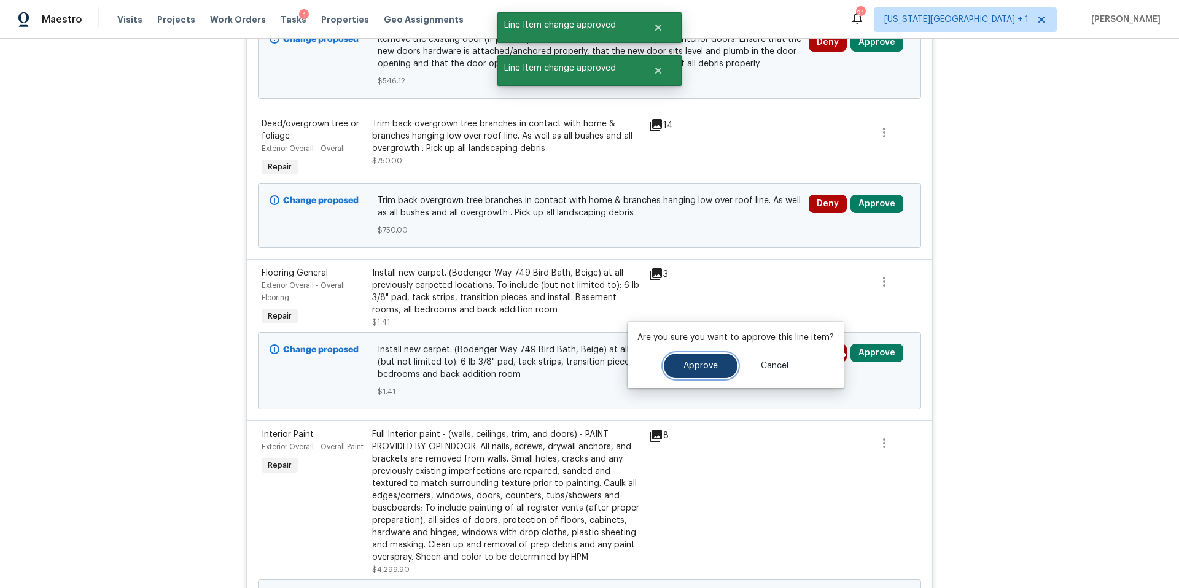
click at [691, 374] on button "Approve" at bounding box center [701, 366] width 74 height 25
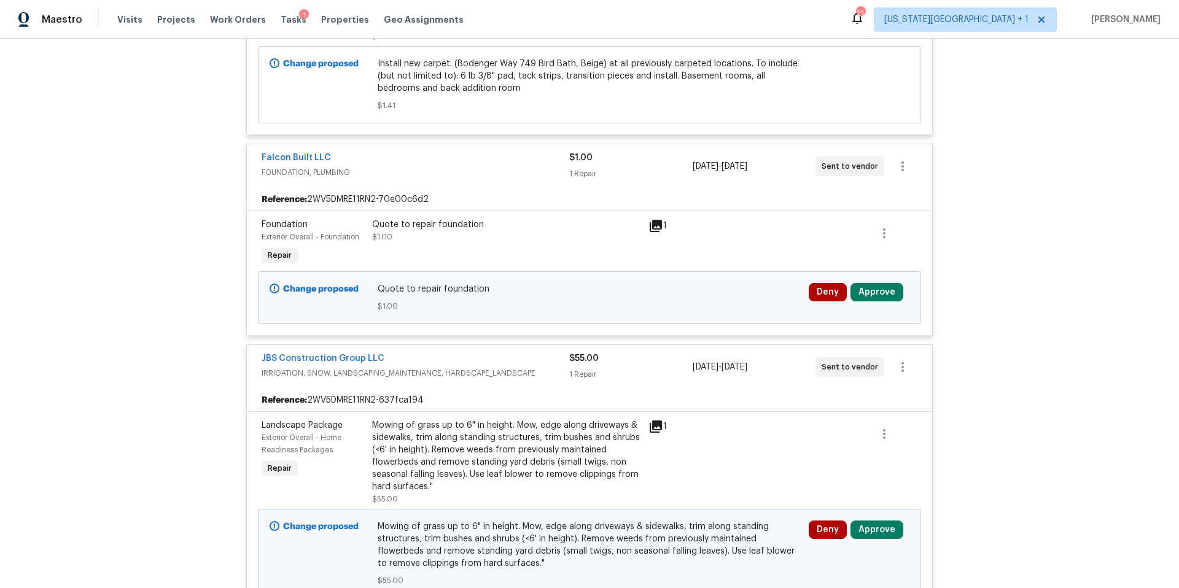
scroll to position [2818, 0]
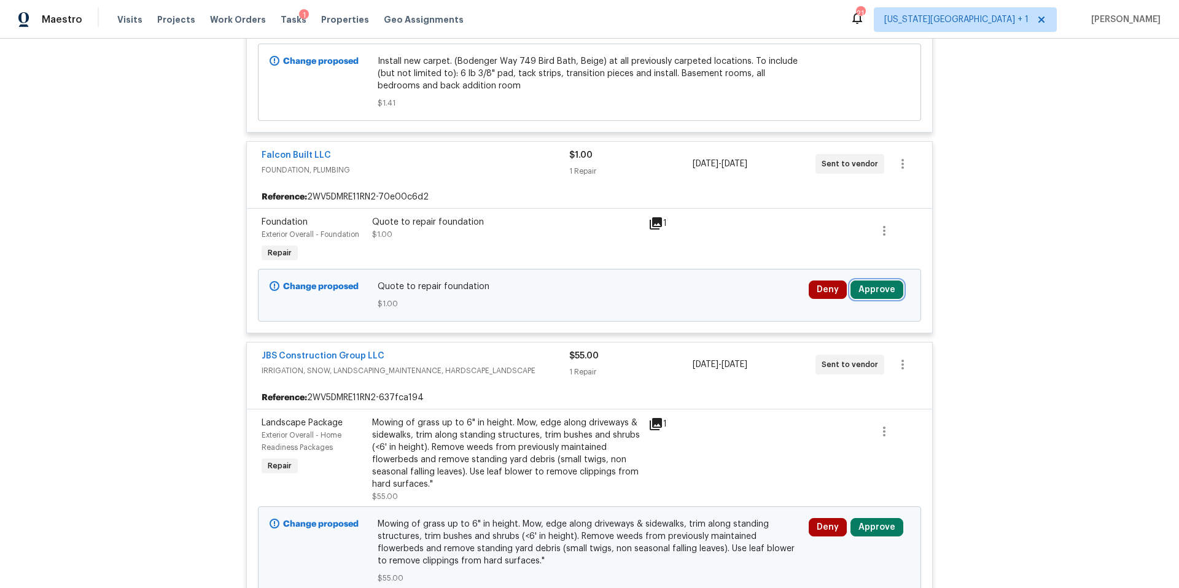
click at [876, 298] on button "Approve" at bounding box center [876, 290] width 53 height 18
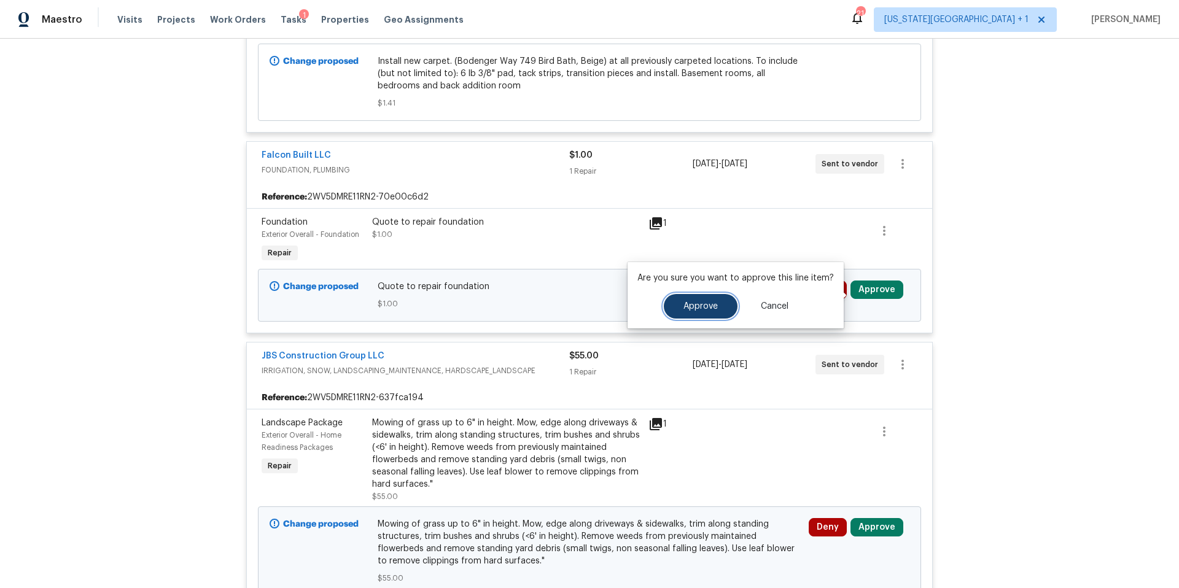
click at [709, 309] on span "Approve" at bounding box center [700, 306] width 34 height 9
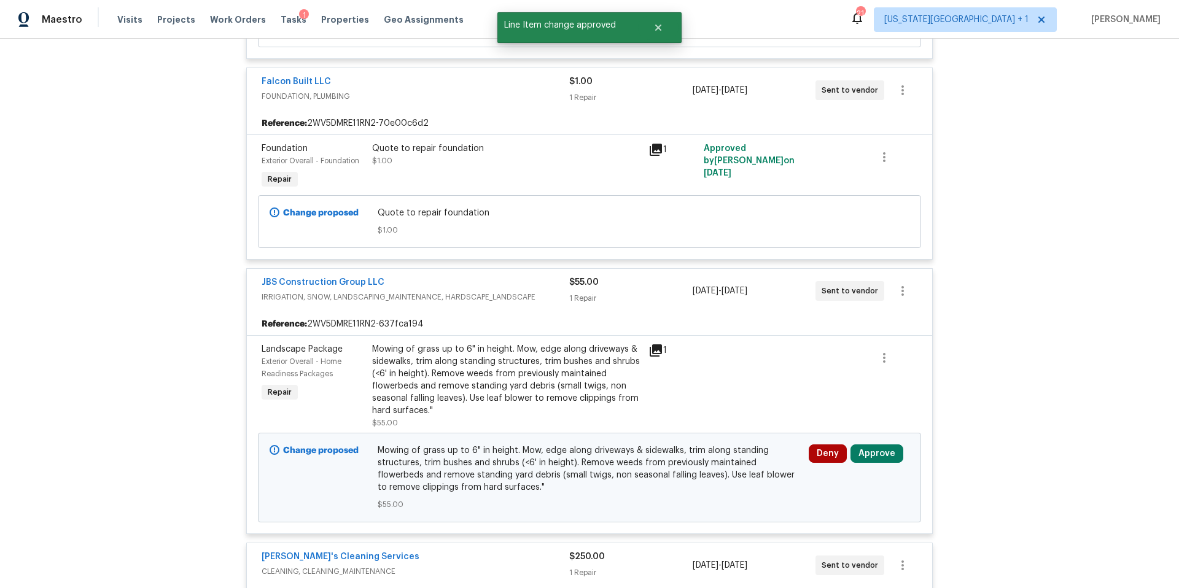
scroll to position [2931, 0]
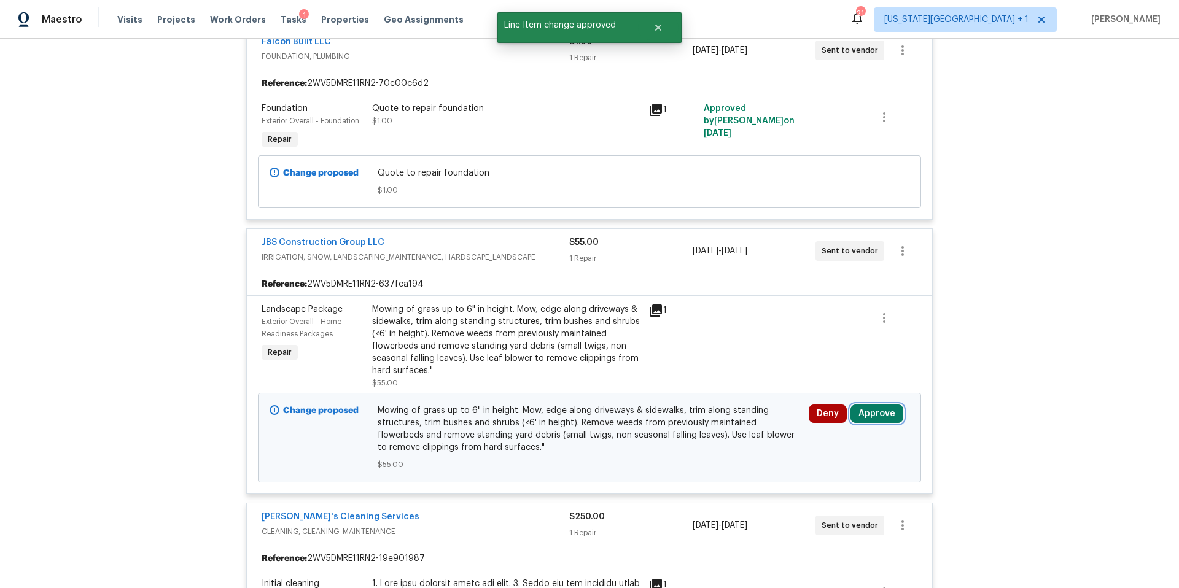
click at [880, 422] on button "Approve" at bounding box center [876, 414] width 53 height 18
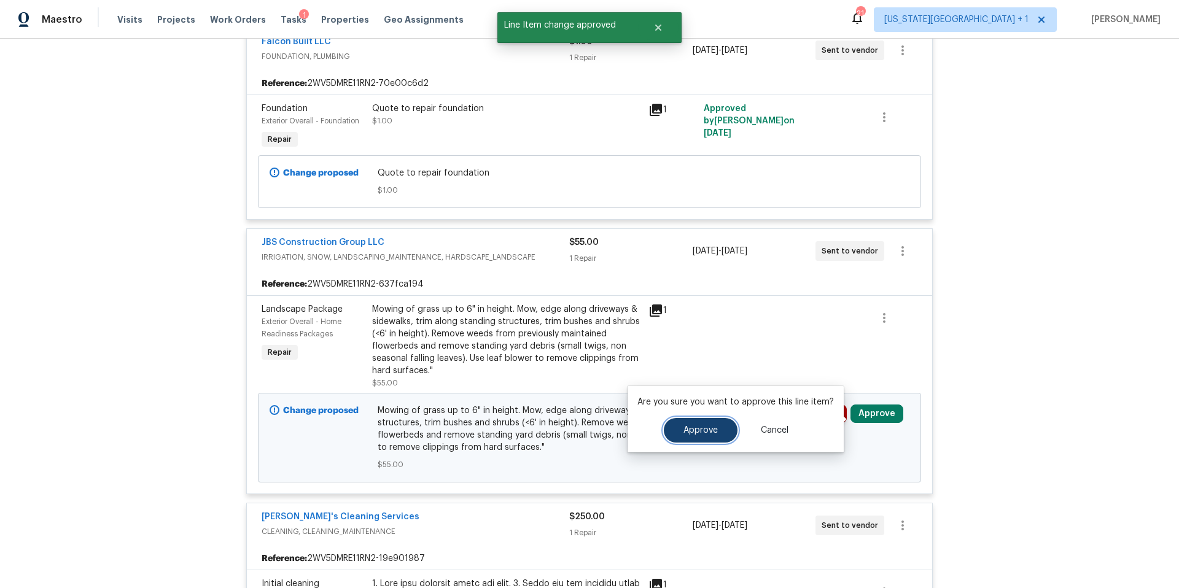
click at [695, 430] on span "Approve" at bounding box center [700, 430] width 34 height 9
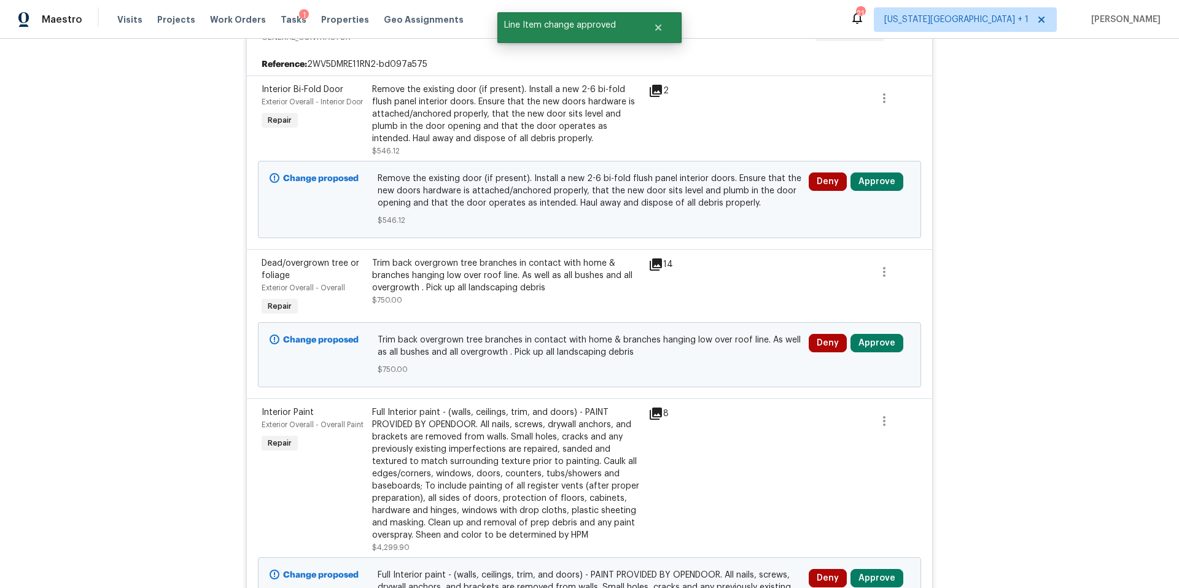
scroll to position [749, 0]
click at [881, 187] on button "Approve" at bounding box center [876, 182] width 53 height 18
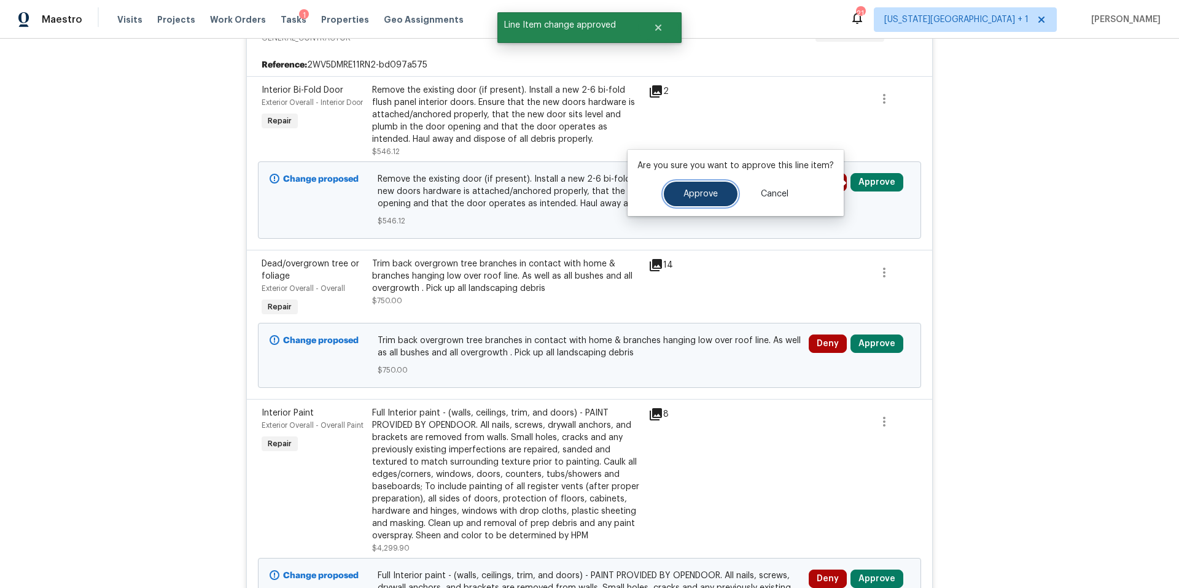
click at [704, 192] on span "Approve" at bounding box center [700, 194] width 34 height 9
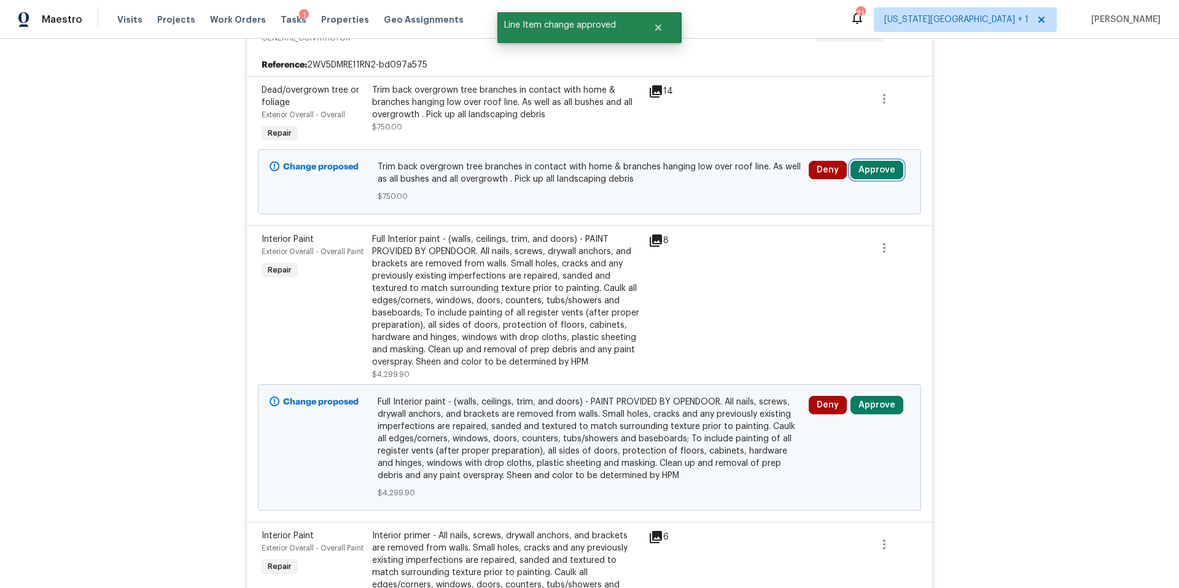
click at [879, 168] on button "Approve" at bounding box center [876, 170] width 53 height 18
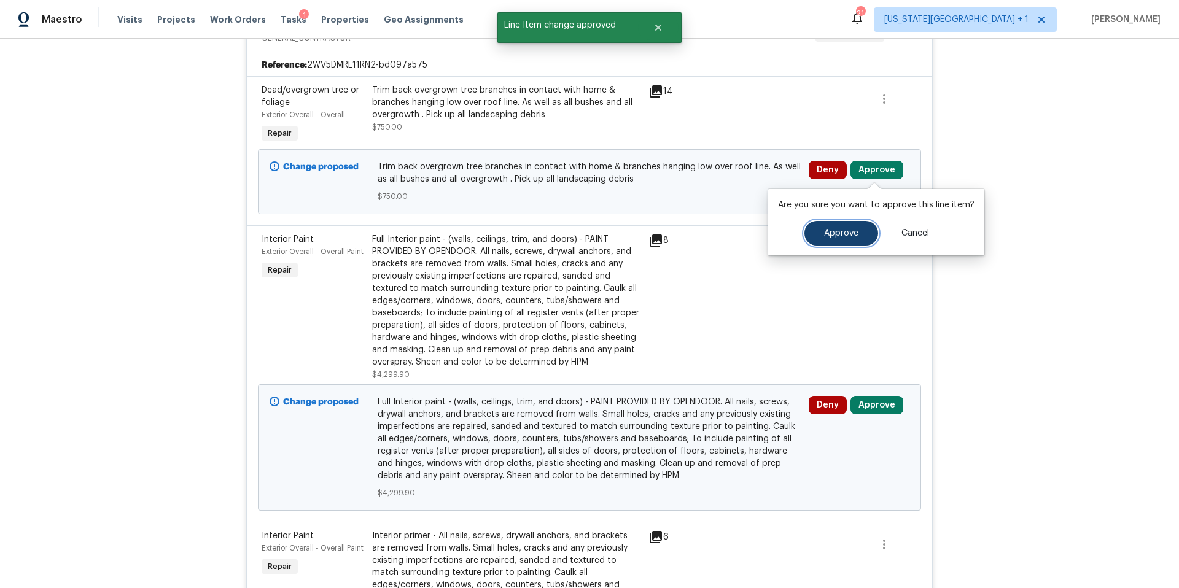
click at [824, 236] on span "Approve" at bounding box center [841, 233] width 34 height 9
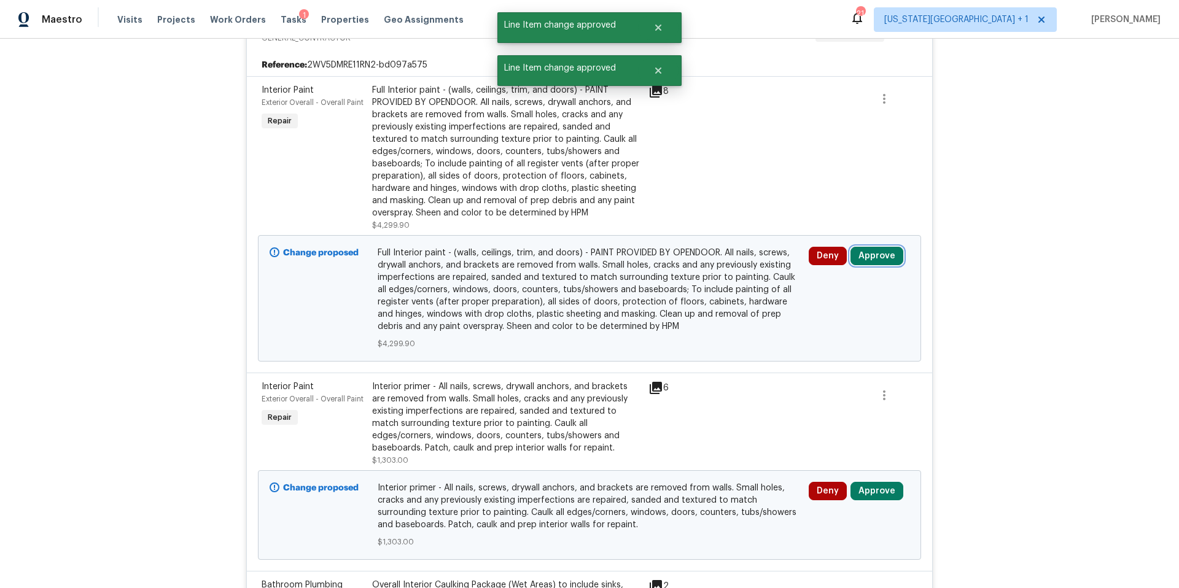
click at [868, 252] on button "Approve" at bounding box center [876, 256] width 53 height 18
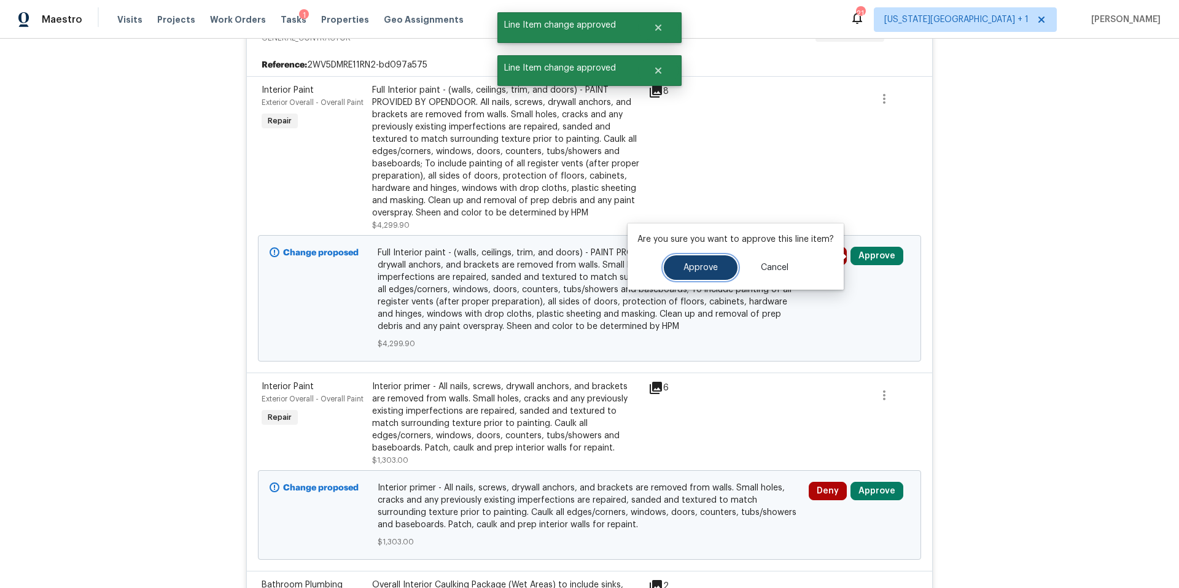
click at [721, 271] on button "Approve" at bounding box center [701, 267] width 74 height 25
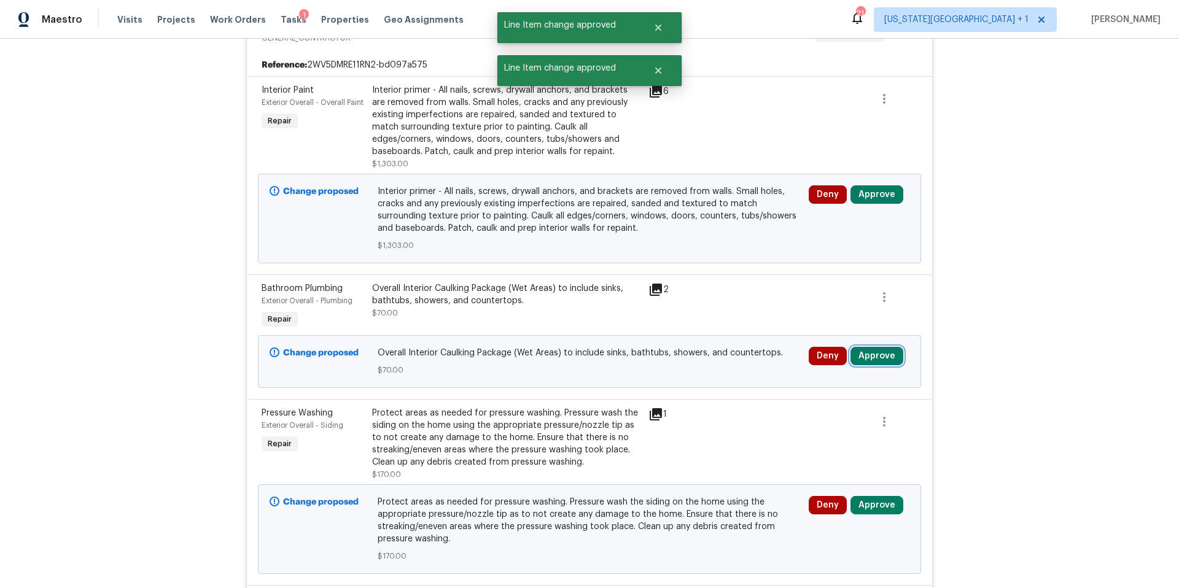
click at [886, 355] on button "Approve" at bounding box center [876, 356] width 53 height 18
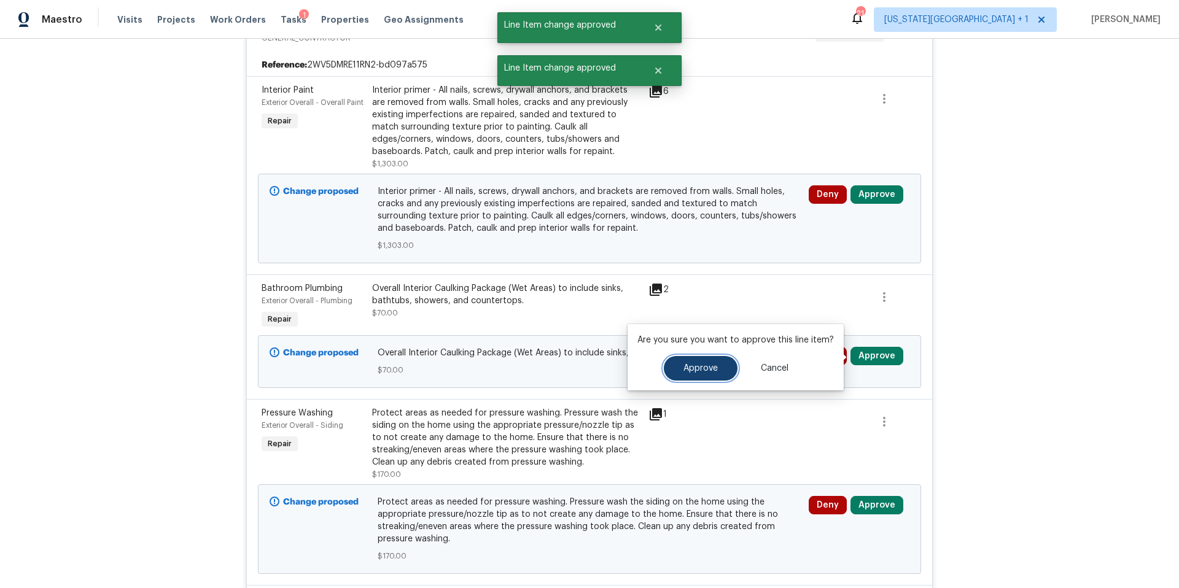
click at [705, 378] on button "Approve" at bounding box center [701, 368] width 74 height 25
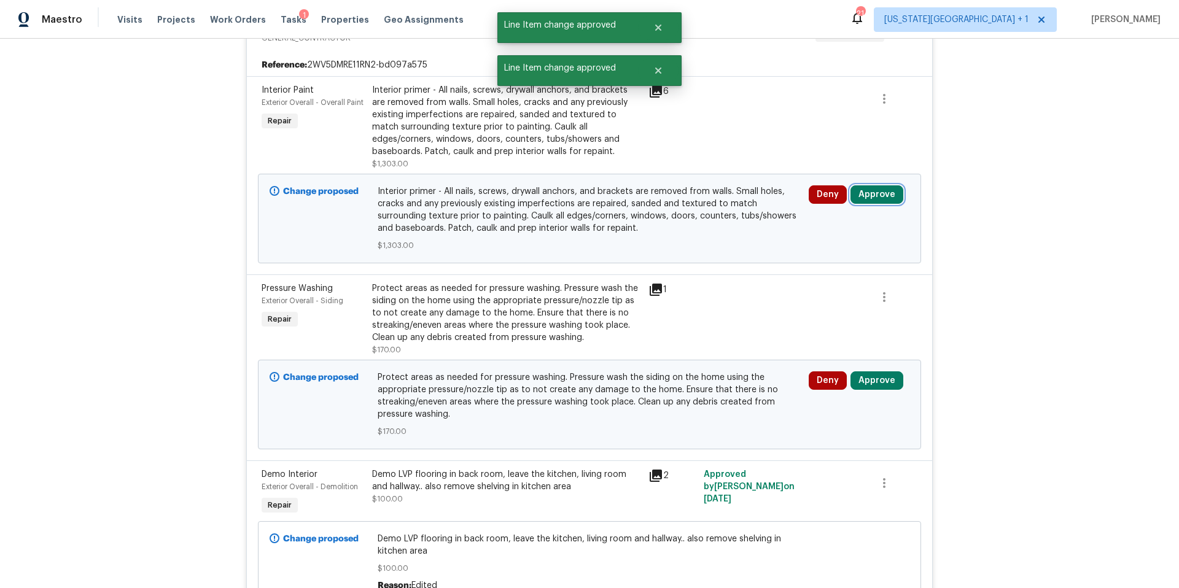
click at [877, 190] on button "Approve" at bounding box center [876, 194] width 53 height 18
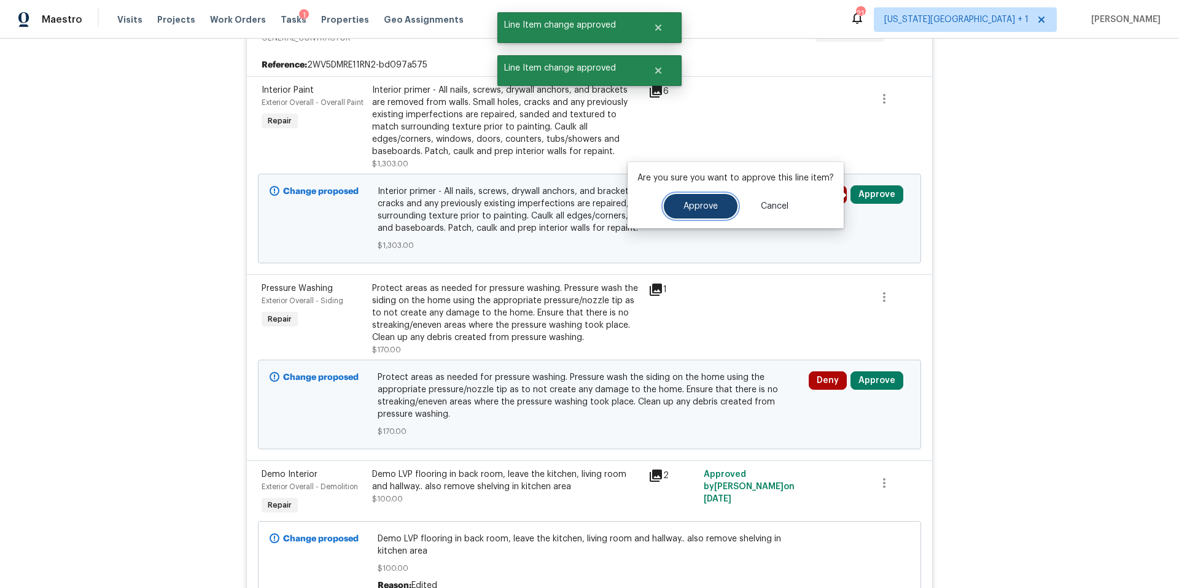
click at [720, 212] on button "Approve" at bounding box center [701, 206] width 74 height 25
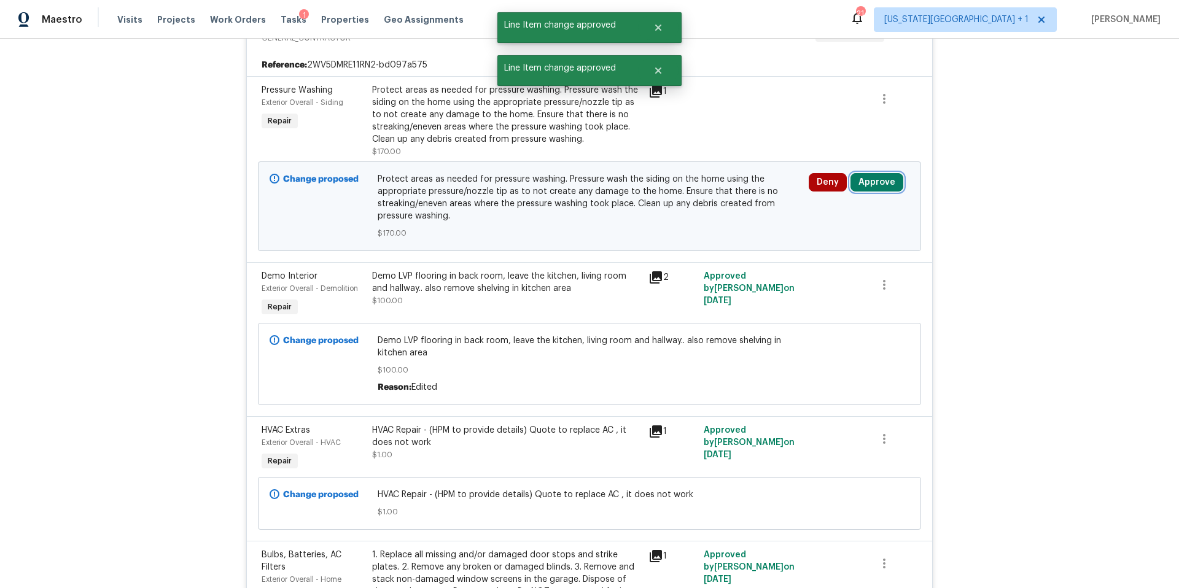
click at [873, 183] on button "Approve" at bounding box center [876, 182] width 53 height 18
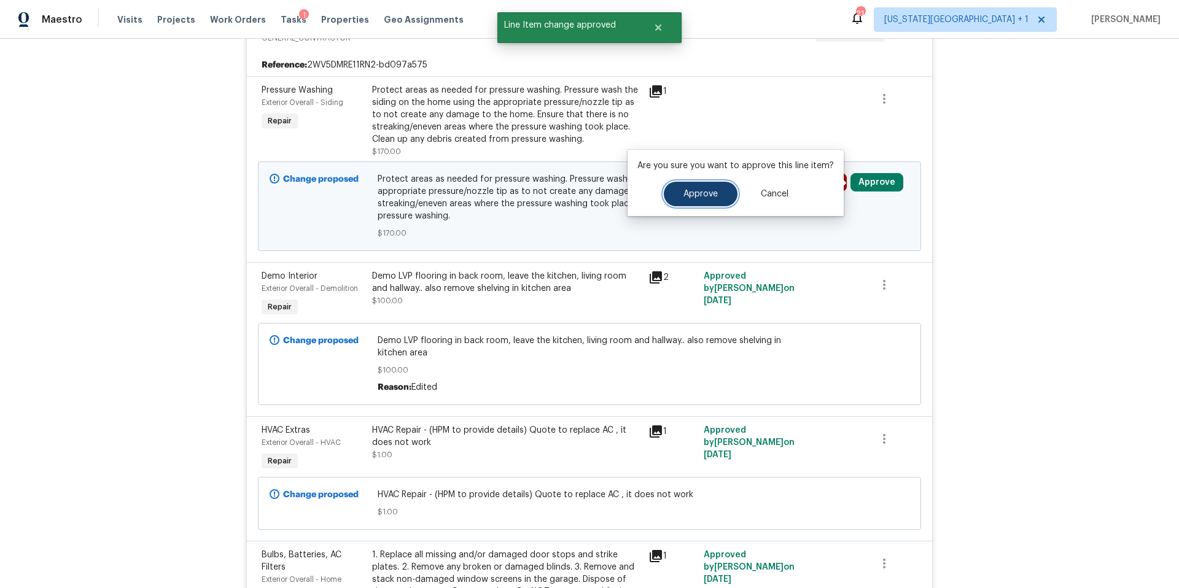
click at [694, 197] on span "Approve" at bounding box center [700, 194] width 34 height 9
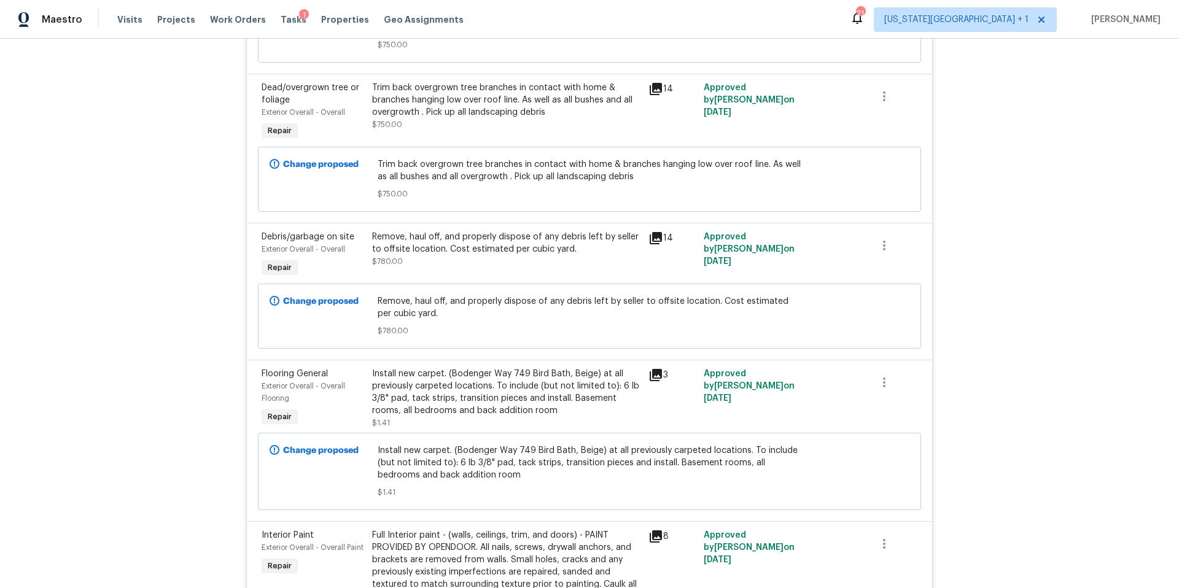
scroll to position [1899, 0]
click at [880, 386] on icon "button" at bounding box center [884, 380] width 15 height 15
click at [882, 386] on li "Cancel" at bounding box center [892, 384] width 47 height 20
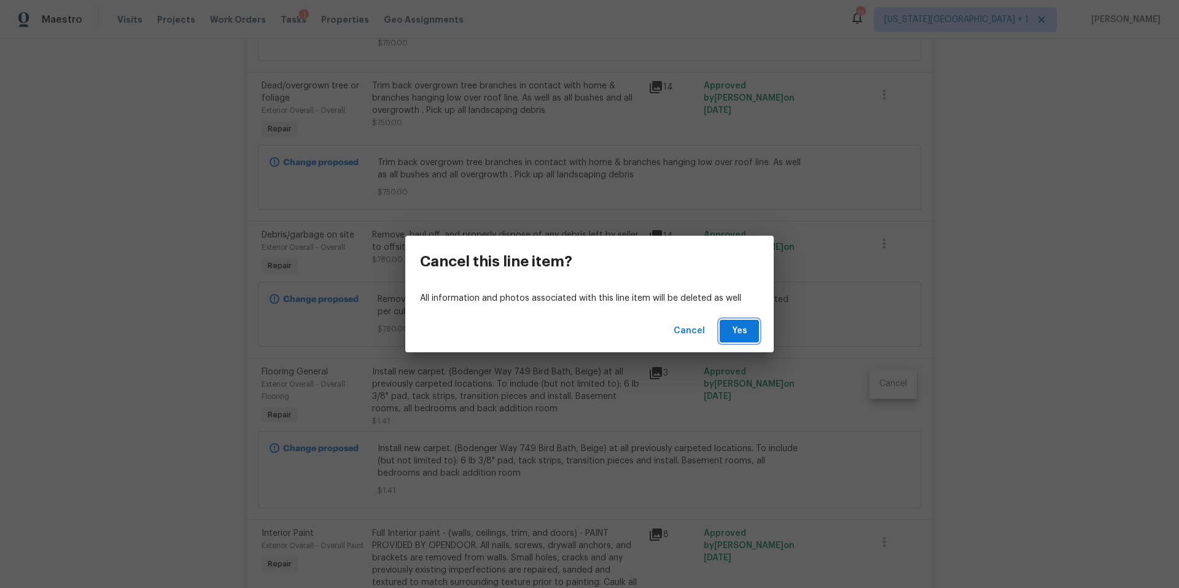
click at [745, 332] on span "Yes" at bounding box center [739, 331] width 20 height 15
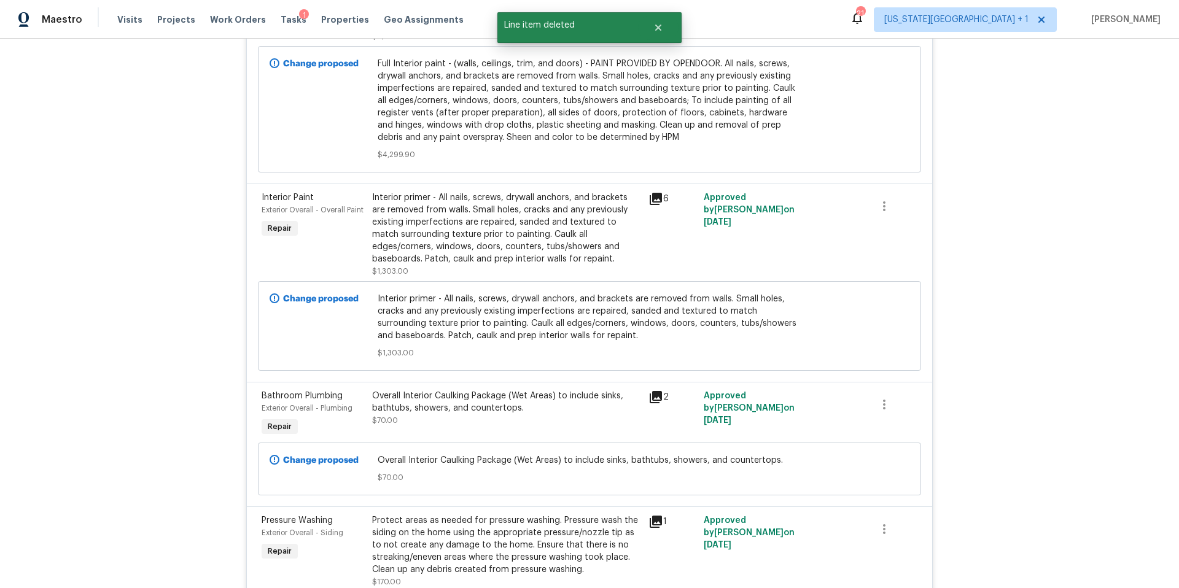
scroll to position [2504, 0]
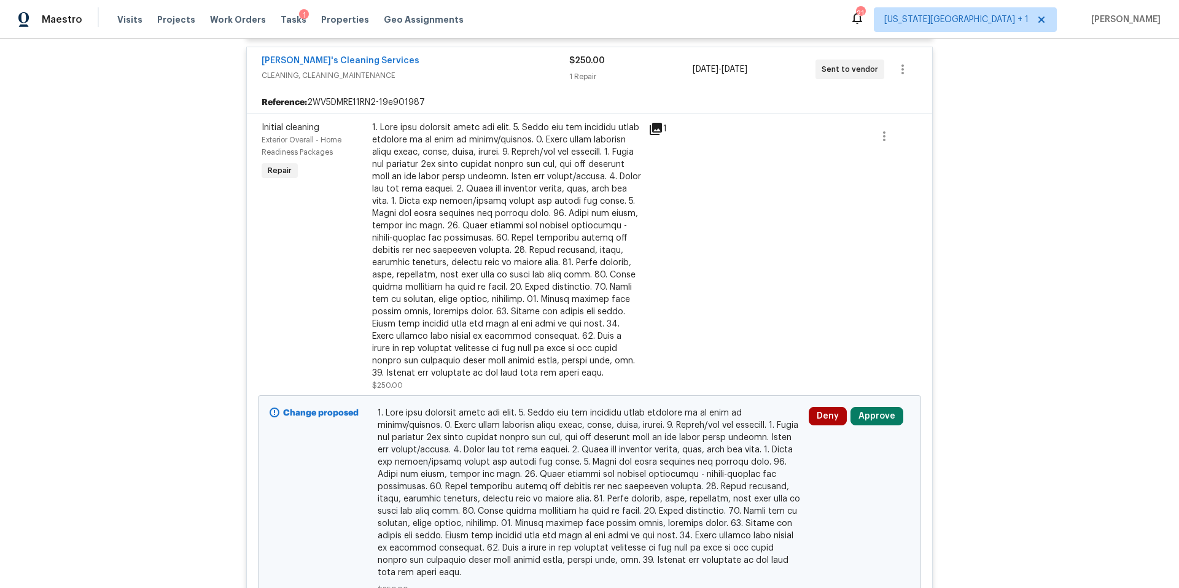
scroll to position [3213, 0]
click at [653, 133] on icon at bounding box center [656, 126] width 12 height 12
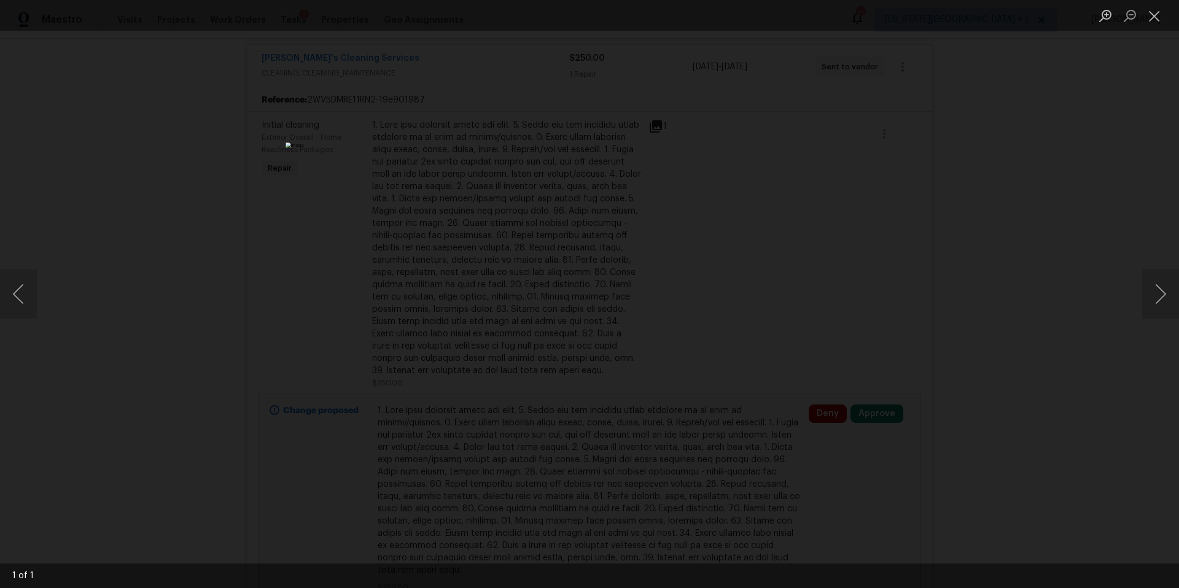
click at [1033, 309] on div "Lightbox" at bounding box center [589, 294] width 1179 height 588
click at [1023, 282] on div "Lightbox" at bounding box center [589, 294] width 1179 height 588
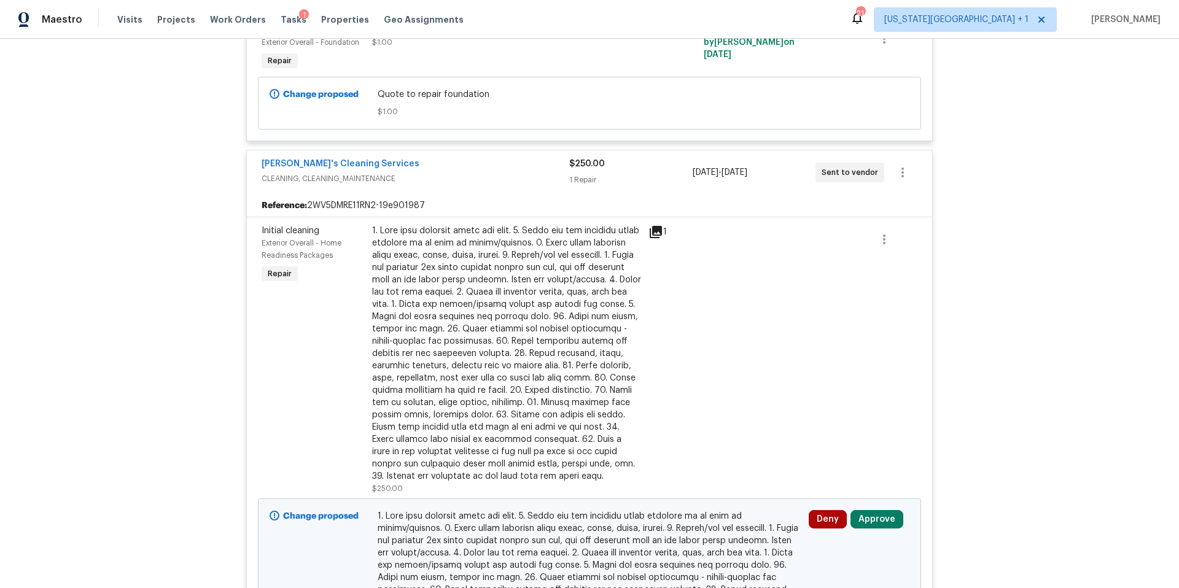
scroll to position [3062, 0]
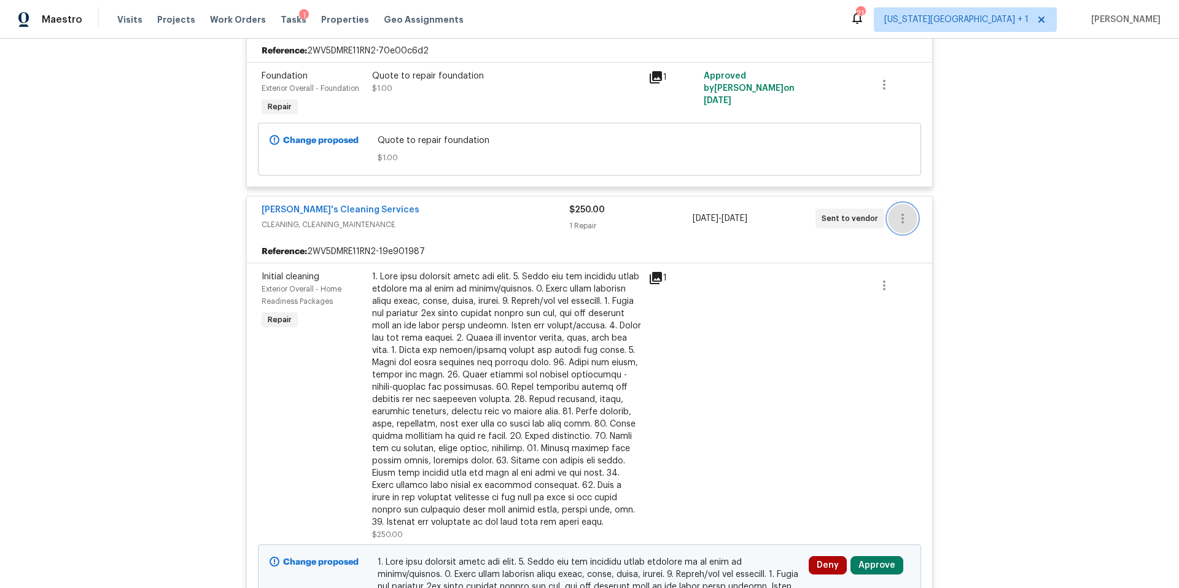
click at [906, 217] on icon "button" at bounding box center [902, 218] width 15 height 15
click at [903, 282] on li "Delete" at bounding box center [954, 284] width 133 height 20
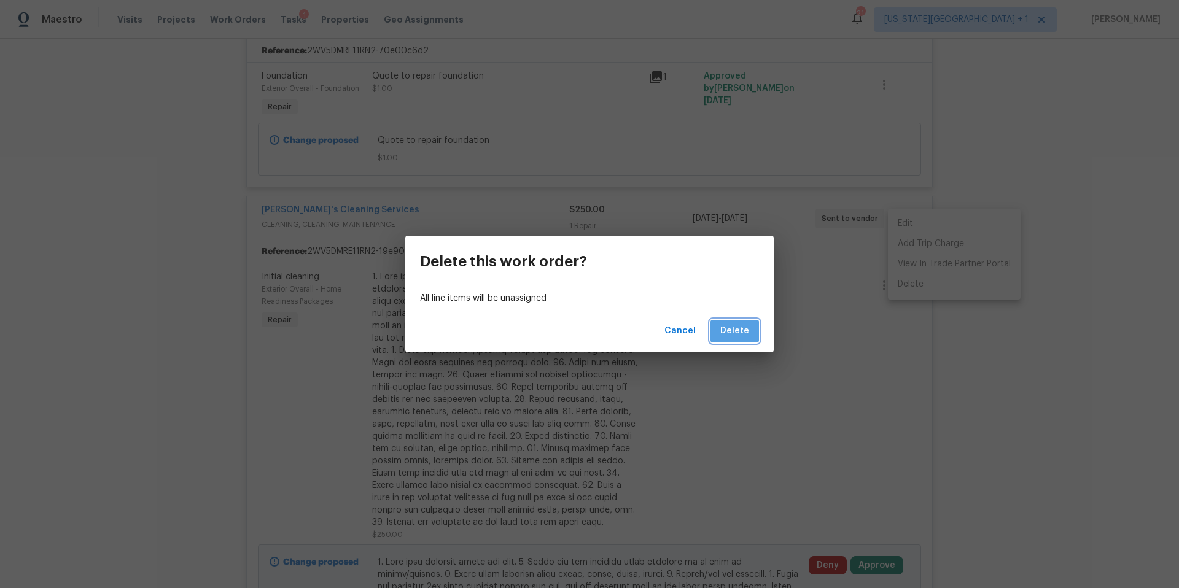
click at [736, 322] on button "Delete" at bounding box center [734, 331] width 49 height 23
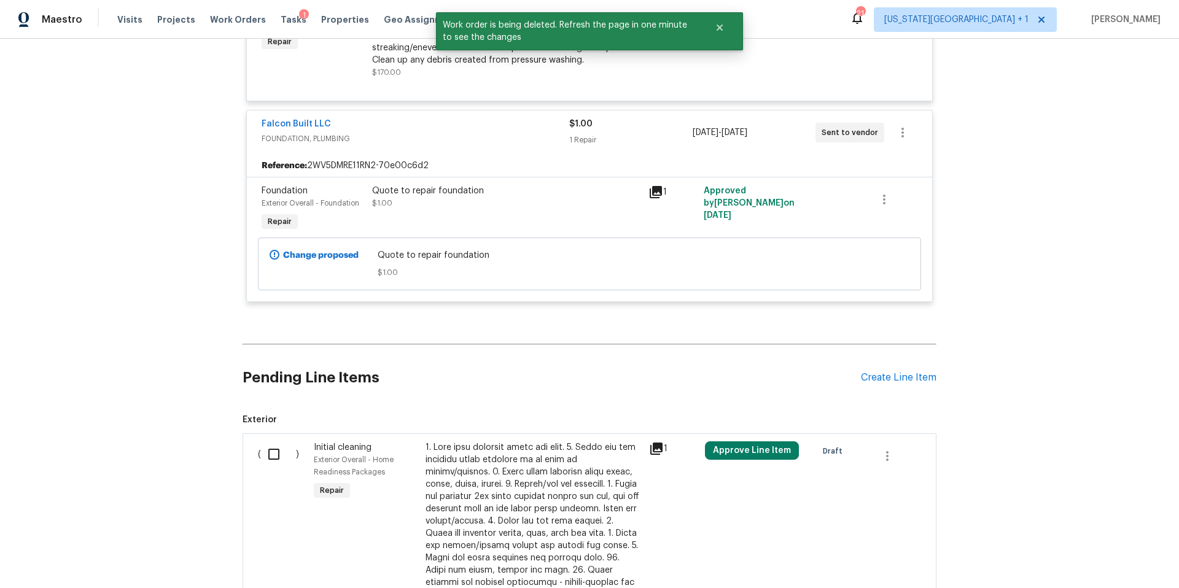
scroll to position [2034, 0]
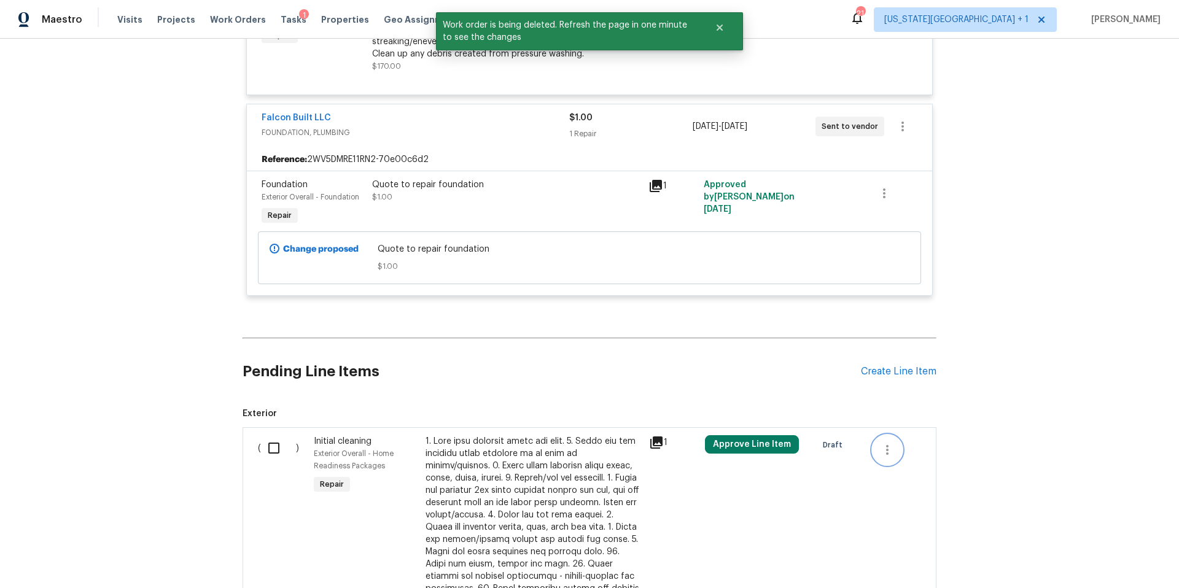
click at [891, 450] on icon "button" at bounding box center [887, 450] width 15 height 15
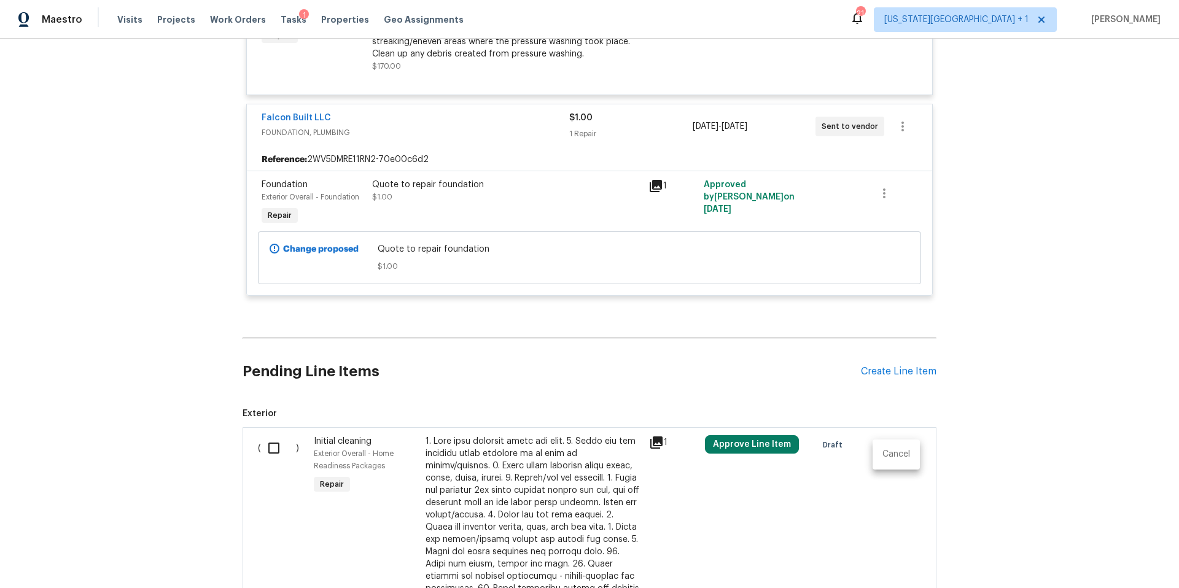
click at [886, 457] on li "Cancel" at bounding box center [896, 455] width 47 height 20
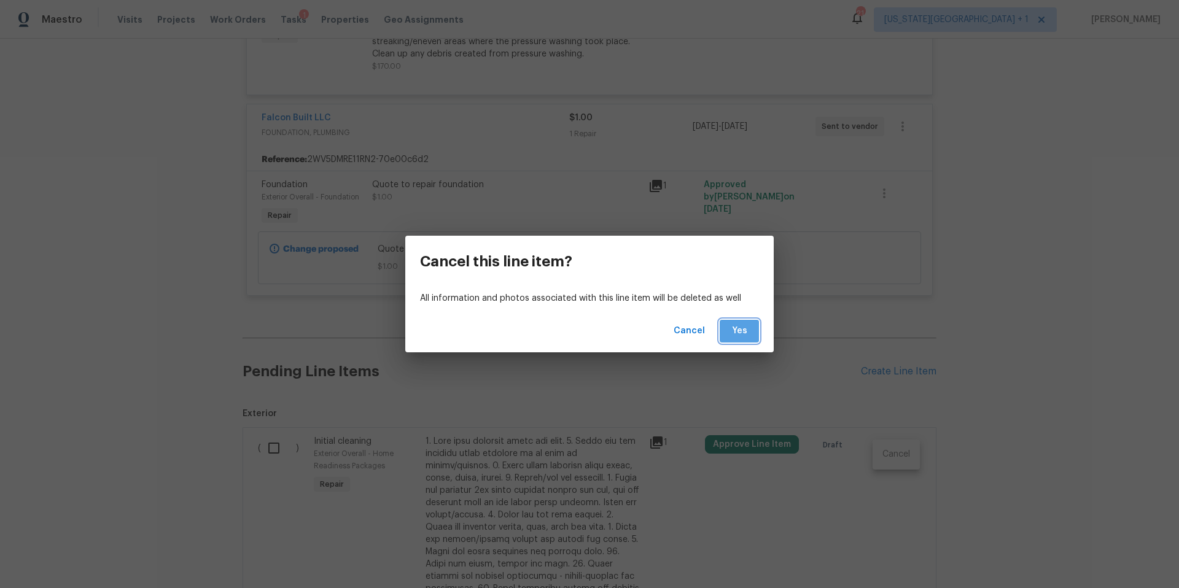
click at [736, 334] on span "Yes" at bounding box center [739, 331] width 20 height 15
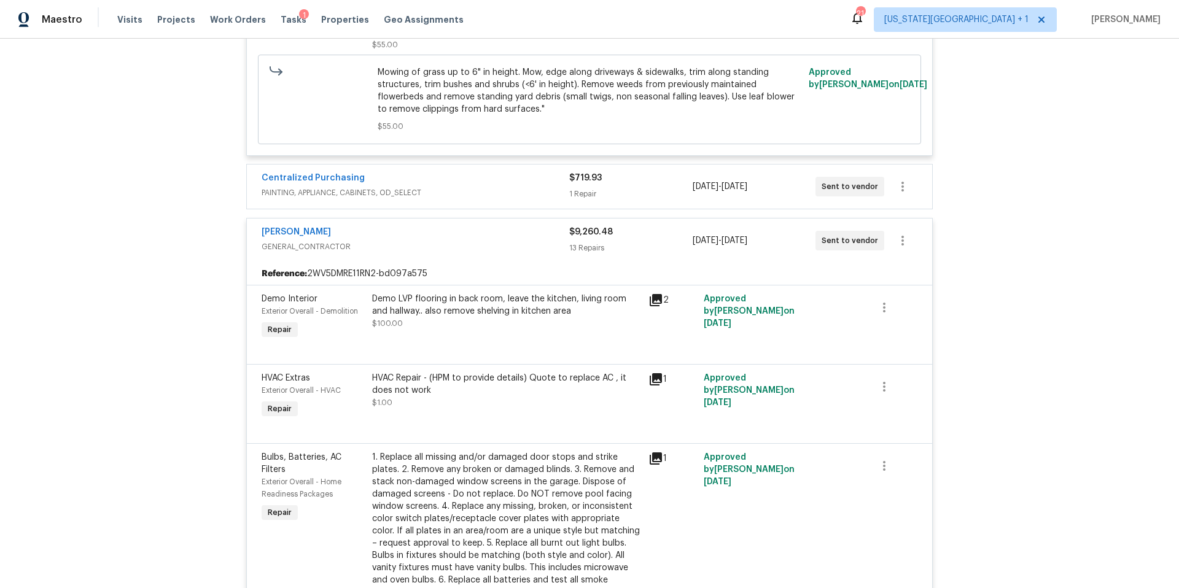
scroll to position [394, 0]
click at [303, 230] on link "[PERSON_NAME]" at bounding box center [296, 231] width 69 height 9
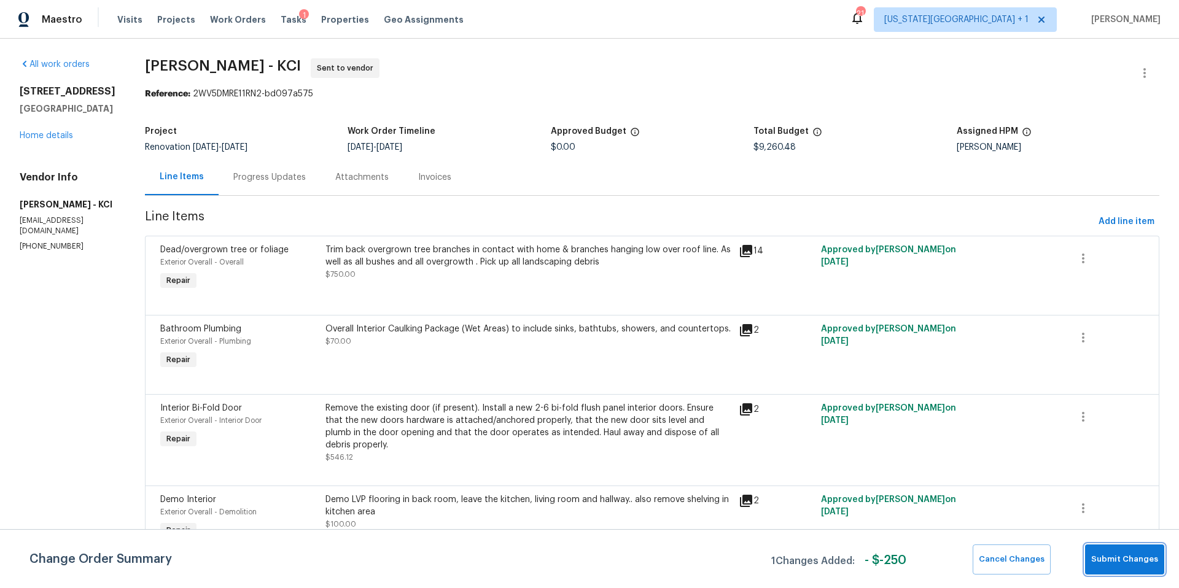
click at [1137, 561] on span "Submit Changes" at bounding box center [1124, 560] width 67 height 14
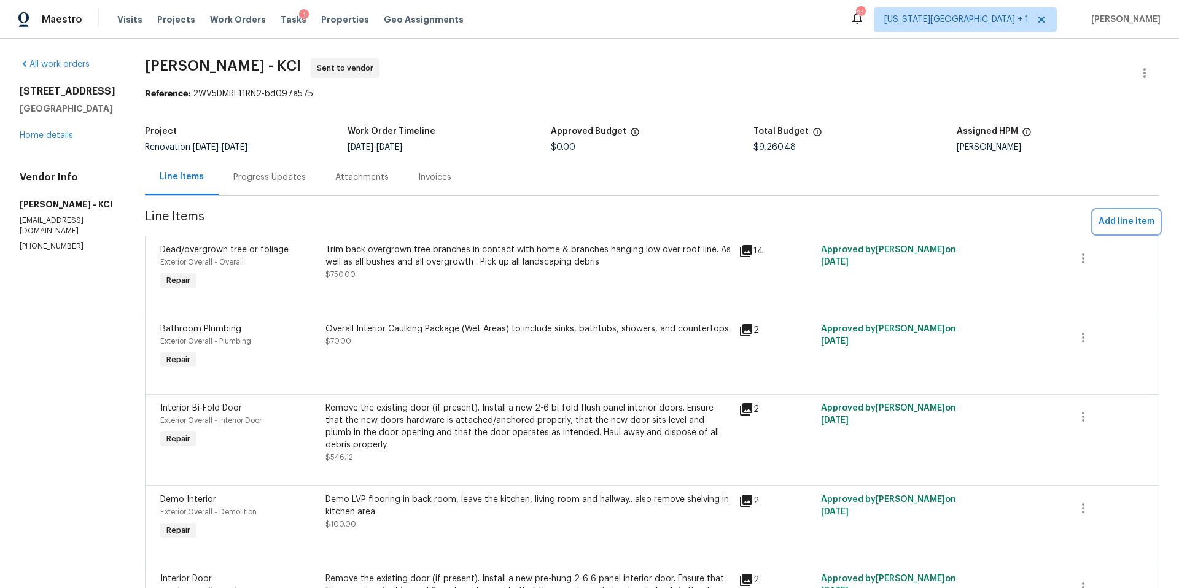
click at [1130, 222] on span "Add line item" at bounding box center [1127, 221] width 56 height 15
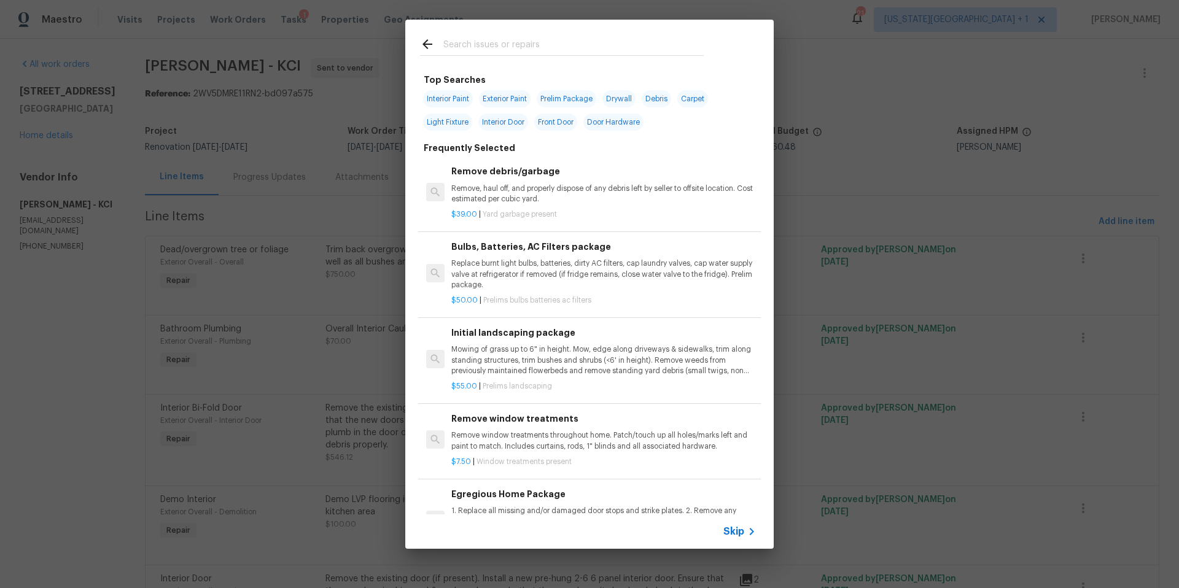
click at [457, 43] on input "text" at bounding box center [573, 46] width 260 height 18
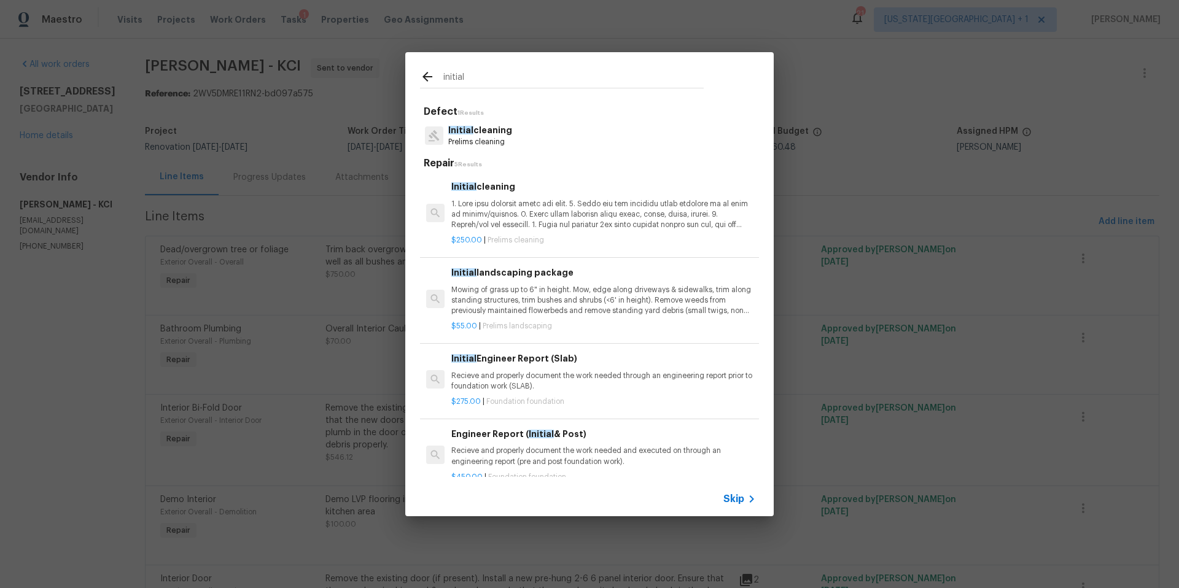
type input "initial"
click at [511, 215] on p at bounding box center [603, 214] width 305 height 31
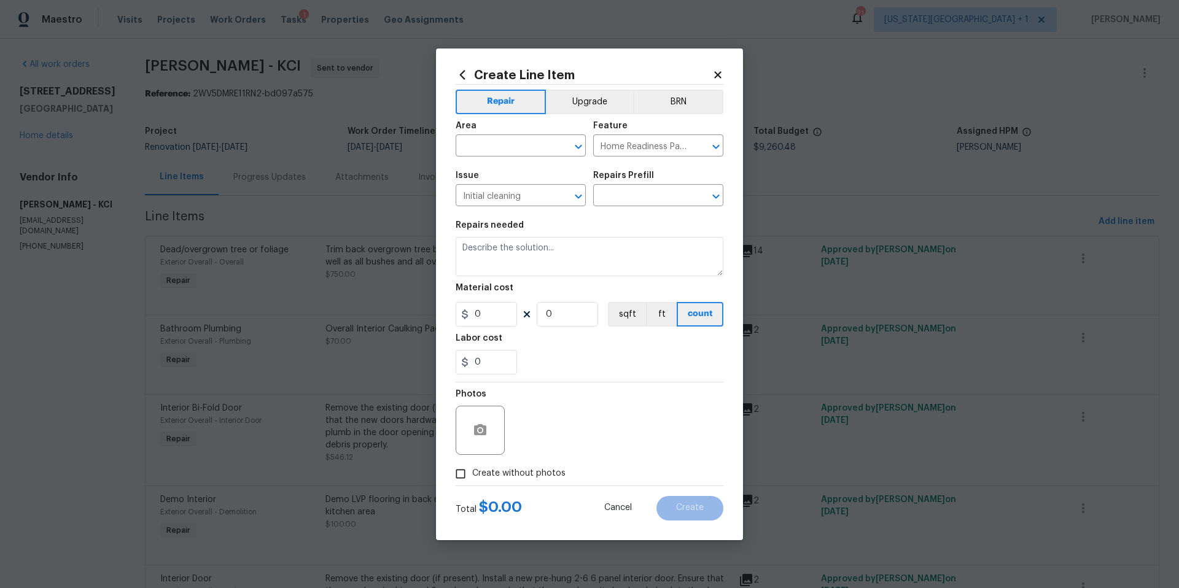
type textarea "1. Wipe down exterior doors and trim. 2. Clean out all exterior light fixtures …"
type input "1"
type input "Initial cleaning $250.00"
type input "250"
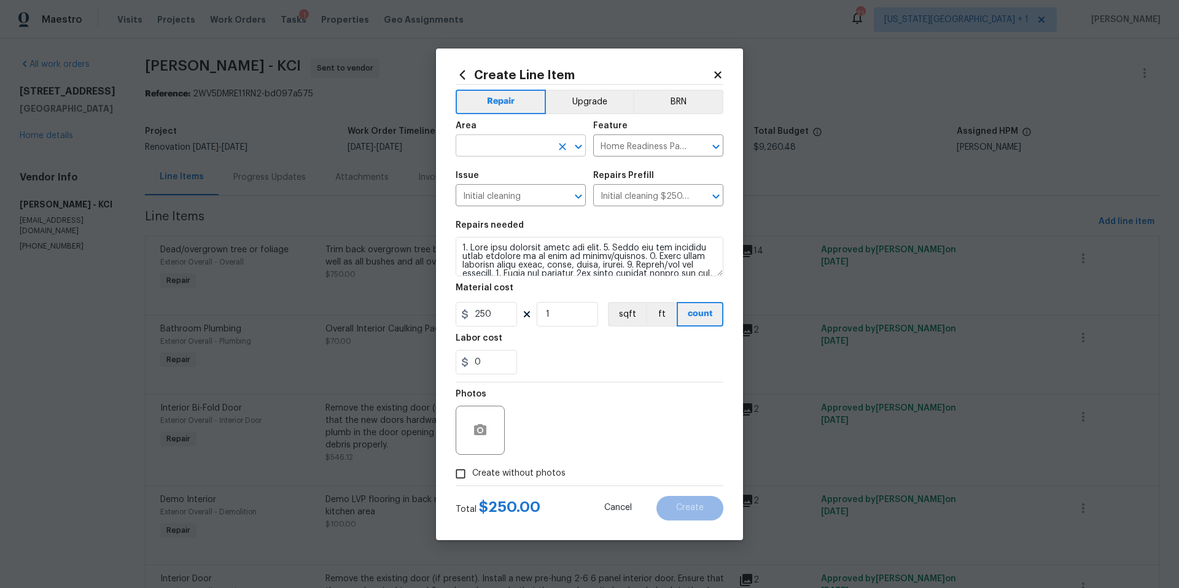
click at [499, 152] on input "text" at bounding box center [504, 147] width 96 height 19
click at [481, 195] on li "Interior Overall" at bounding box center [521, 194] width 130 height 20
type input "Interior Overall"
click at [481, 435] on icon "button" at bounding box center [480, 429] width 12 height 11
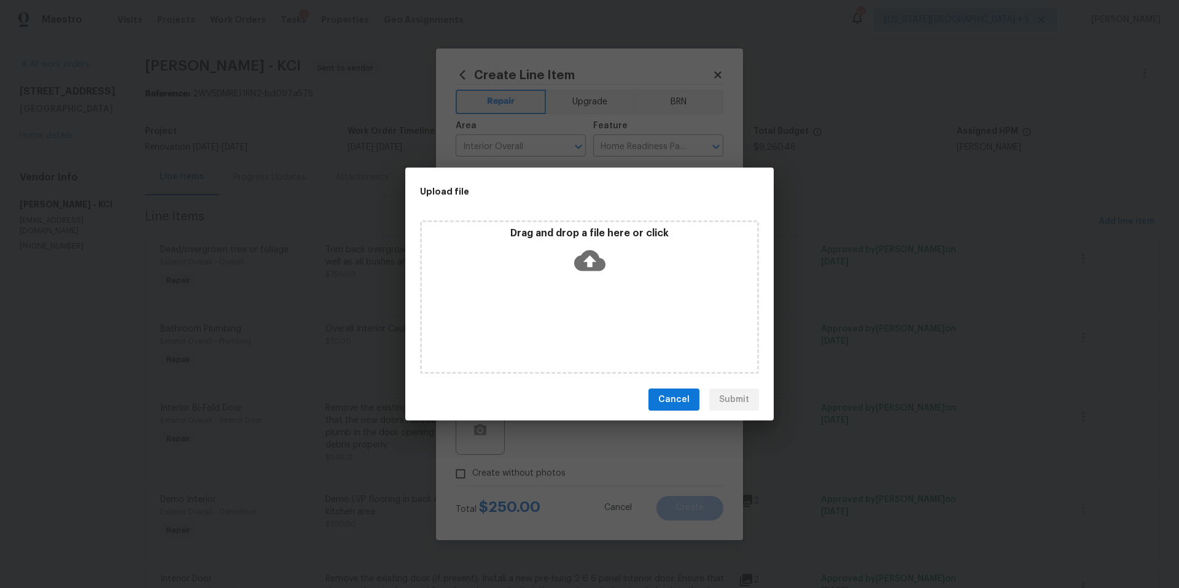
click at [591, 257] on icon at bounding box center [589, 260] width 31 height 31
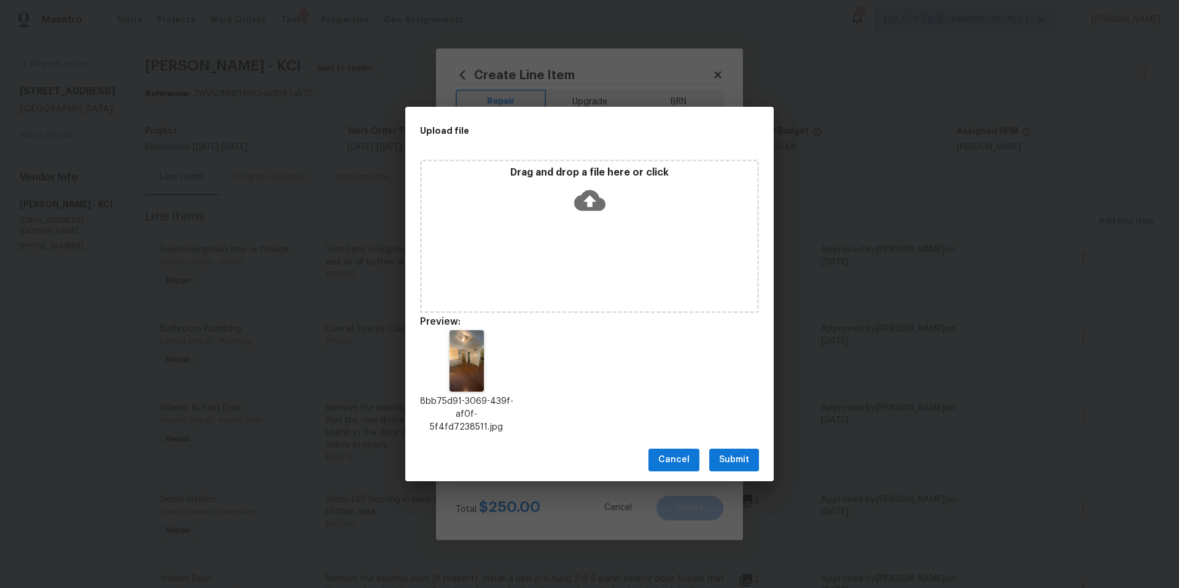
click at [734, 457] on span "Submit" at bounding box center [734, 460] width 30 height 15
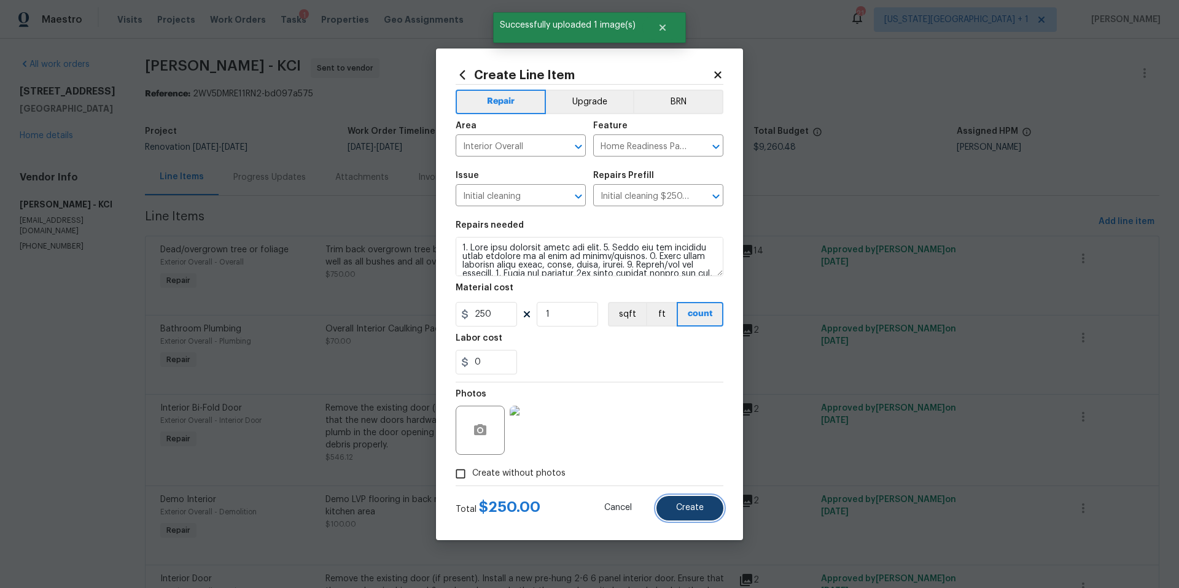
click at [678, 509] on span "Create" at bounding box center [690, 508] width 28 height 9
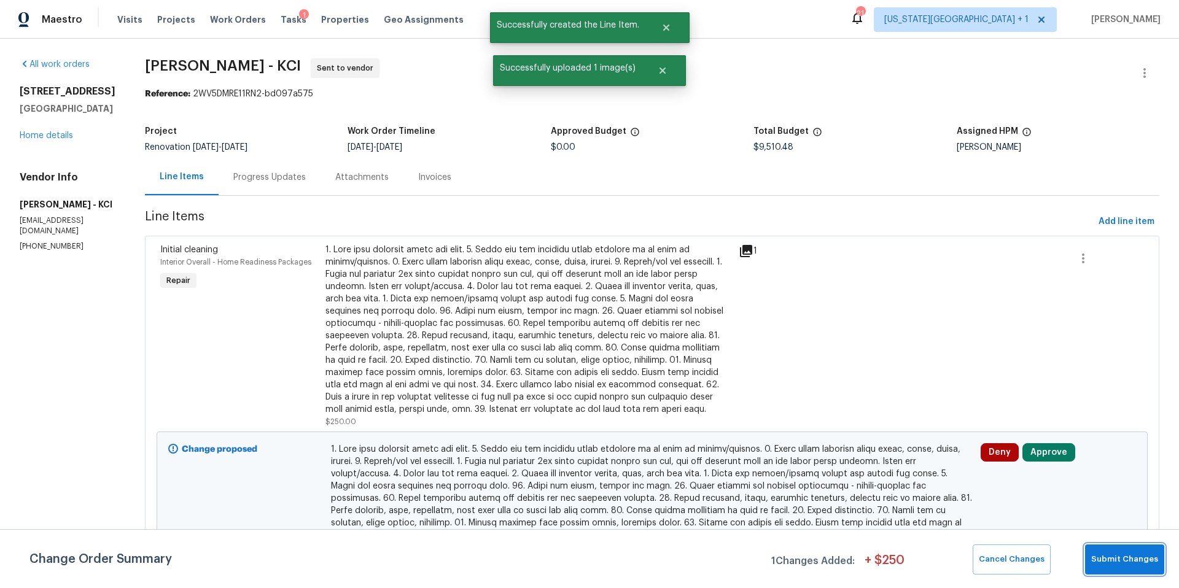
click at [1118, 553] on span "Submit Changes" at bounding box center [1124, 560] width 67 height 14
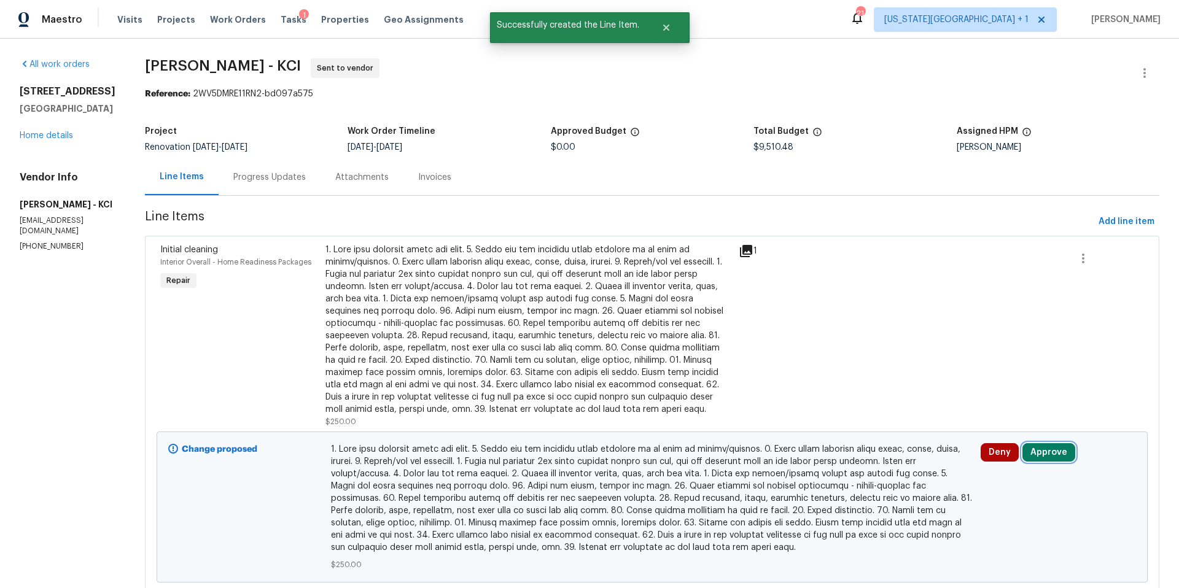
click at [1051, 451] on button "Approve" at bounding box center [1048, 452] width 53 height 18
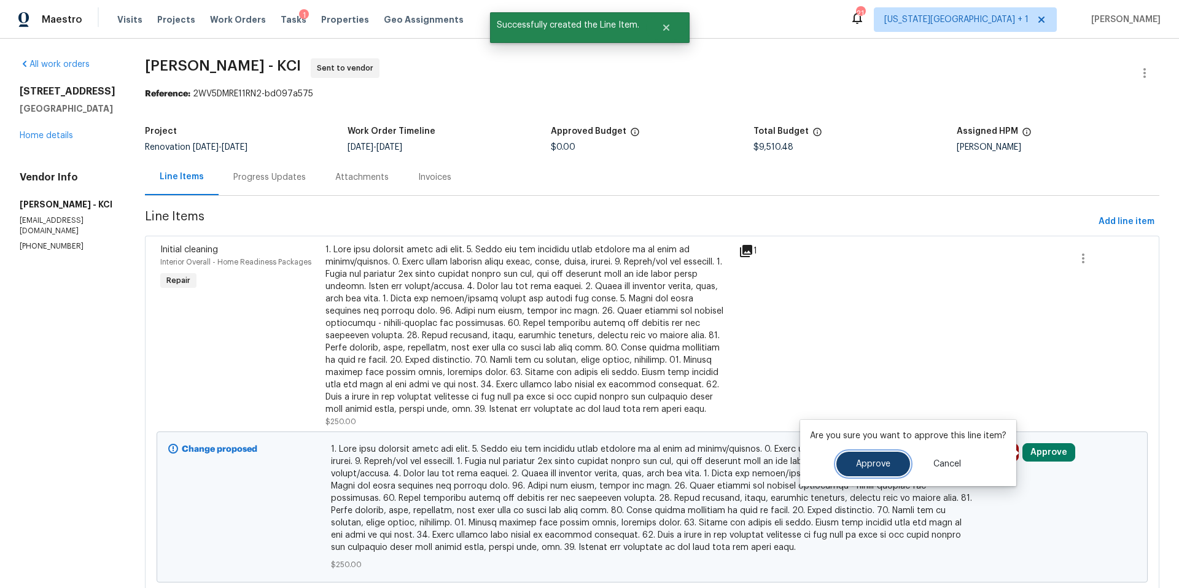
click at [872, 464] on span "Approve" at bounding box center [873, 464] width 34 height 9
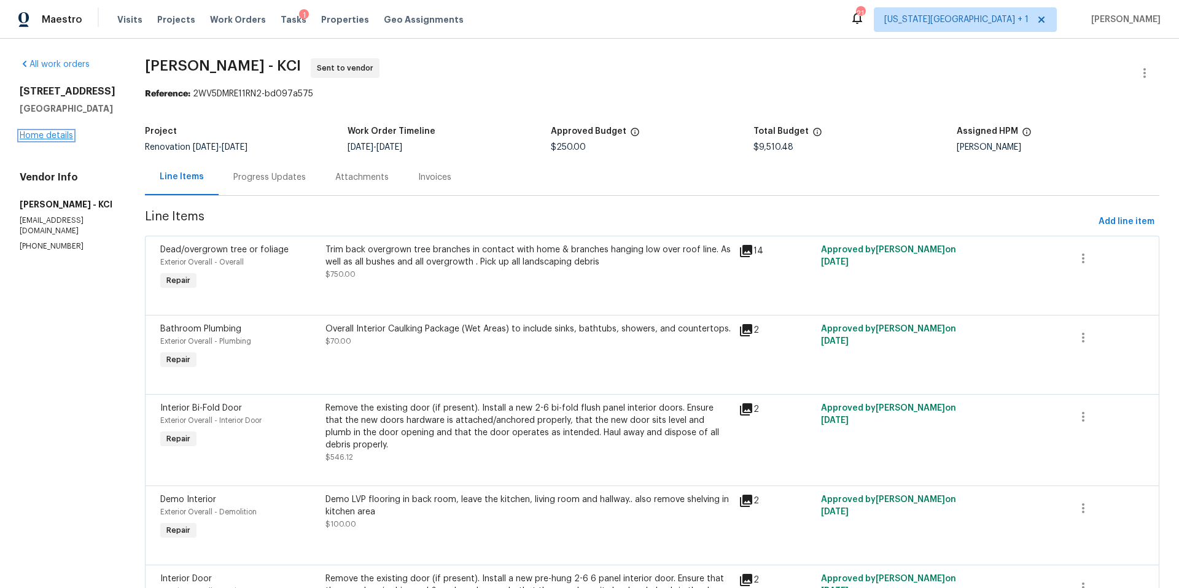
click at [64, 140] on link "Home details" at bounding box center [46, 135] width 53 height 9
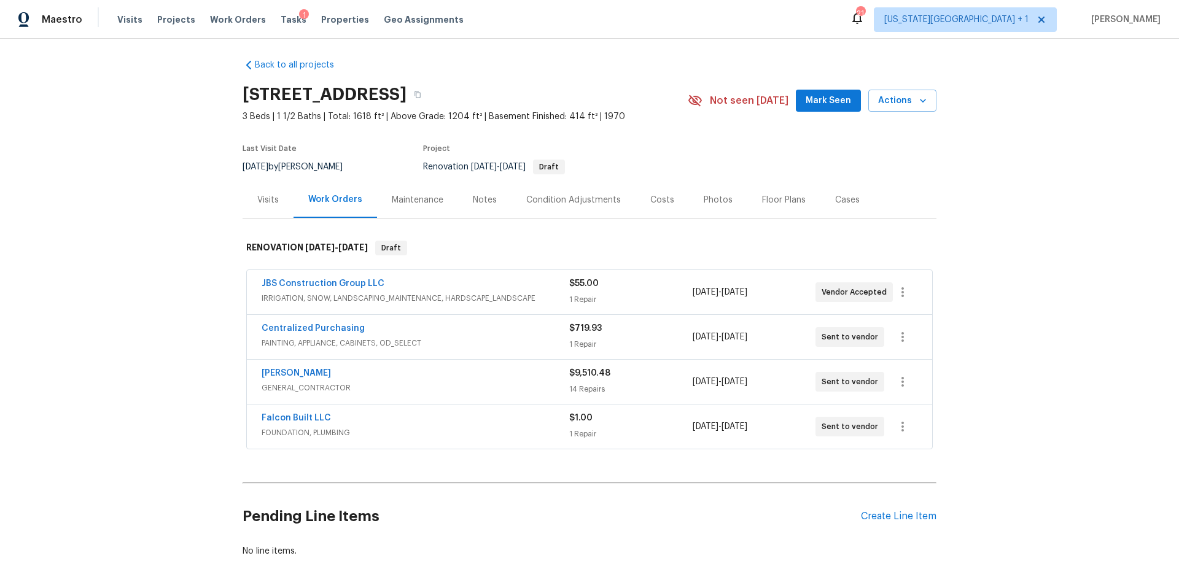
scroll to position [57, 0]
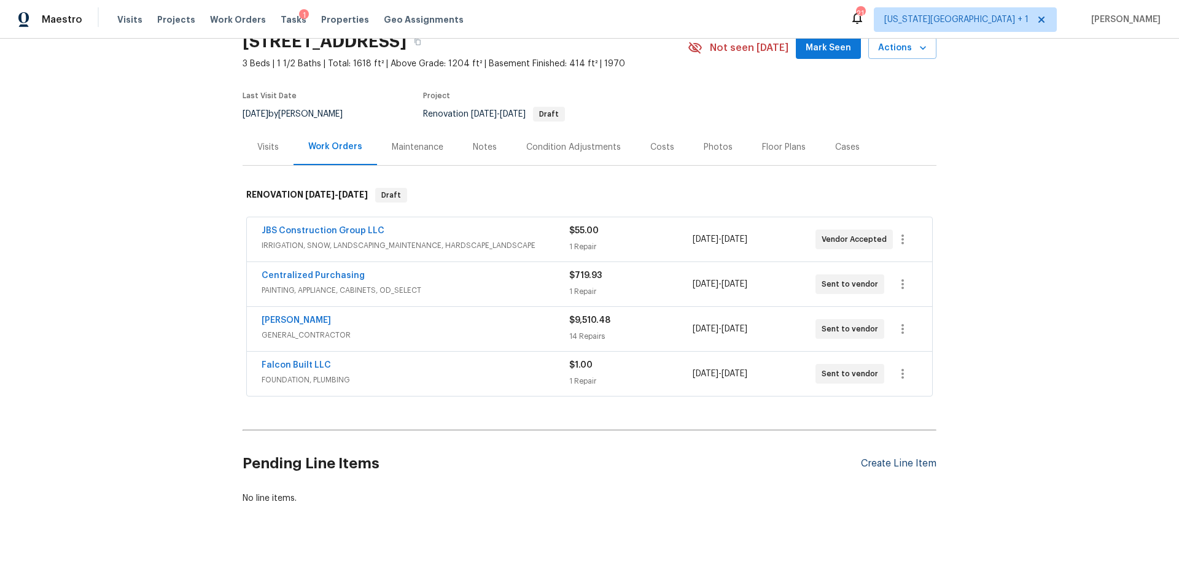
click at [892, 465] on div "Create Line Item" at bounding box center [899, 464] width 76 height 12
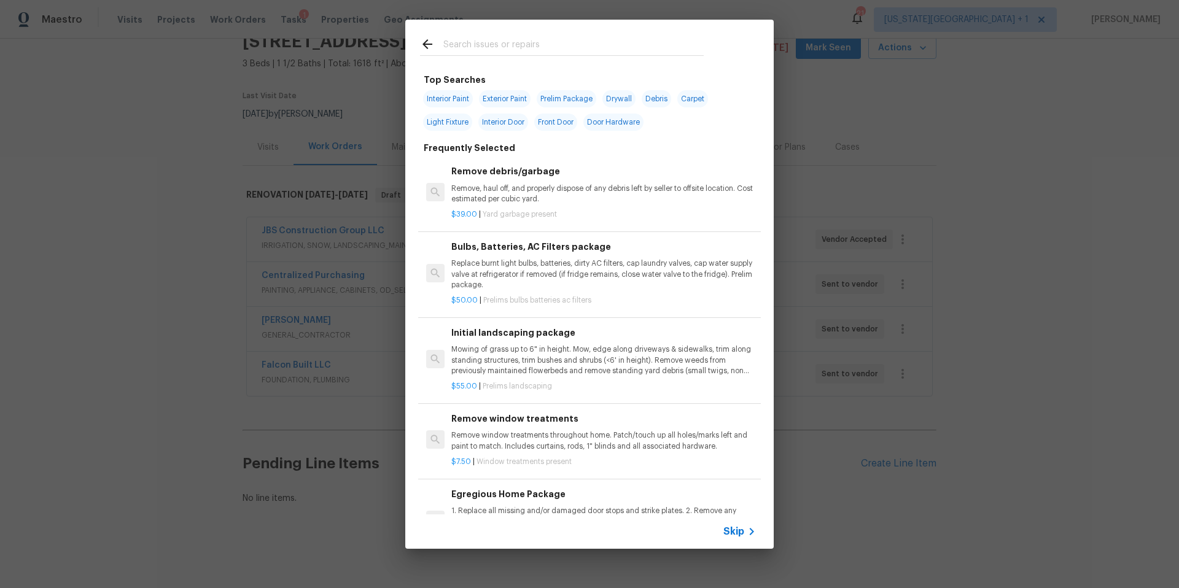
click at [461, 46] on input "text" at bounding box center [573, 46] width 260 height 18
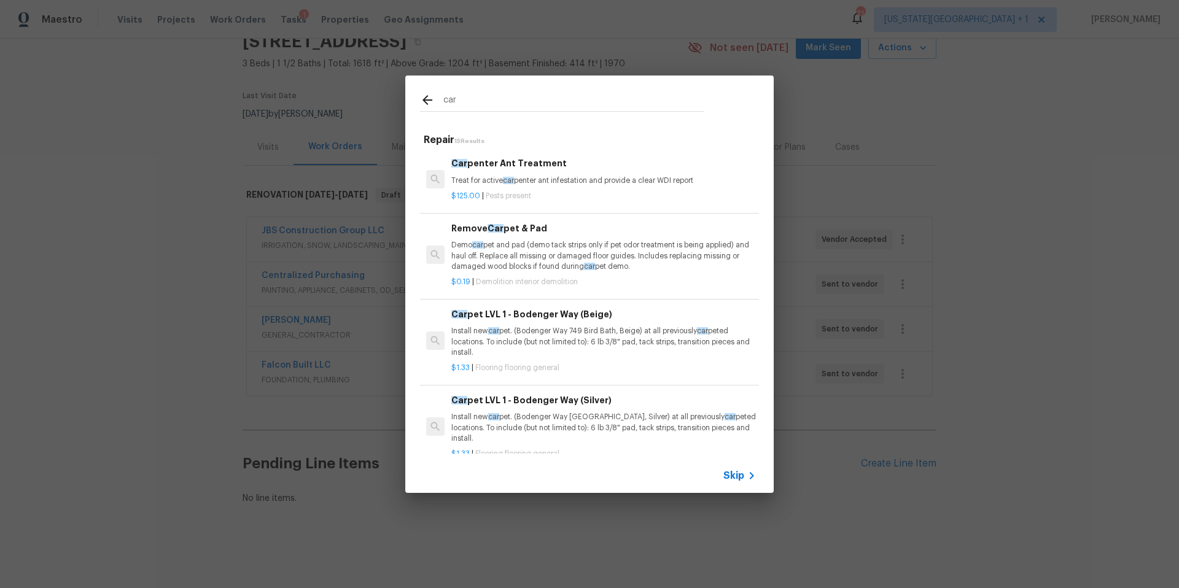
type input "car"
click at [537, 336] on p "Install new car pet. (Bodenger Way 749 Bird Bath, Beige) at all previously car …" at bounding box center [603, 341] width 305 height 31
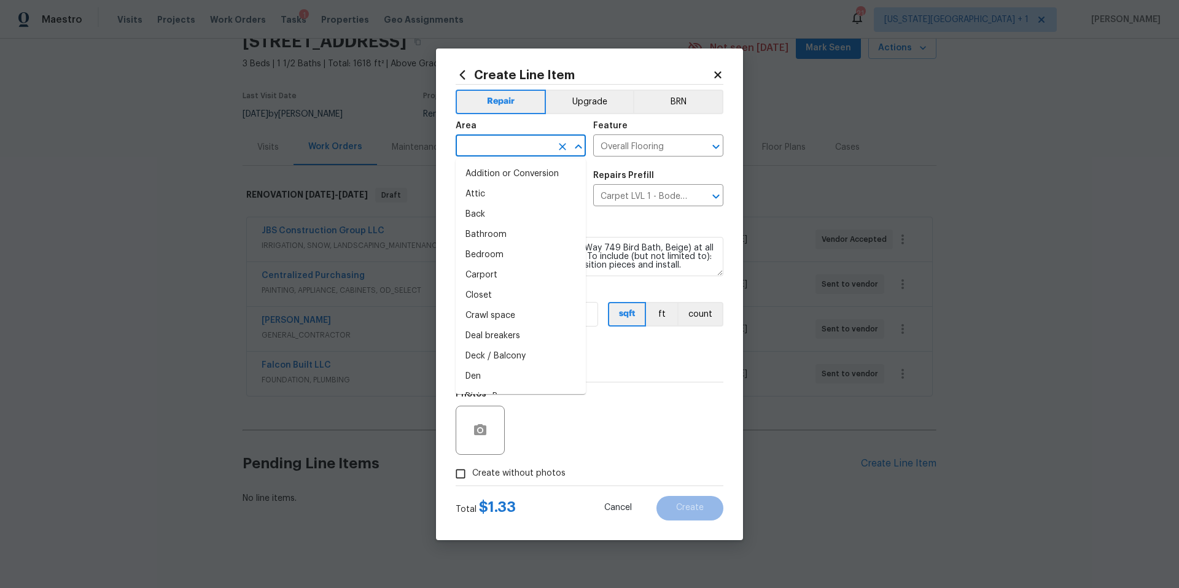
click at [537, 149] on input "text" at bounding box center [504, 147] width 96 height 19
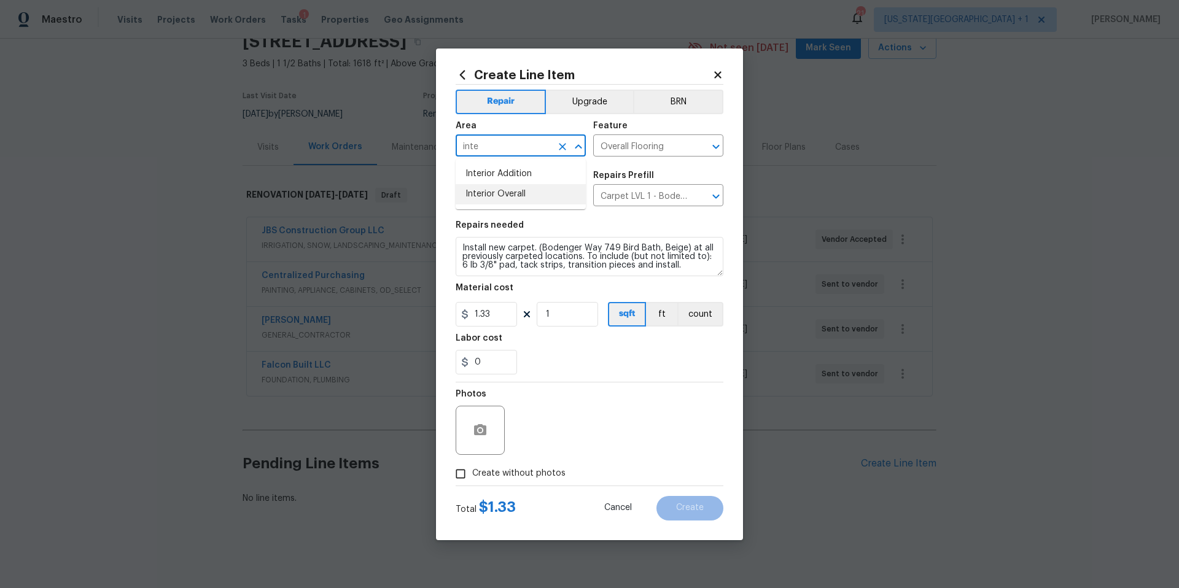
click at [507, 192] on li "Interior Overall" at bounding box center [521, 194] width 130 height 20
type input "Interior Overall"
click at [467, 478] on input "Create without photos" at bounding box center [460, 473] width 23 height 23
checkbox input "true"
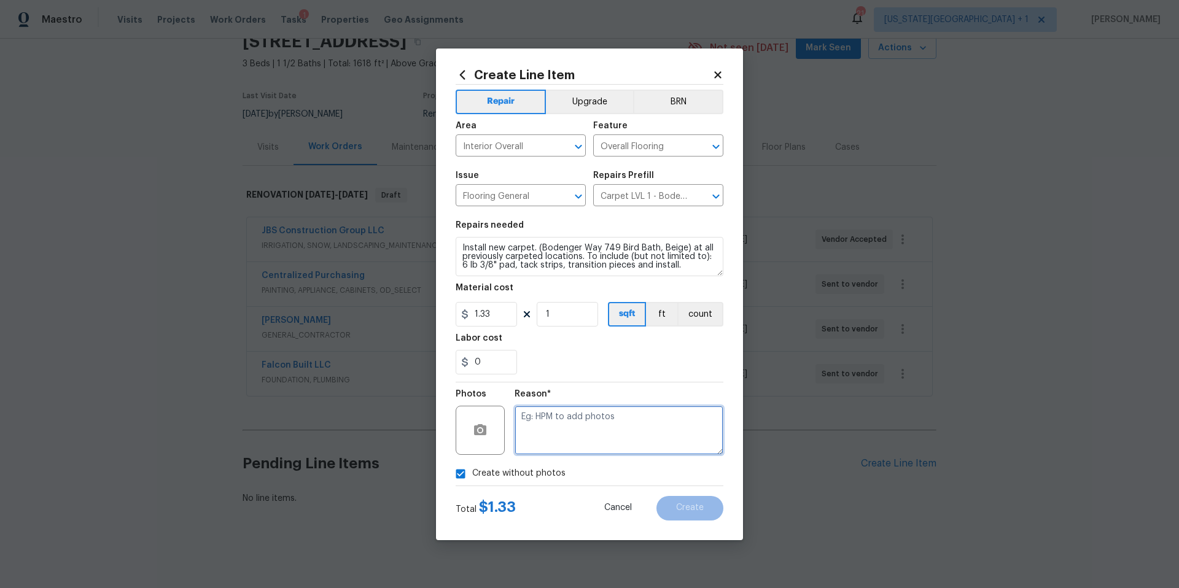
click at [575, 429] on textarea at bounding box center [619, 430] width 209 height 49
type textarea "HPM to add"
click at [677, 501] on button "Create" at bounding box center [689, 508] width 67 height 25
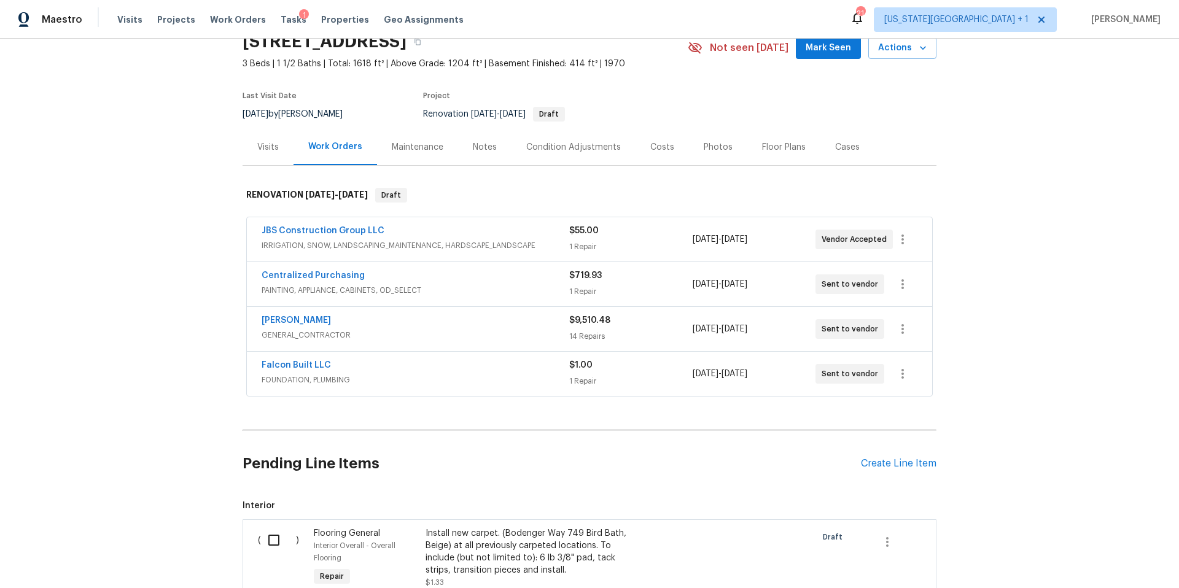
click at [272, 545] on input "checkbox" at bounding box center [278, 540] width 35 height 26
checkbox input "true"
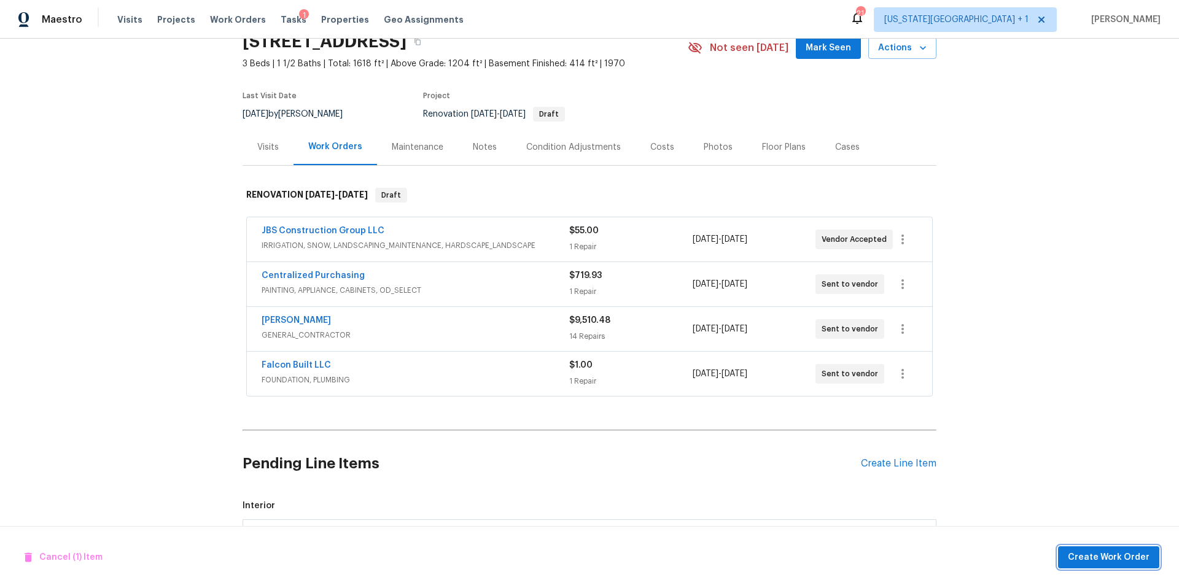
click at [1086, 560] on span "Create Work Order" at bounding box center [1109, 557] width 82 height 15
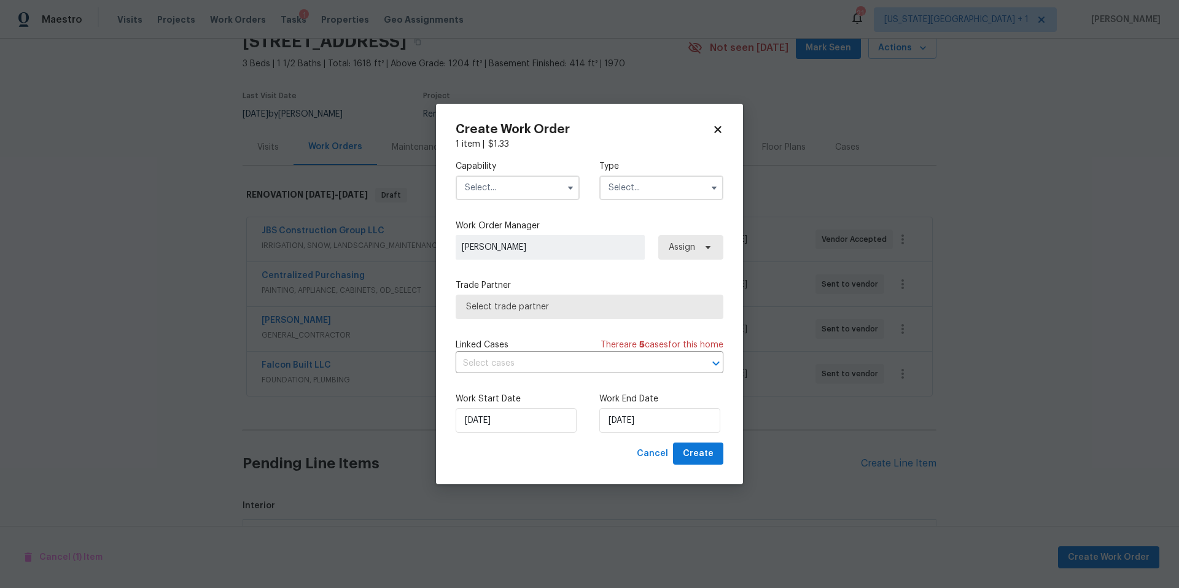
click at [497, 193] on input "text" at bounding box center [518, 188] width 124 height 25
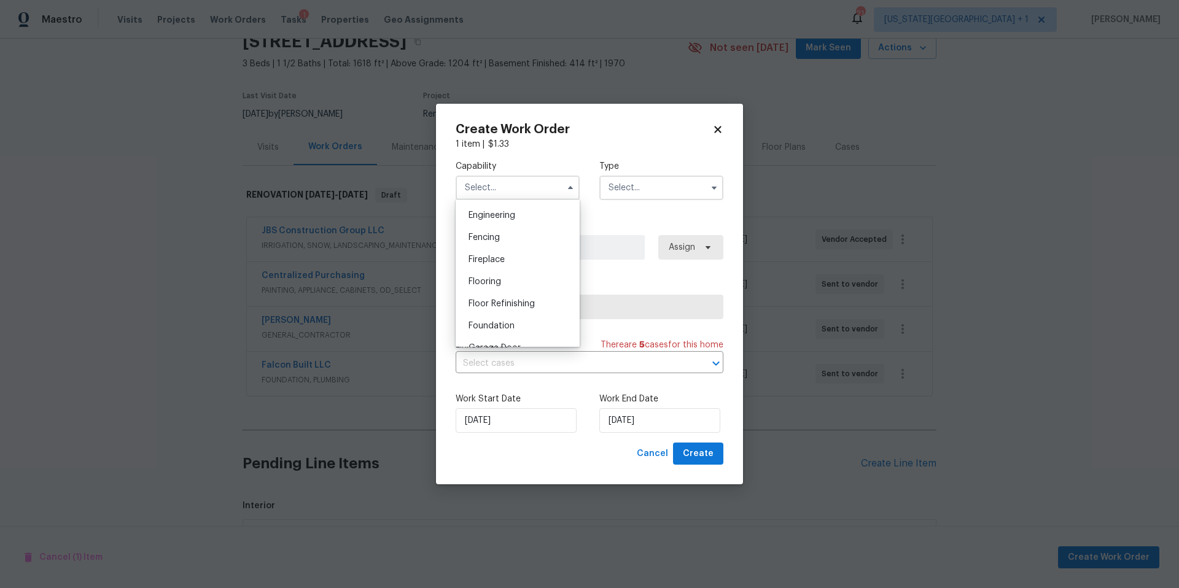
scroll to position [408, 0]
click at [478, 279] on span "Flooring" at bounding box center [485, 282] width 33 height 9
type input "Flooring"
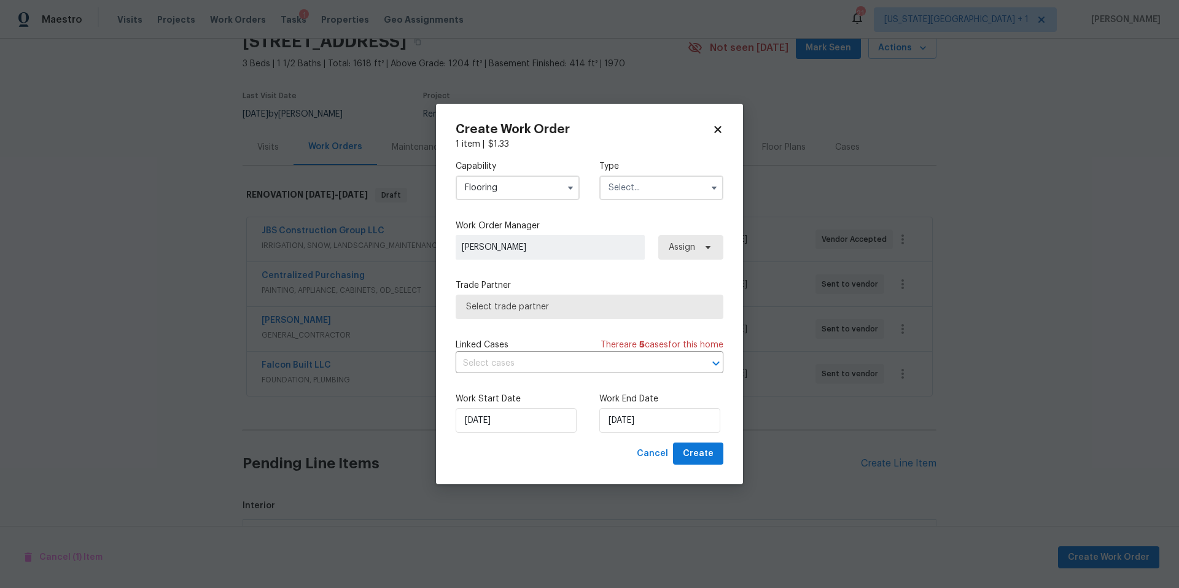
click at [669, 188] on input "text" at bounding box center [661, 188] width 124 height 25
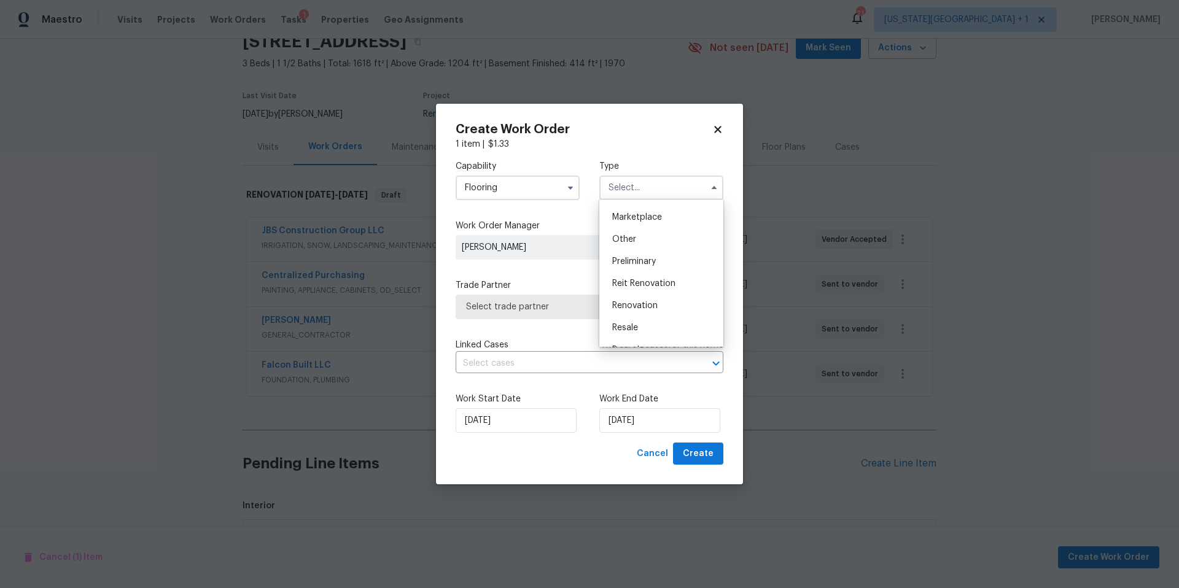
scroll to position [237, 0]
click at [637, 288] on span "Renovation" at bounding box center [634, 286] width 45 height 9
type input "Renovation"
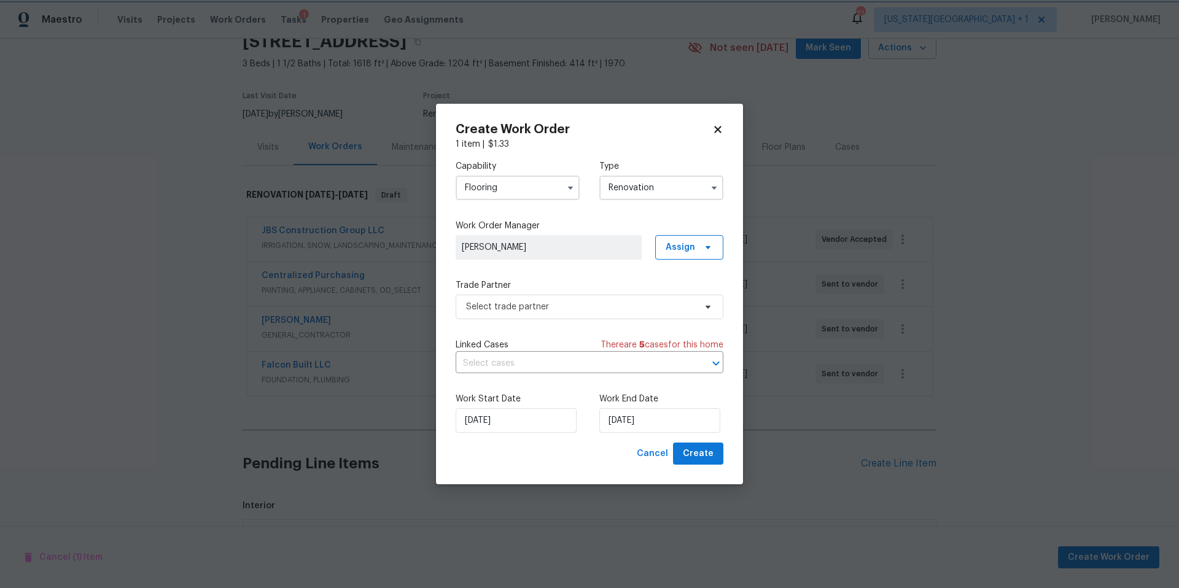
scroll to position [0, 0]
click at [545, 311] on span "Select trade partner" at bounding box center [580, 307] width 229 height 12
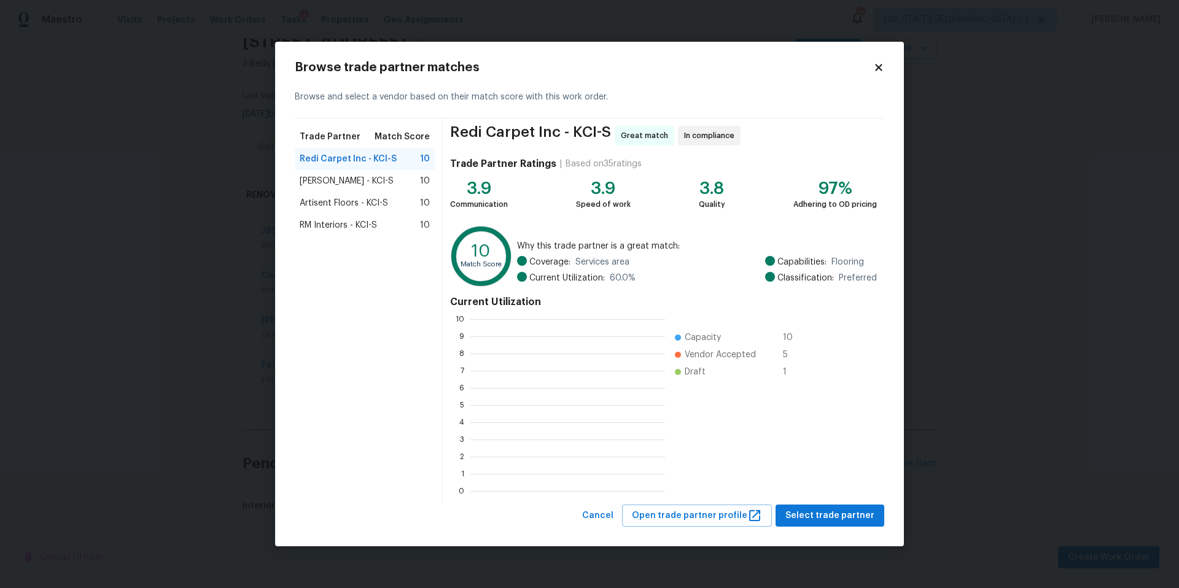
scroll to position [172, 195]
click at [805, 516] on span "Select trade partner" at bounding box center [829, 515] width 89 height 15
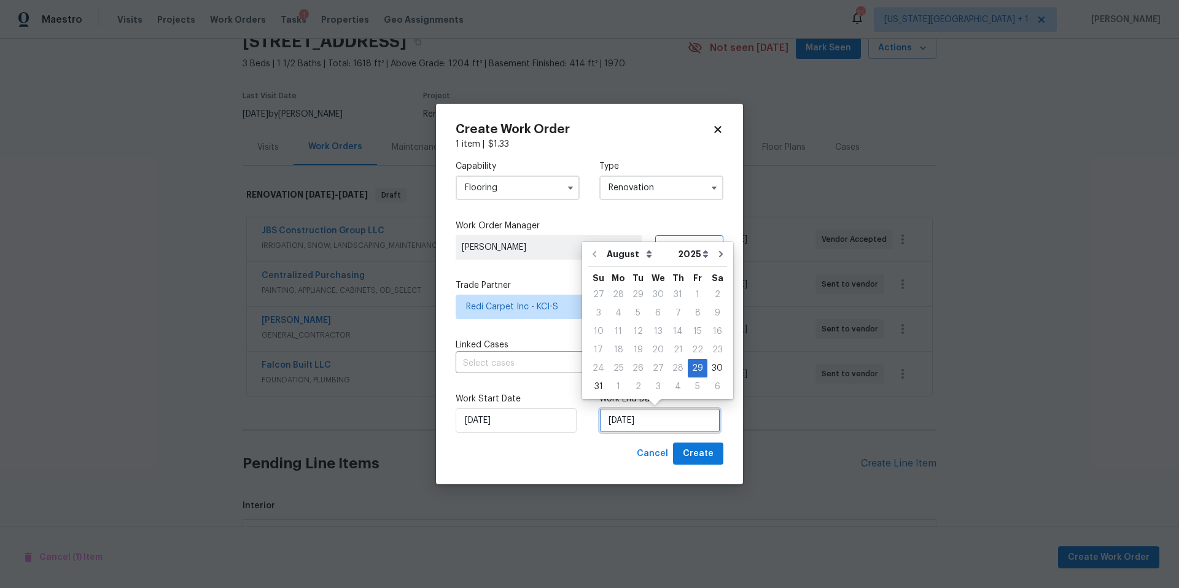
click at [661, 421] on input "[DATE]" at bounding box center [659, 420] width 121 height 25
click at [696, 388] on div "5" at bounding box center [698, 386] width 20 height 17
type input "[DATE]"
select select "8"
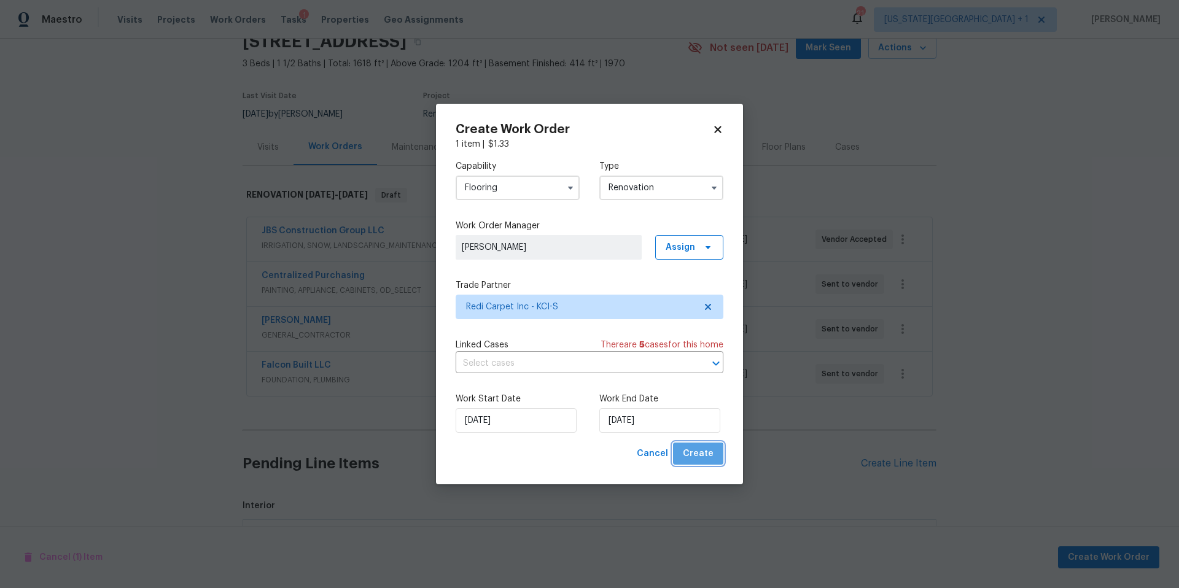
click at [699, 462] on button "Create" at bounding box center [698, 454] width 50 height 23
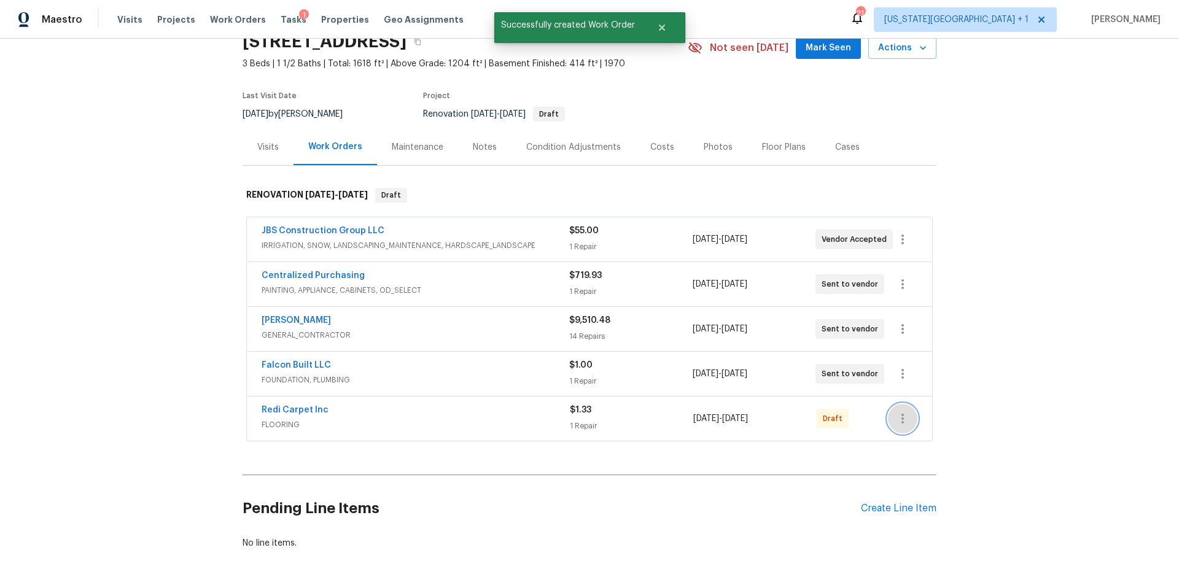
click at [910, 422] on button "button" at bounding box center [902, 418] width 29 height 29
click at [906, 422] on li "Send to Vendor" at bounding box center [956, 419] width 137 height 20
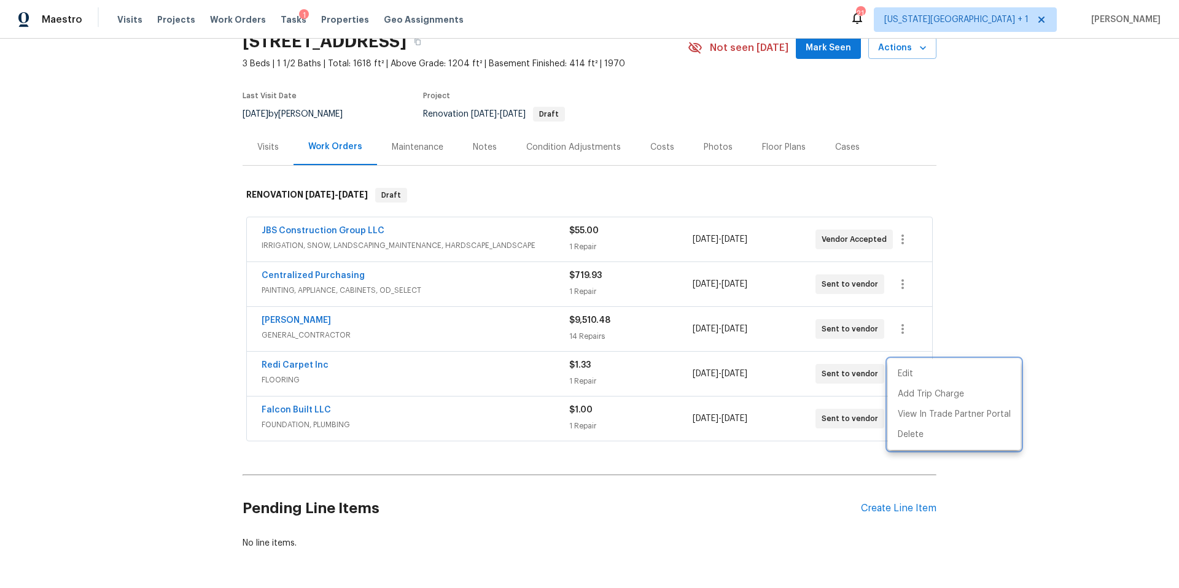
click at [288, 324] on div at bounding box center [589, 294] width 1179 height 588
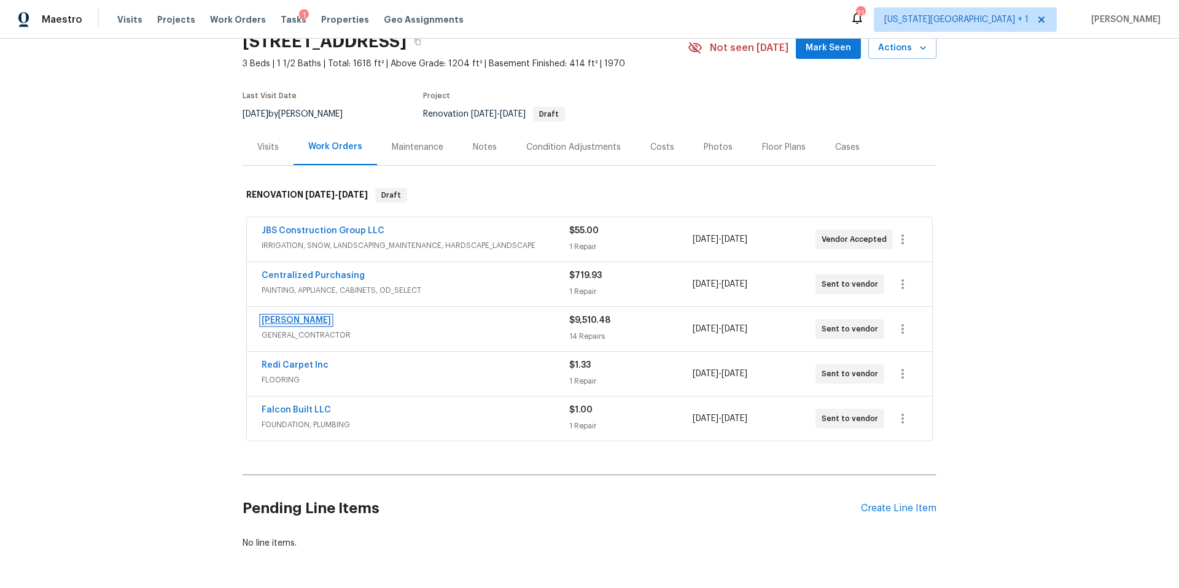
click at [290, 322] on link "[PERSON_NAME]" at bounding box center [296, 320] width 69 height 9
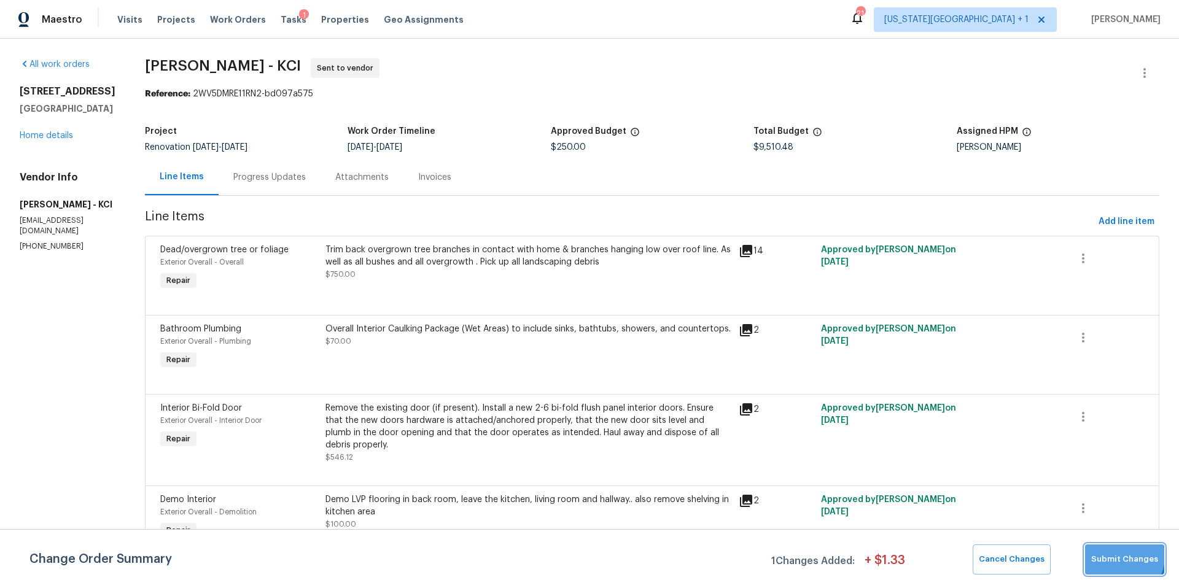
click at [1120, 556] on span "Submit Changes" at bounding box center [1124, 560] width 67 height 14
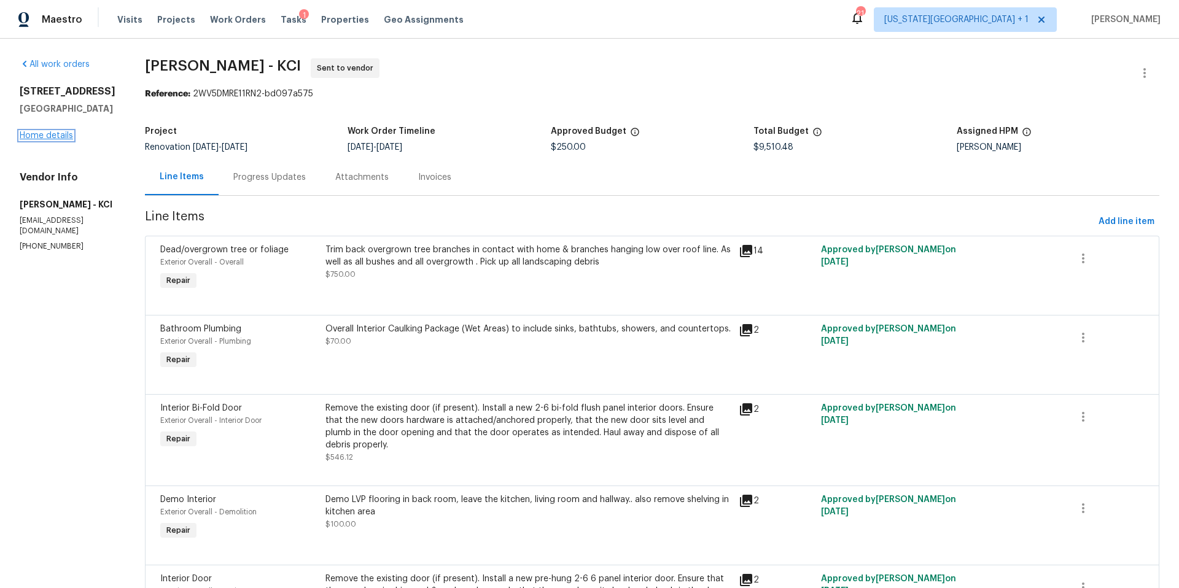
click at [51, 140] on link "Home details" at bounding box center [46, 135] width 53 height 9
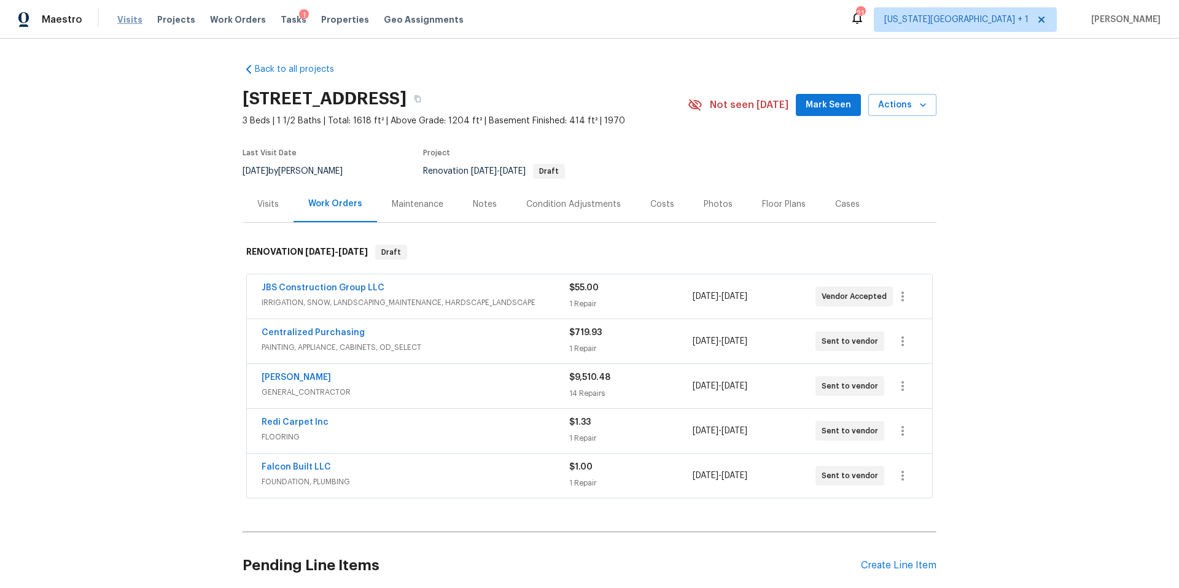
click at [128, 19] on span "Visits" at bounding box center [129, 20] width 25 height 12
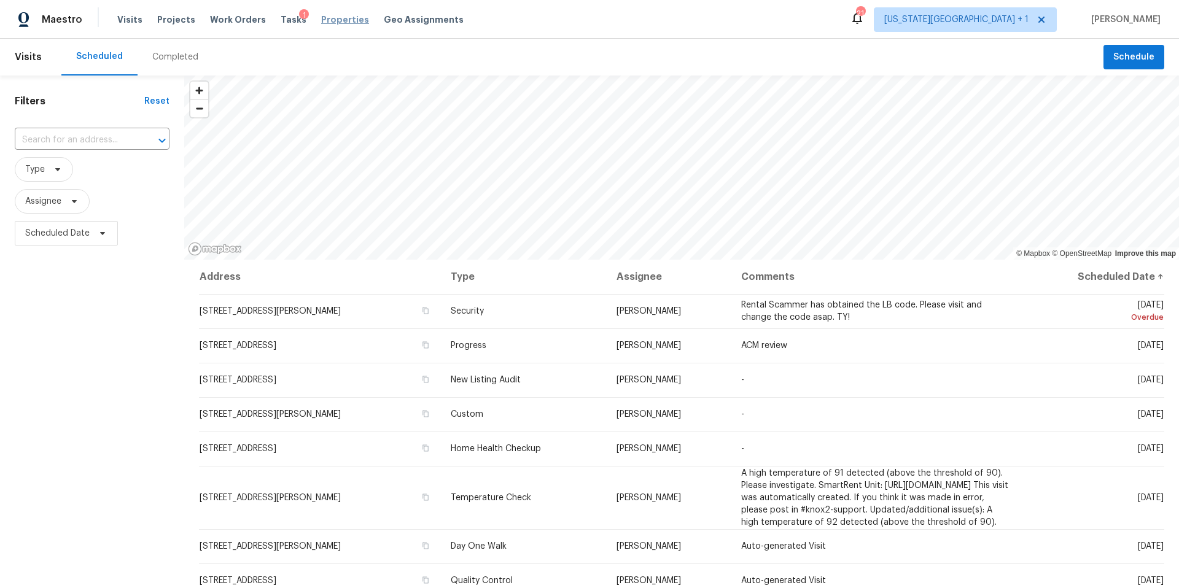
click at [327, 21] on span "Properties" at bounding box center [345, 20] width 48 height 12
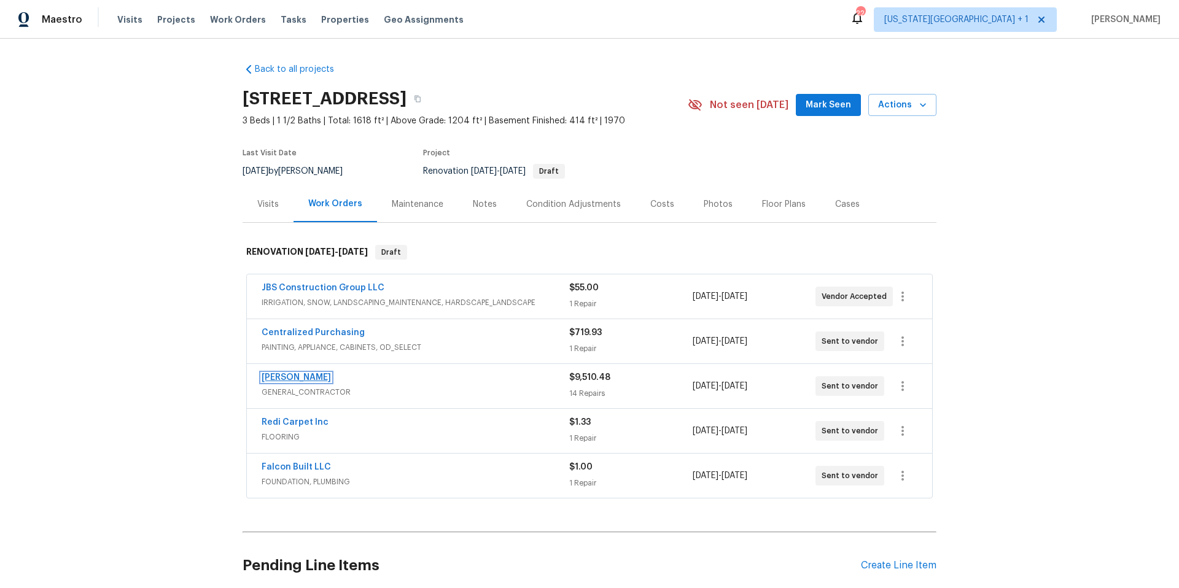
click at [318, 378] on link "[PERSON_NAME]" at bounding box center [296, 377] width 69 height 9
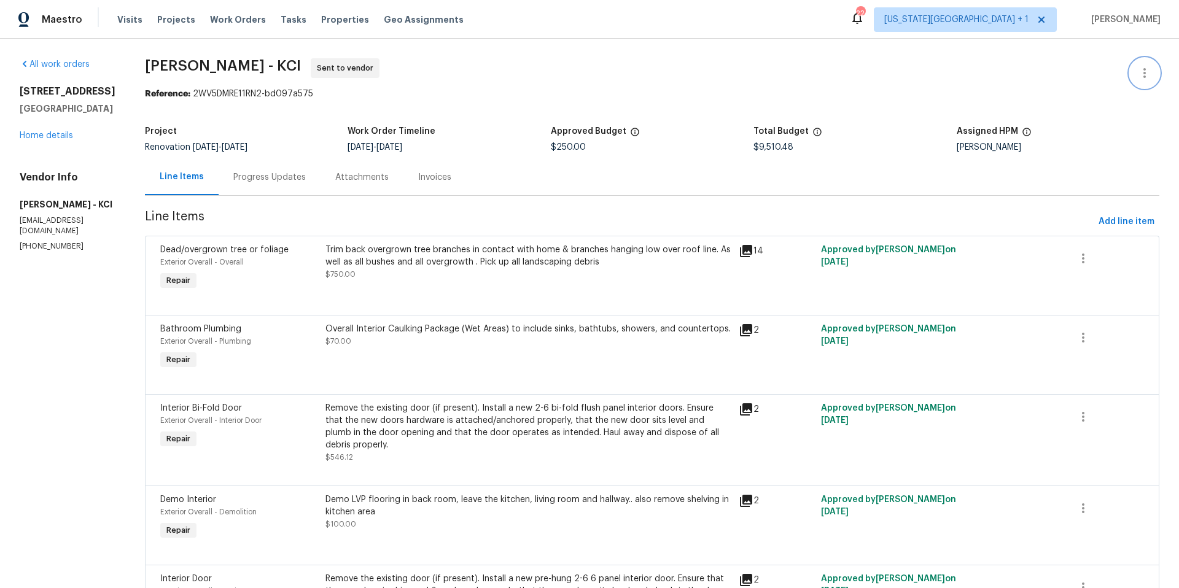
click at [1141, 71] on icon "button" at bounding box center [1144, 73] width 15 height 15
click at [1067, 119] on li "View In Trade Partner Portal" at bounding box center [1104, 114] width 133 height 20
